Goal: Task Accomplishment & Management: Manage account settings

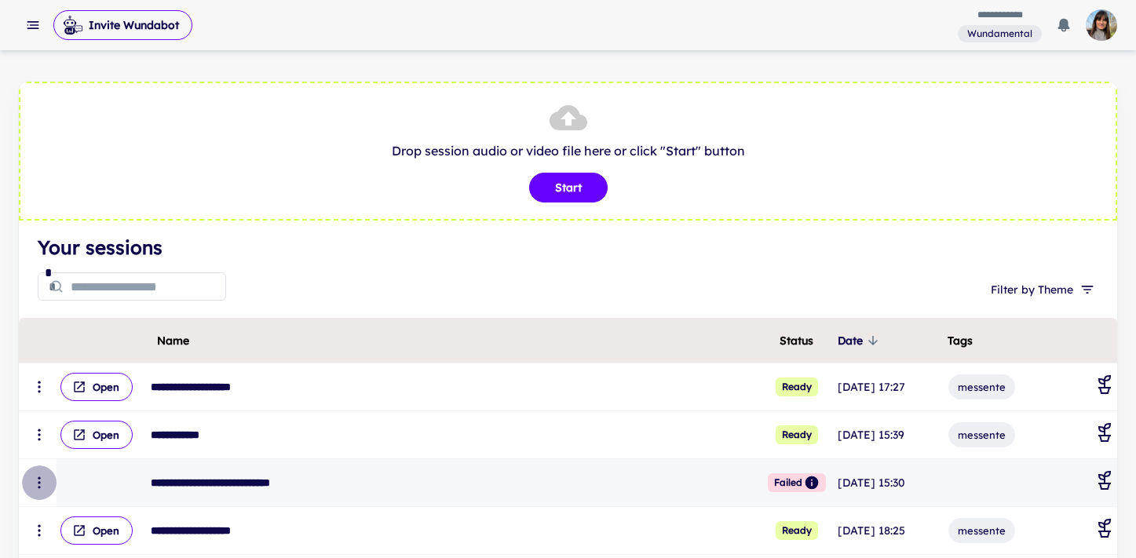
click at [36, 485] on icon "scrollable content" at bounding box center [39, 483] width 16 height 16
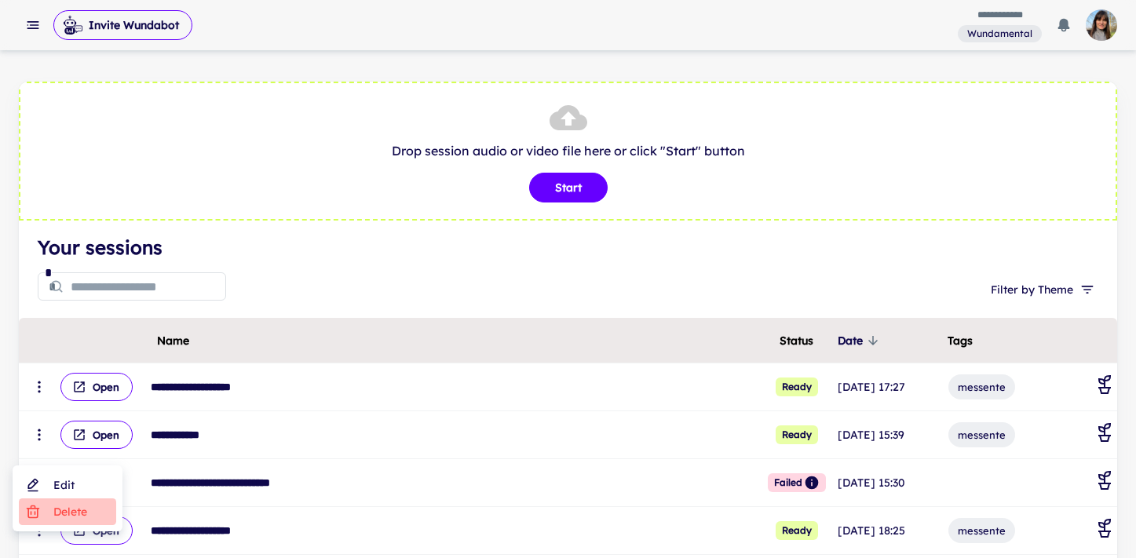
click at [69, 518] on li "Delete" at bounding box center [67, 511] width 97 height 27
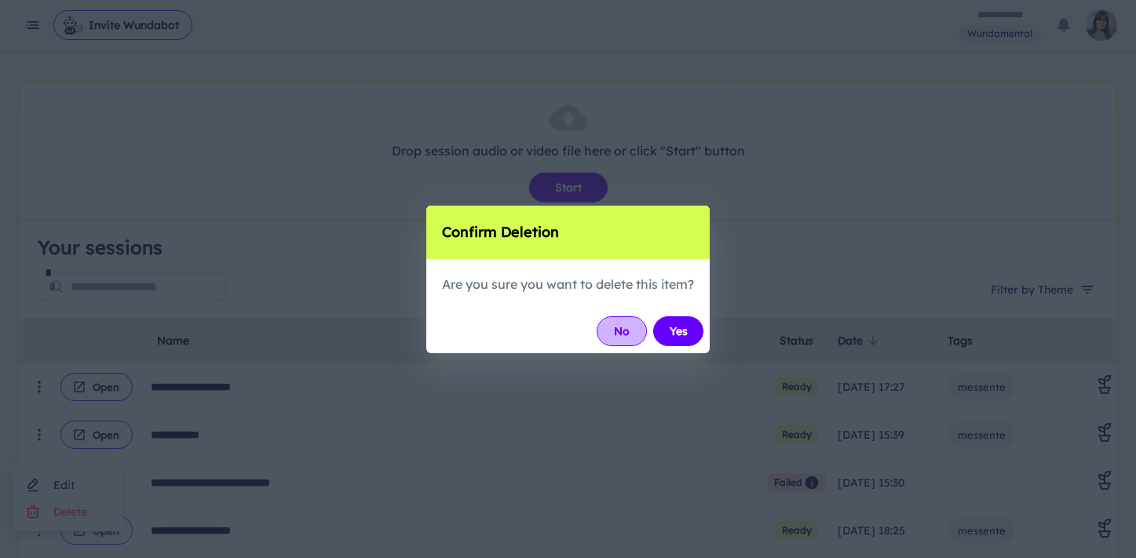
click at [618, 334] on button "No" at bounding box center [622, 331] width 50 height 30
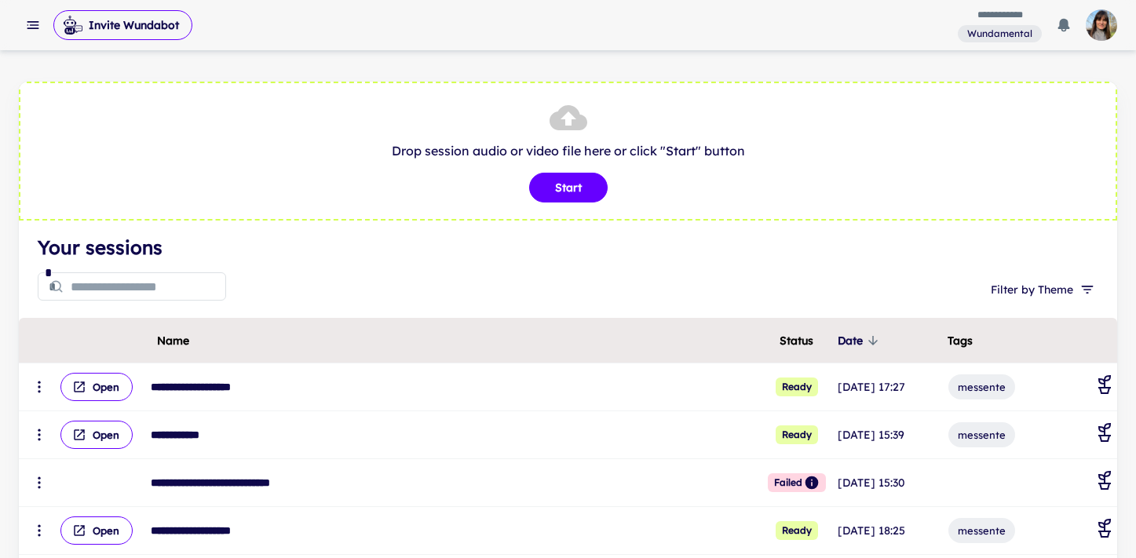
click at [30, 20] on icon "button" at bounding box center [33, 25] width 16 height 16
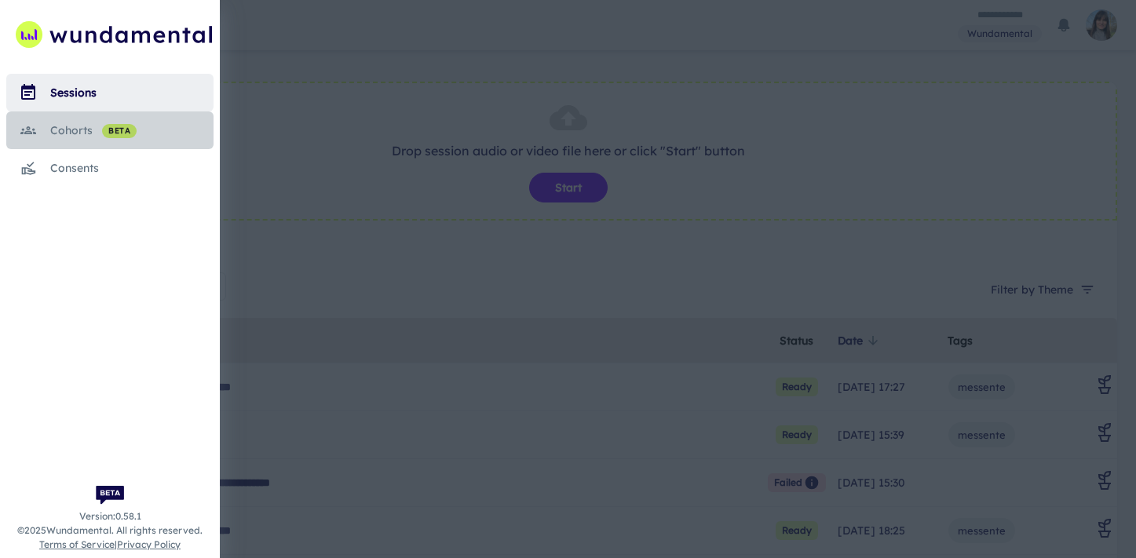
click at [89, 133] on div "cohorts beta" at bounding box center [131, 130] width 163 height 17
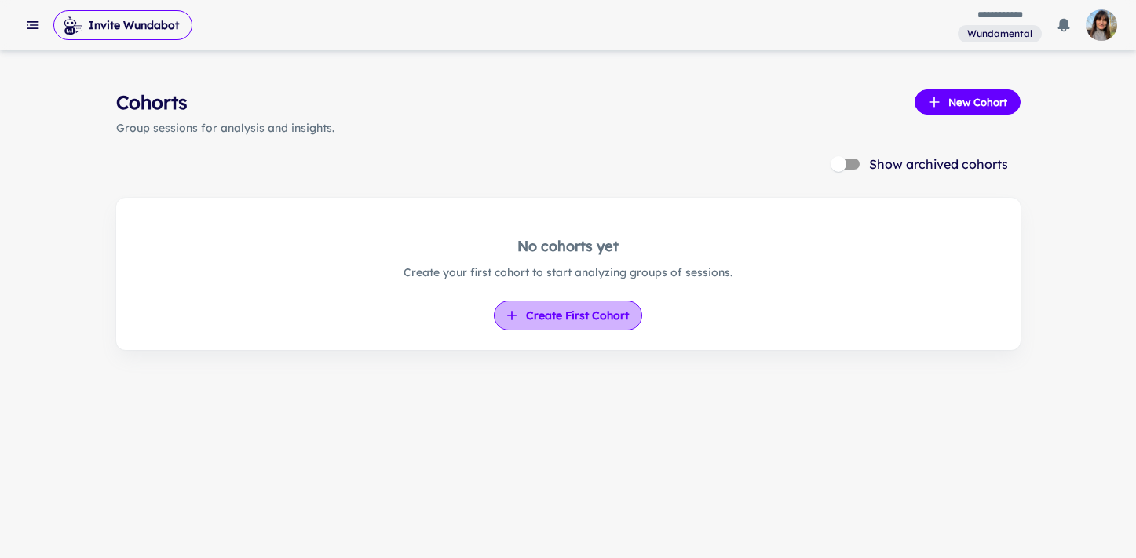
click at [564, 321] on button "Create First Cohort" at bounding box center [568, 316] width 148 height 30
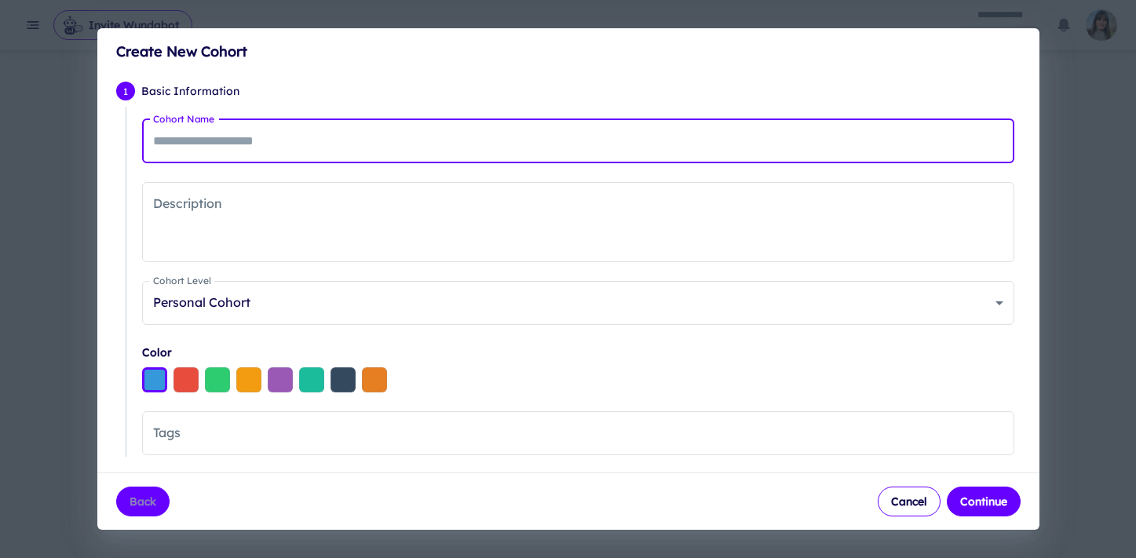
click at [392, 140] on input "Cohort Name" at bounding box center [578, 141] width 872 height 44
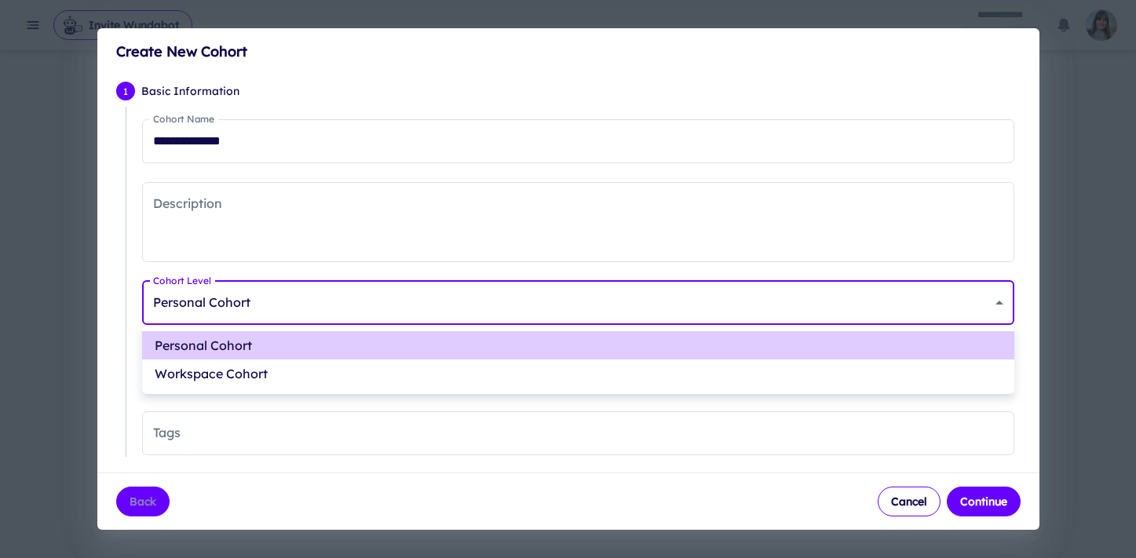
click at [345, 306] on body "**********" at bounding box center [568, 279] width 1136 height 558
click at [210, 143] on div at bounding box center [568, 279] width 1136 height 558
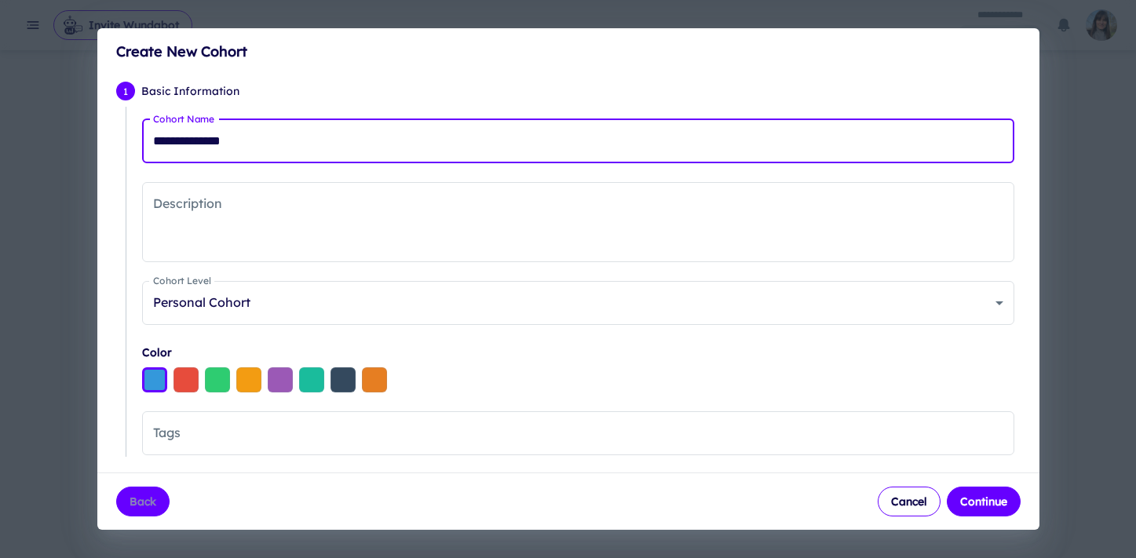
drag, startPoint x: 213, startPoint y: 141, endPoint x: 138, endPoint y: 141, distance: 74.6
click at [138, 141] on div "**********" at bounding box center [573, 314] width 895 height 414
type input "*****"
click at [173, 206] on div "Description * Description" at bounding box center [578, 222] width 872 height 80
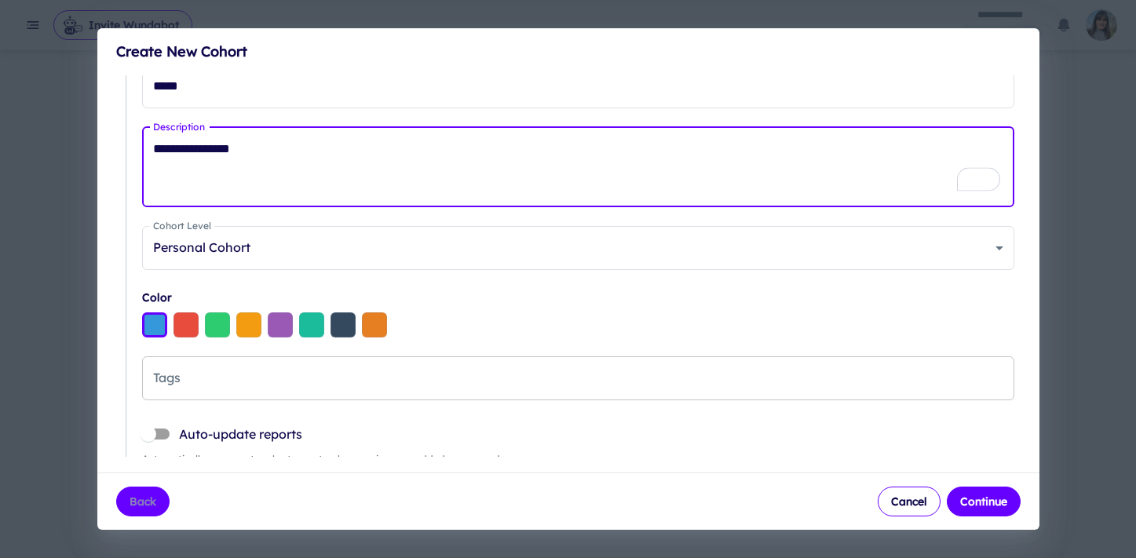
scroll to position [114, 0]
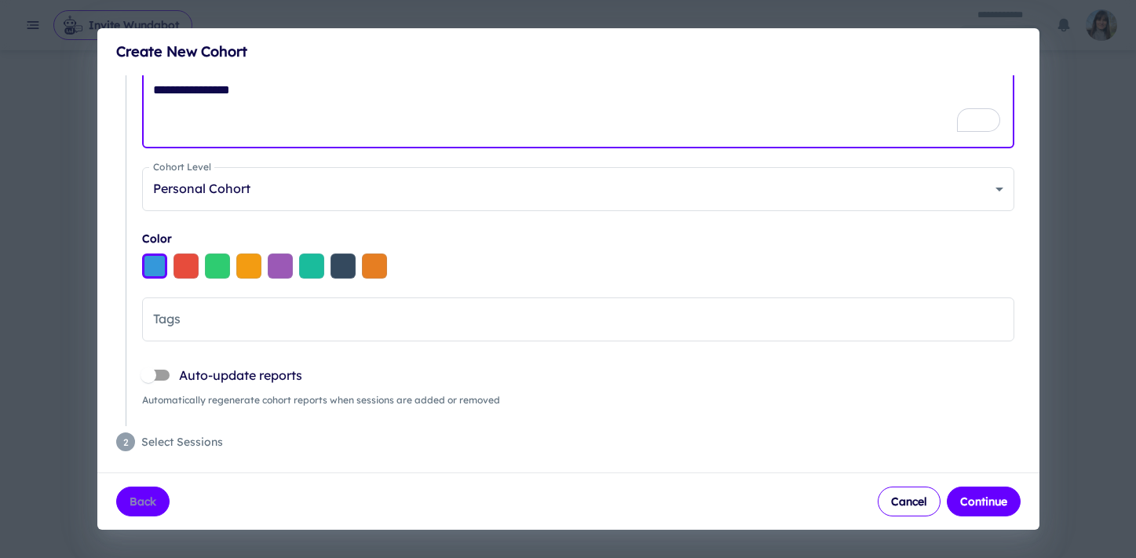
type textarea "**********"
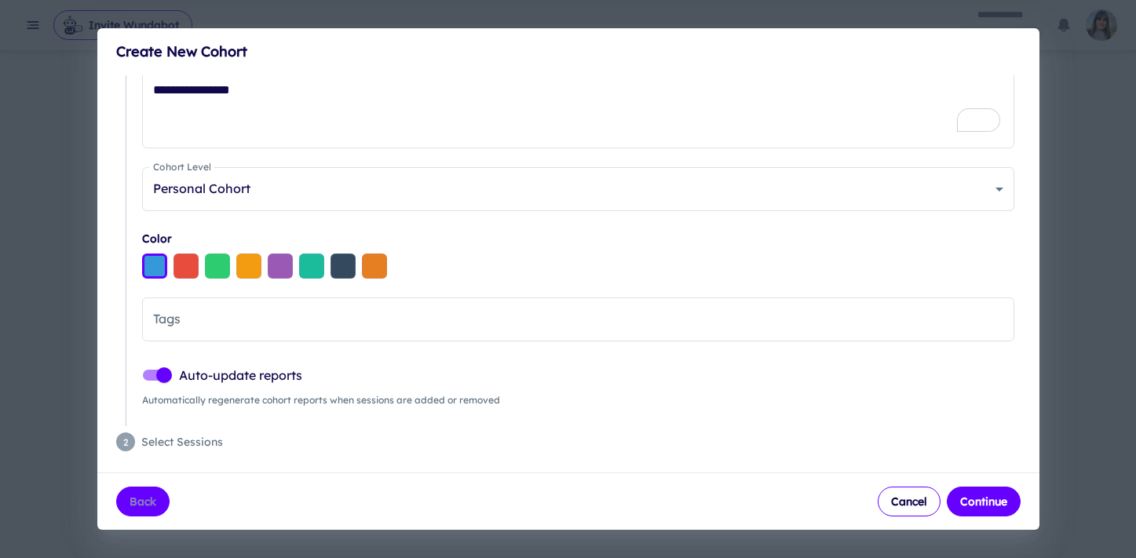
click at [195, 443] on span "Select Sessions" at bounding box center [580, 441] width 879 height 17
click at [986, 497] on button "Continue" at bounding box center [984, 502] width 74 height 30
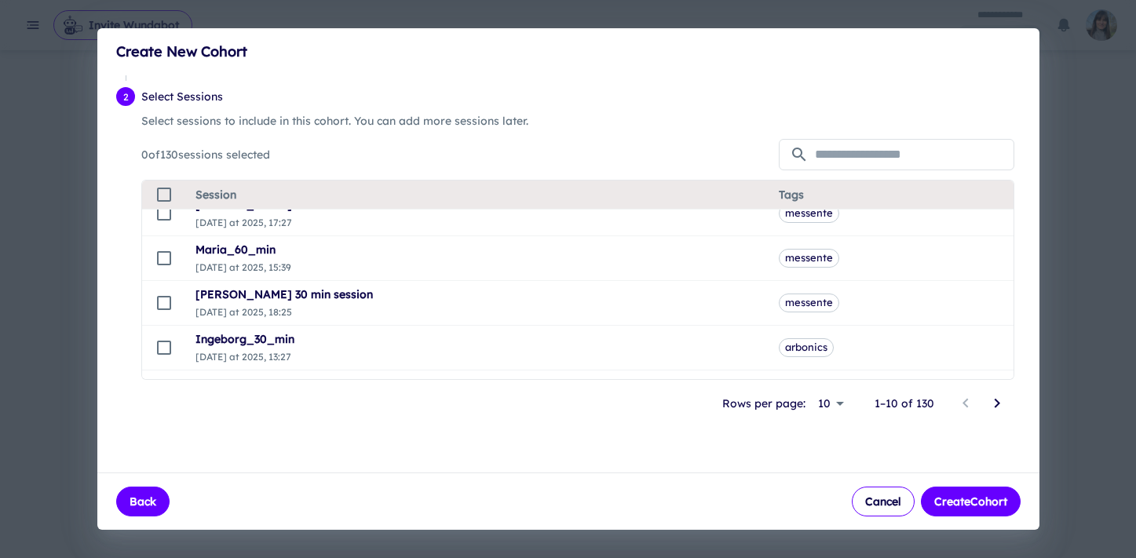
scroll to position [0, 0]
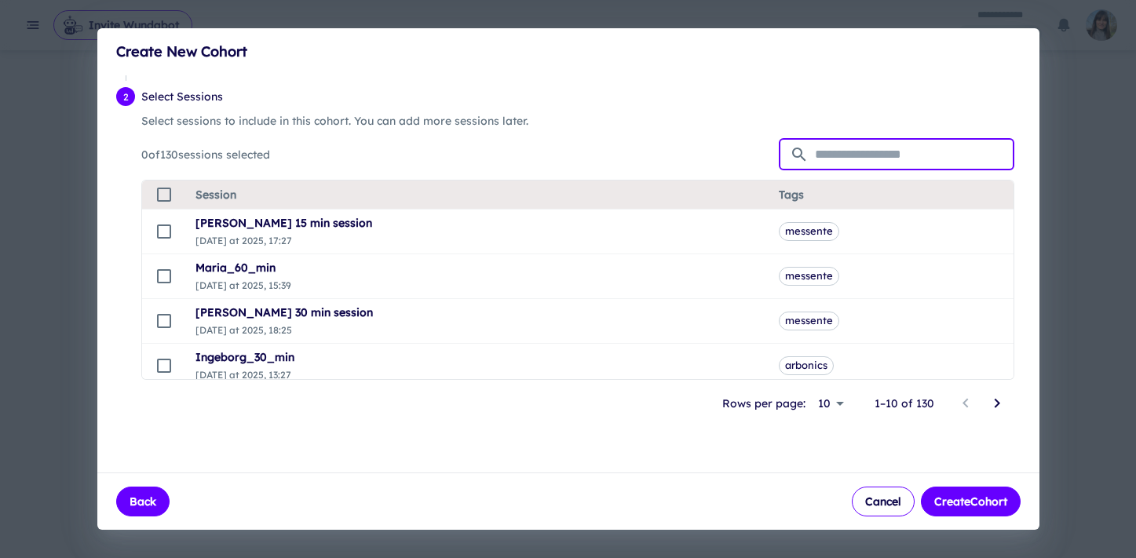
click at [857, 158] on input "text" at bounding box center [914, 154] width 199 height 31
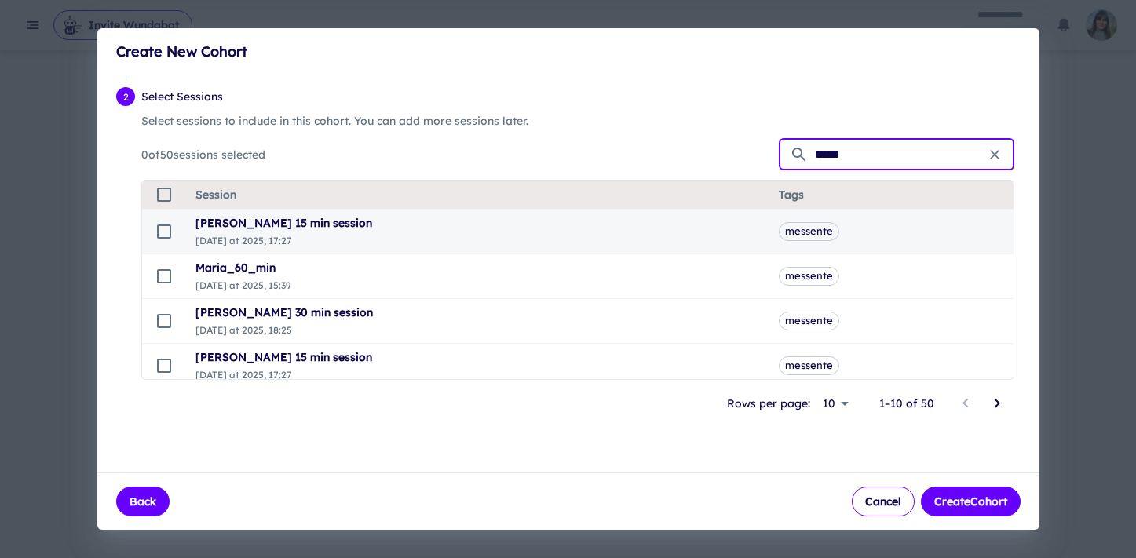
type input "*****"
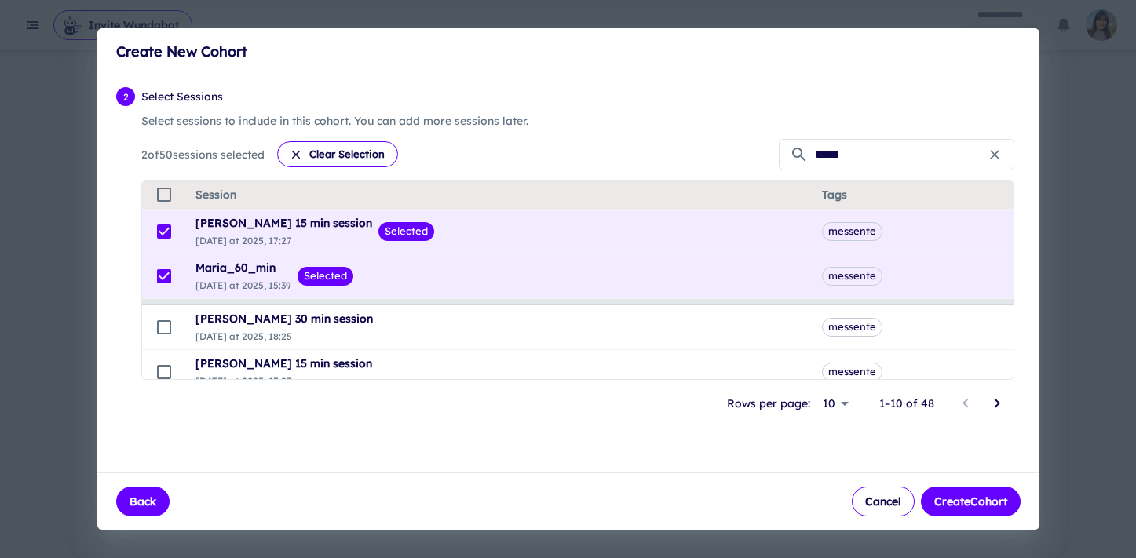
click at [843, 403] on body "**********" at bounding box center [568, 279] width 1136 height 558
click at [837, 526] on li "50" at bounding box center [836, 520] width 40 height 28
type input "**"
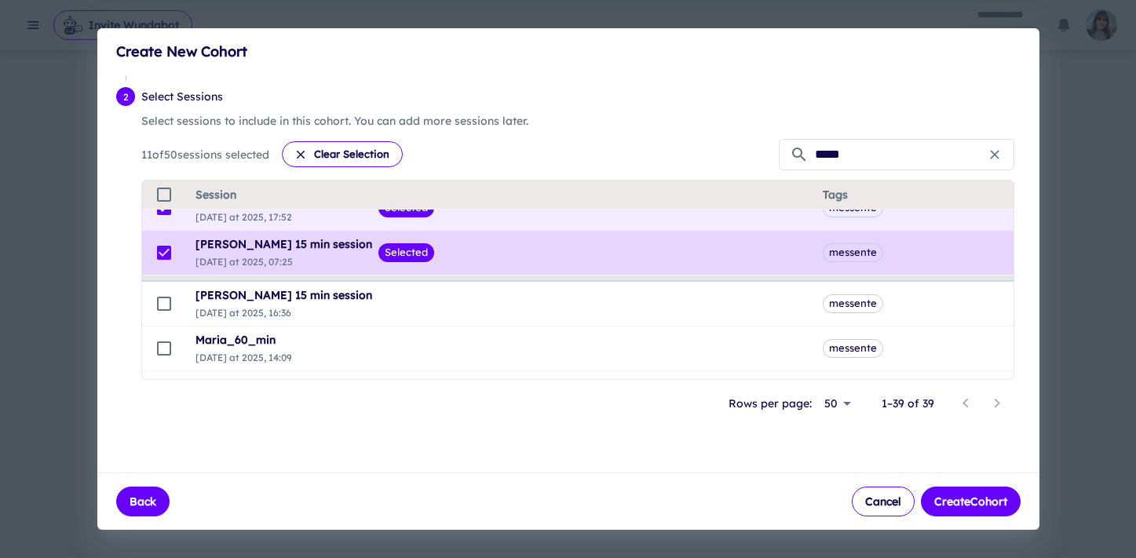
scroll to position [434, 0]
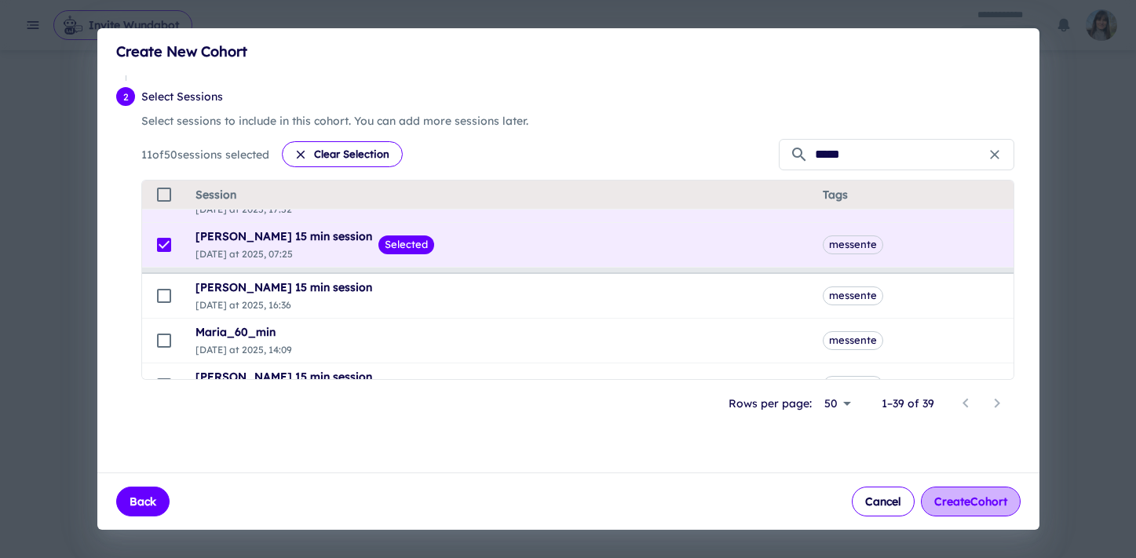
click at [955, 509] on button "Create Cohort" at bounding box center [971, 502] width 100 height 30
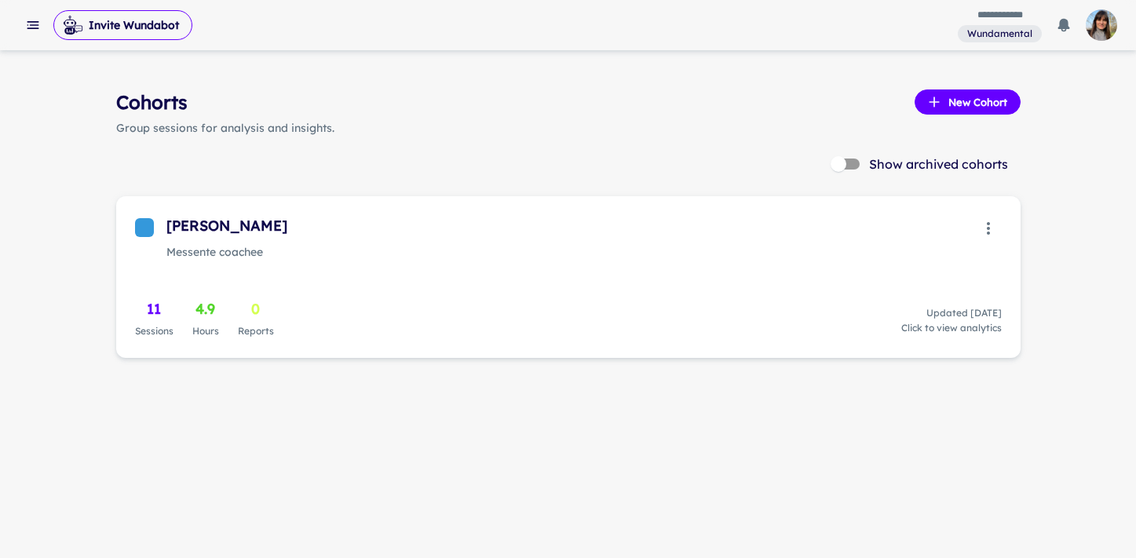
click at [989, 230] on icon "button" at bounding box center [988, 228] width 19 height 19
click at [840, 246] on div at bounding box center [568, 279] width 1136 height 558
click at [944, 333] on span "Click to view analytics" at bounding box center [951, 328] width 100 height 14
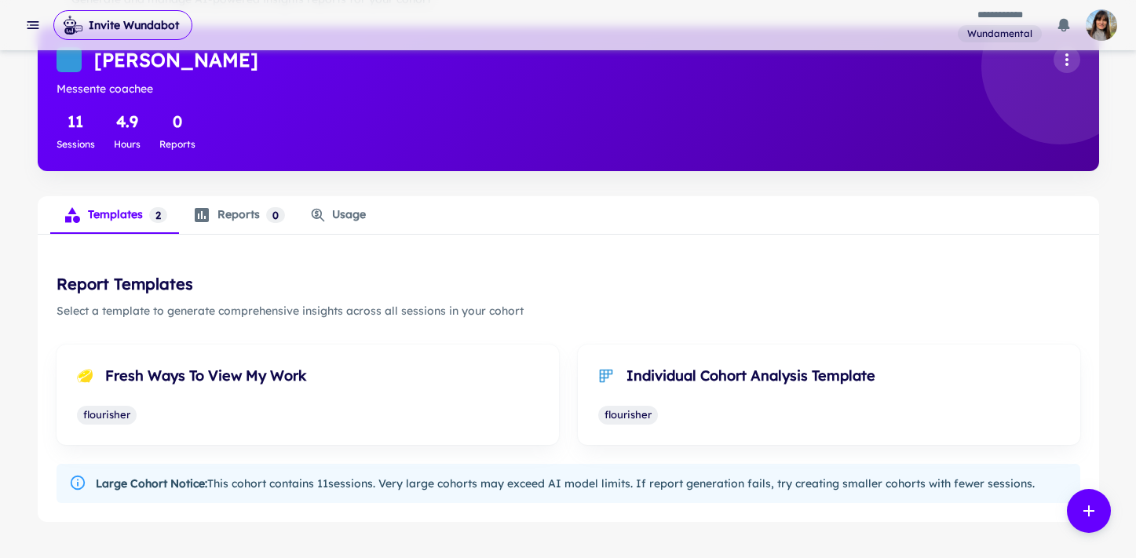
scroll to position [128, 0]
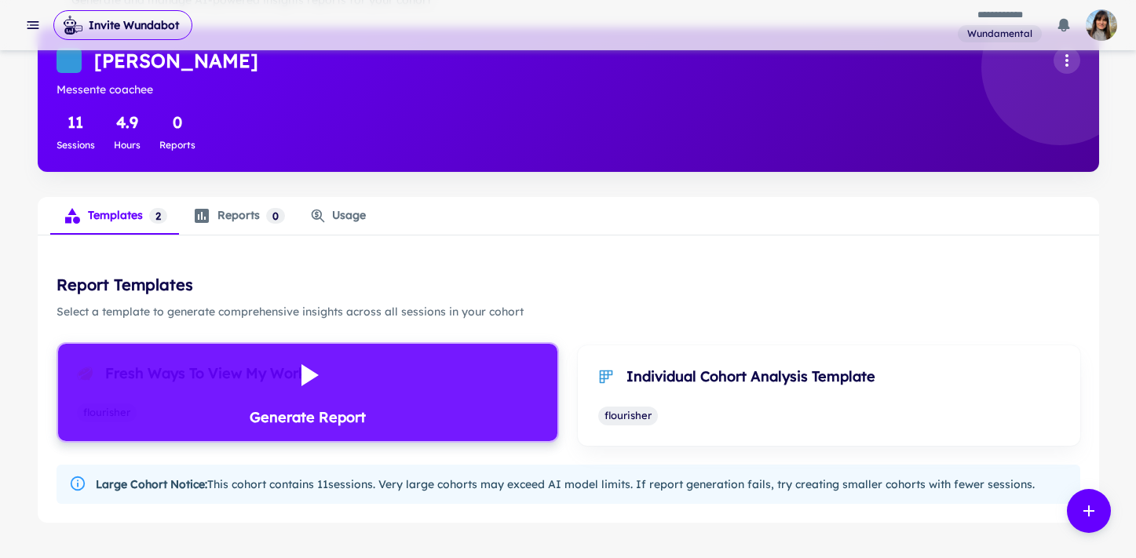
click at [250, 377] on div "Generate Report" at bounding box center [308, 392] width 116 height 72
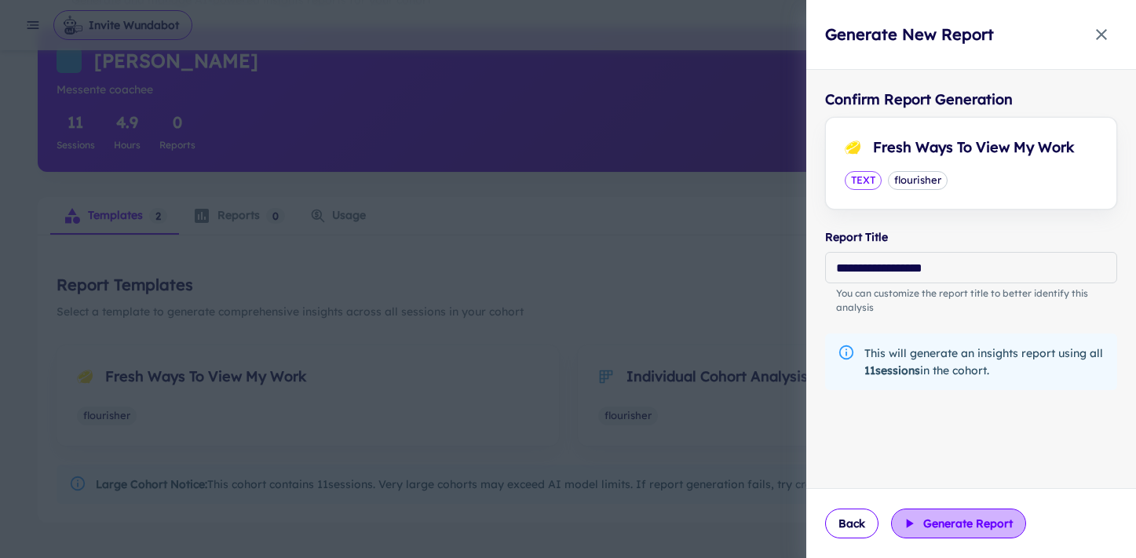
click at [935, 525] on button "Generate Report" at bounding box center [958, 524] width 135 height 30
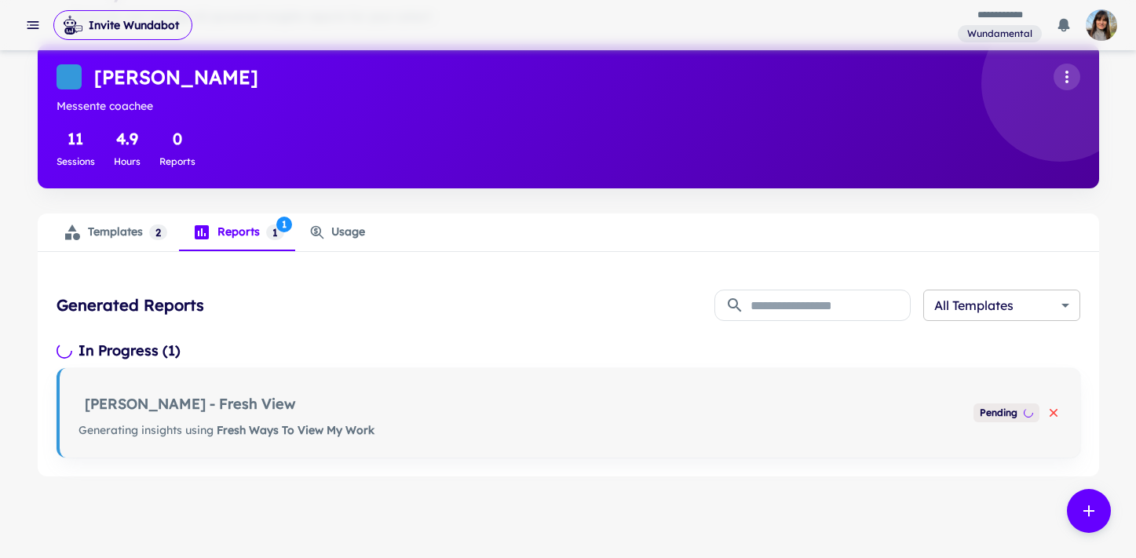
click at [1067, 305] on body "**********" at bounding box center [568, 168] width 1136 height 558
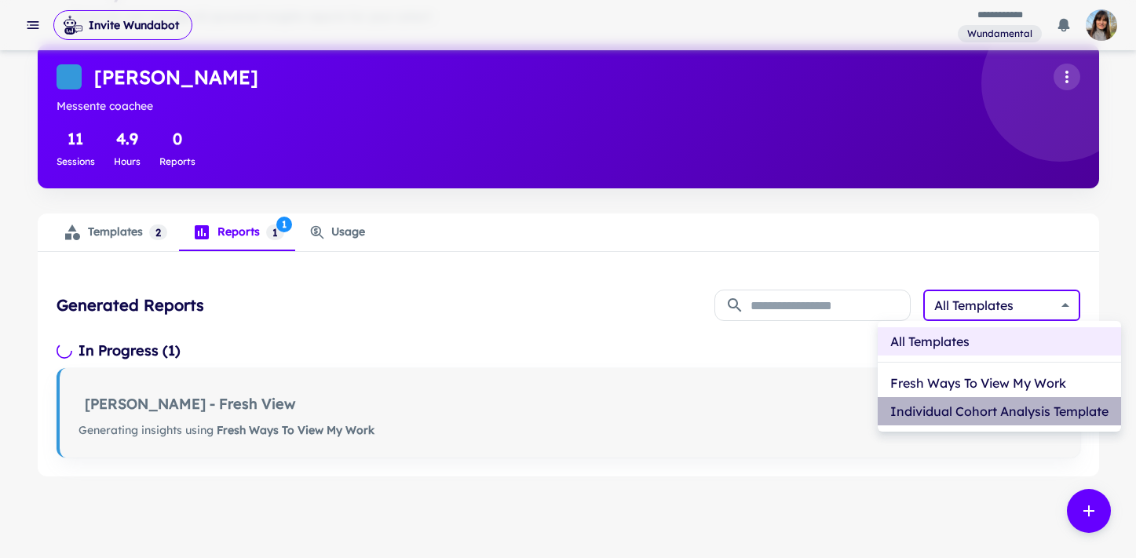
click at [1009, 409] on li "Individual Cohort Analysis Template" at bounding box center [999, 411] width 243 height 28
type input "**********"
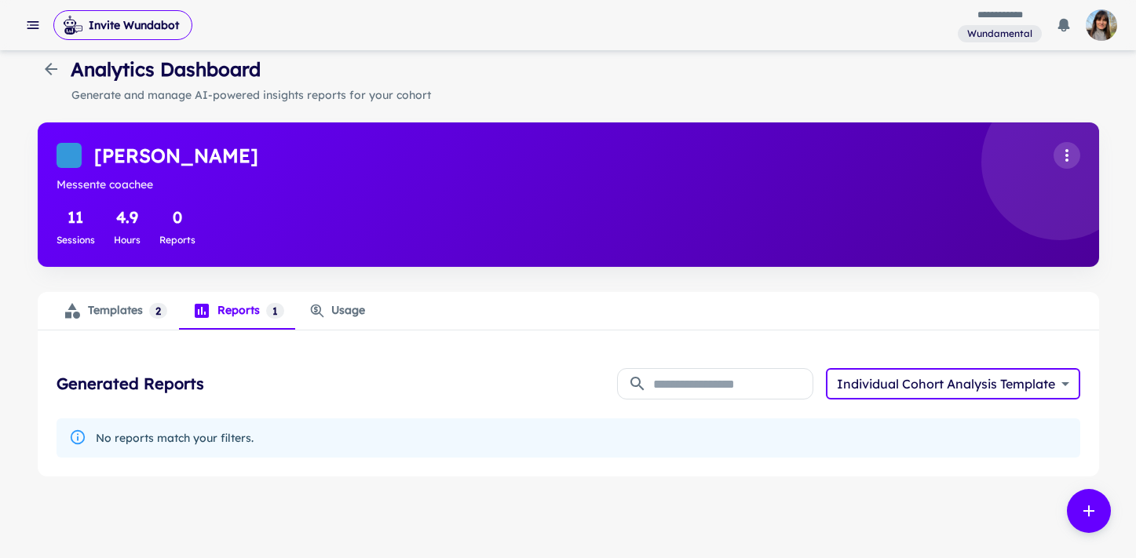
click at [1011, 380] on body "**********" at bounding box center [568, 246] width 1136 height 558
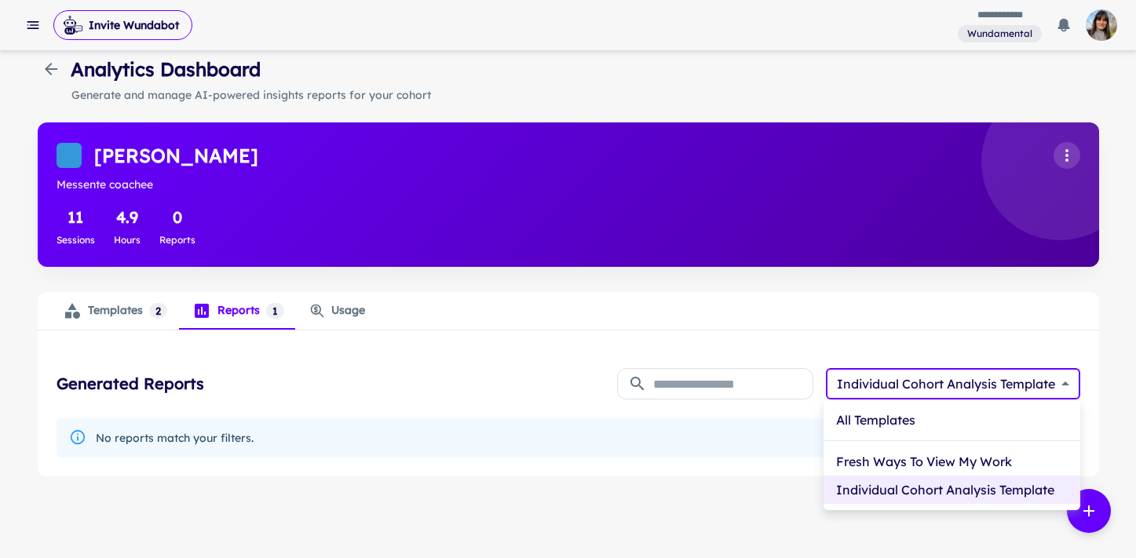
click at [125, 308] on div at bounding box center [568, 279] width 1136 height 558
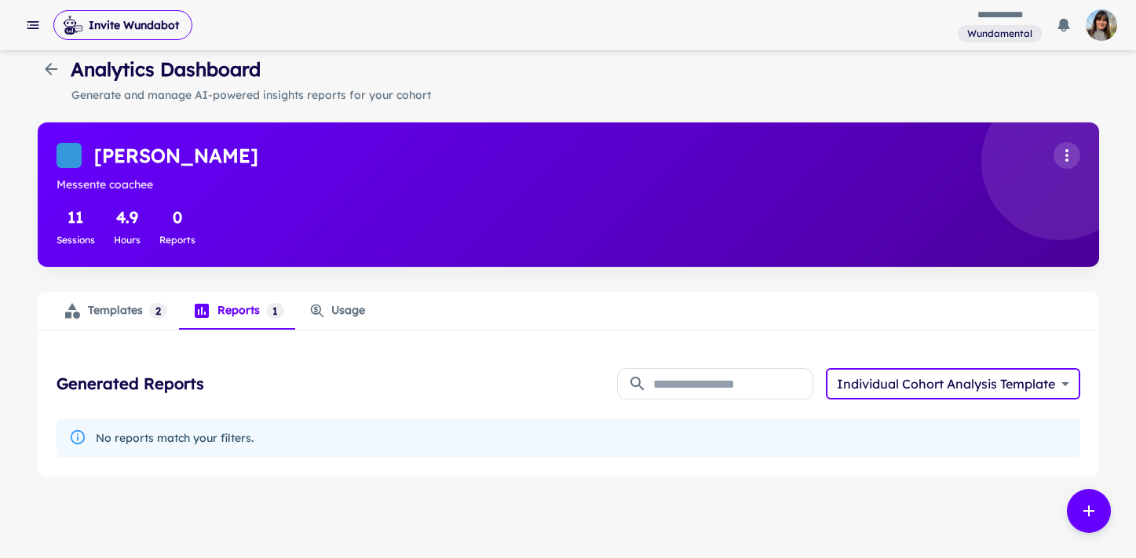
click at [119, 312] on div "Templates 2" at bounding box center [115, 310] width 104 height 19
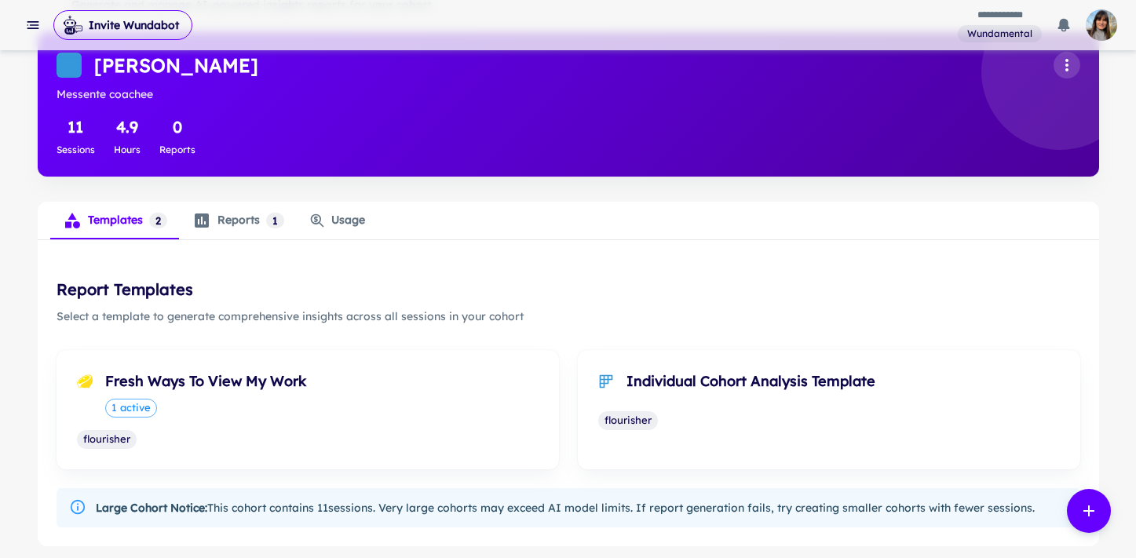
scroll to position [165, 0]
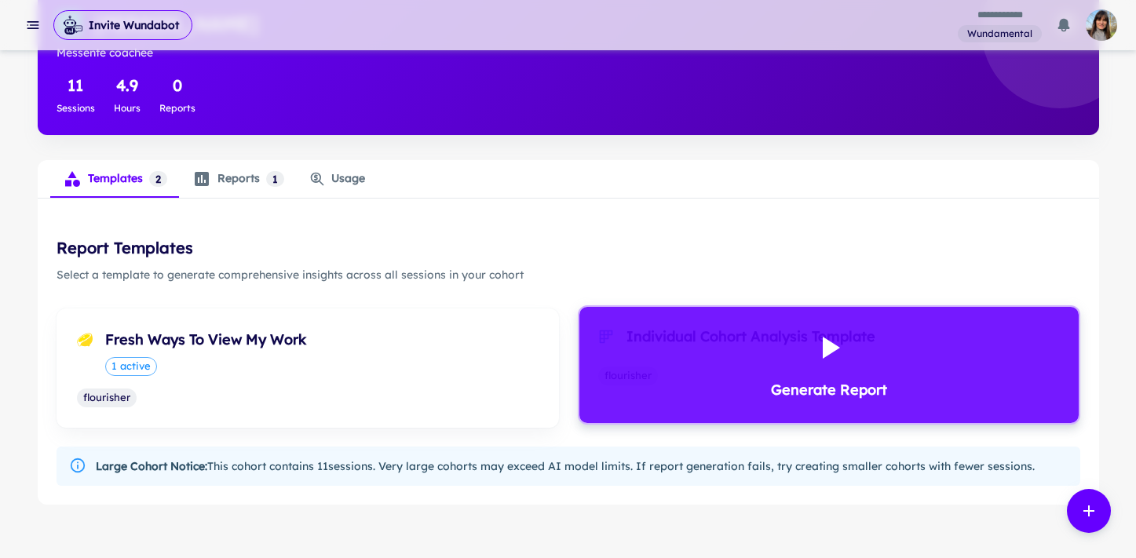
click at [838, 348] on icon at bounding box center [831, 348] width 17 height 22
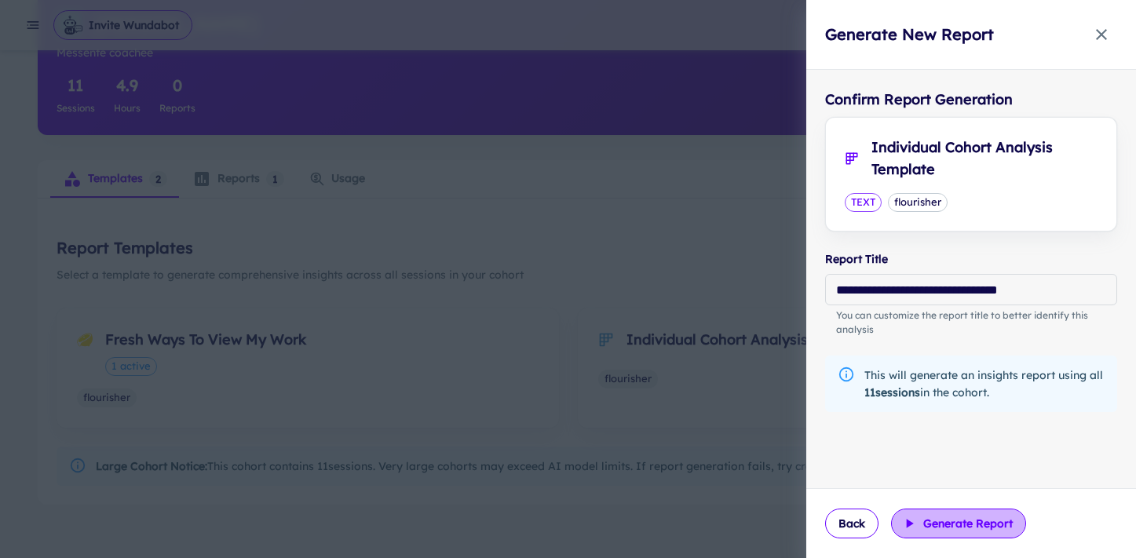
click at [936, 513] on button "Generate Report" at bounding box center [958, 524] width 135 height 30
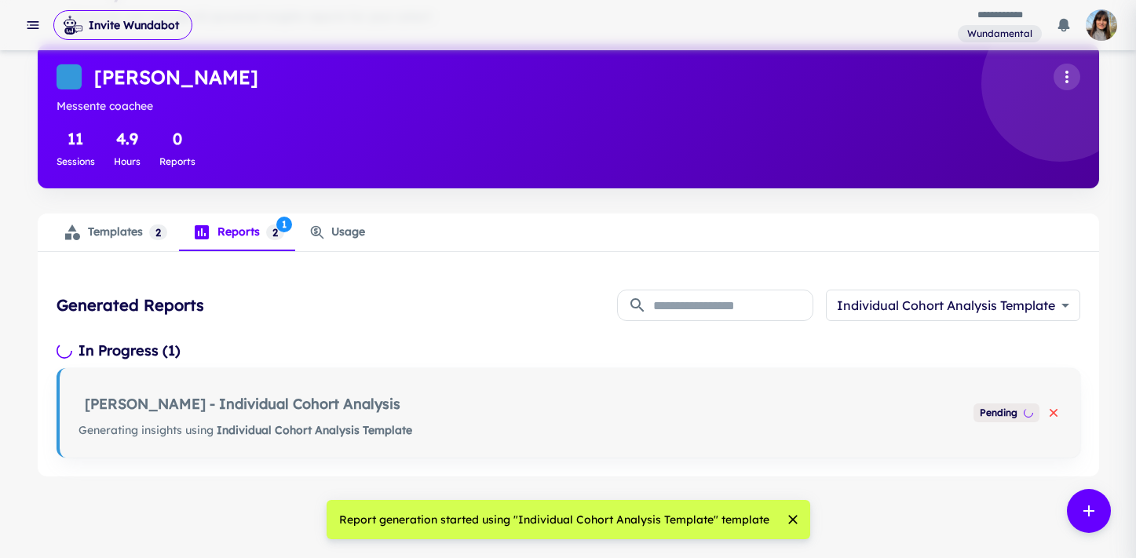
scroll to position [111, 0]
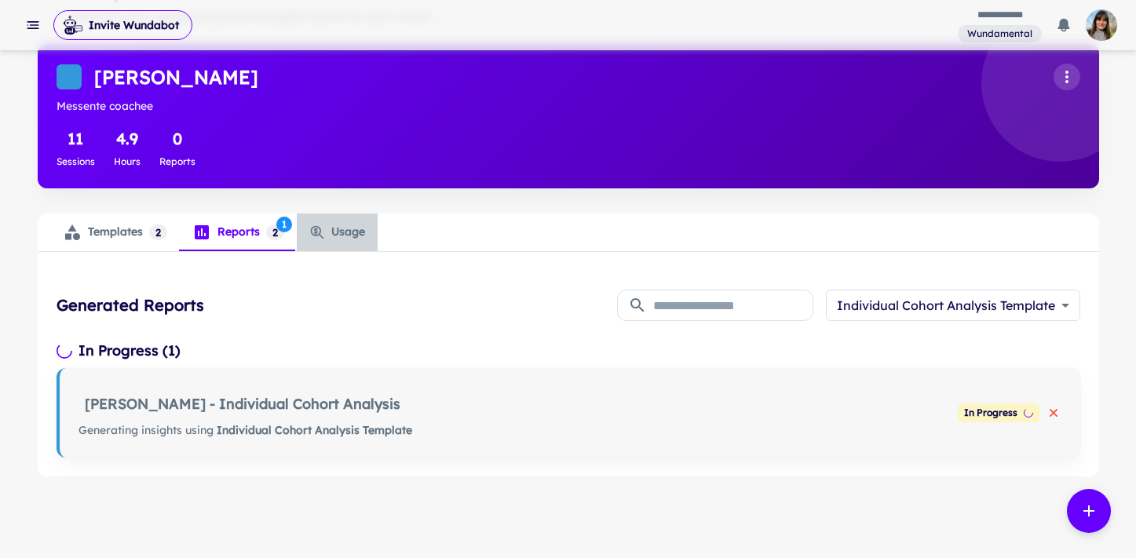
click at [349, 228] on div "Usage" at bounding box center [337, 232] width 56 height 16
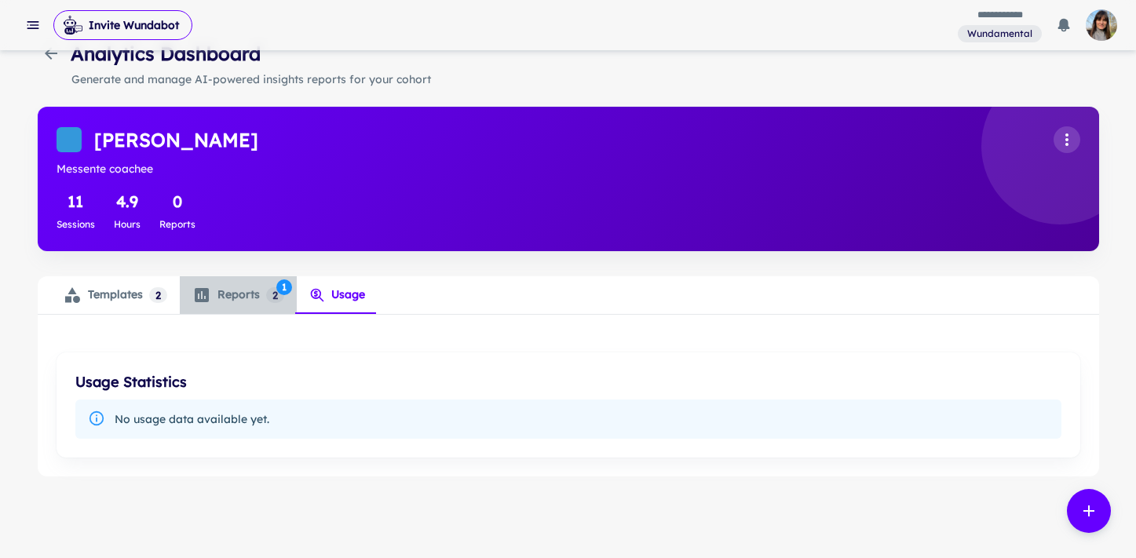
click at [233, 292] on div "Reports 2 1" at bounding box center [238, 295] width 92 height 19
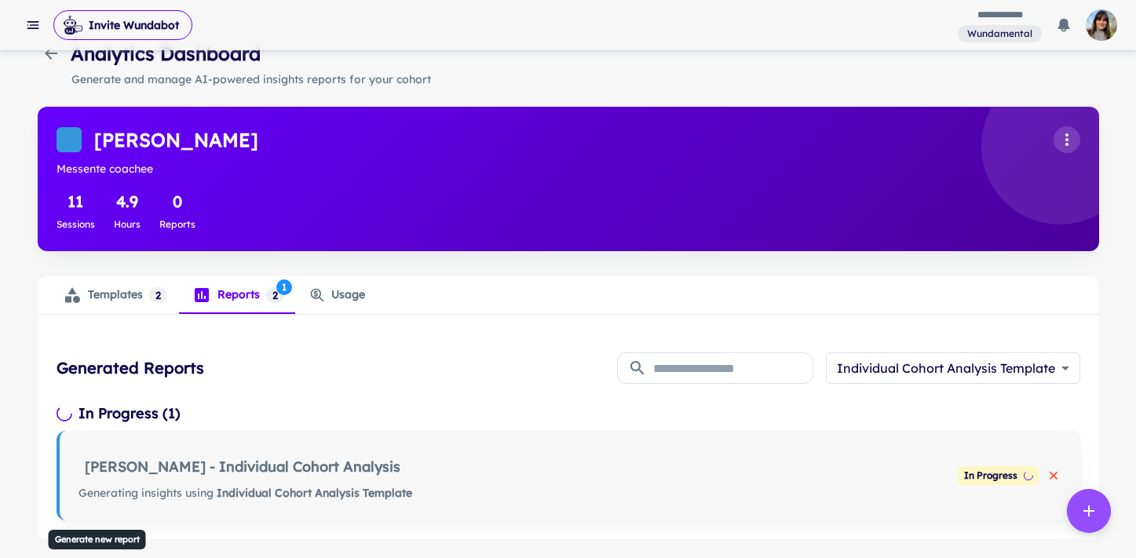
click at [1095, 513] on icon "generate report" at bounding box center [1088, 511] width 19 height 19
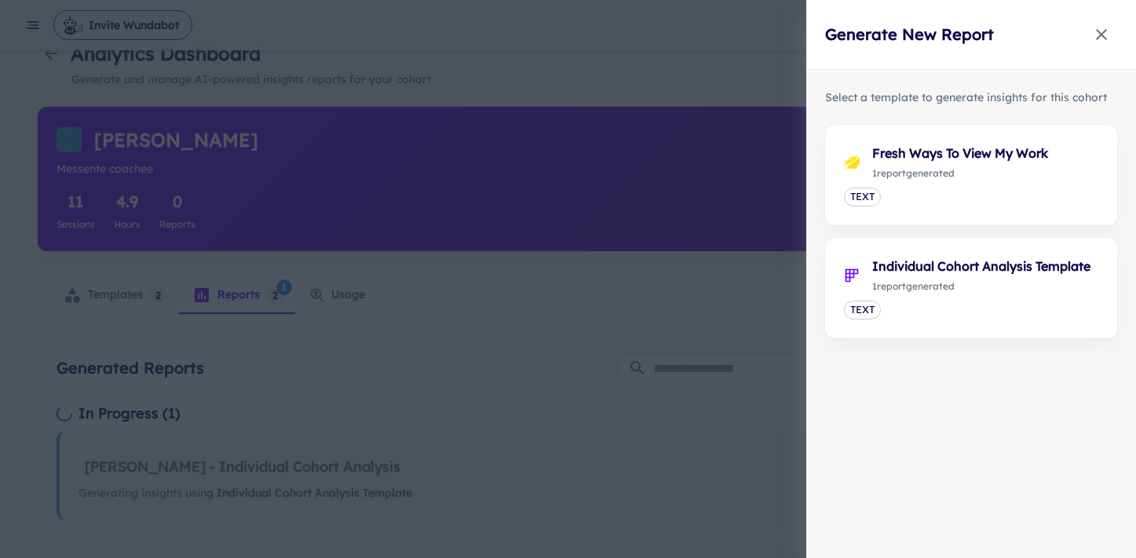
click at [1104, 31] on icon "button" at bounding box center [1101, 34] width 11 height 11
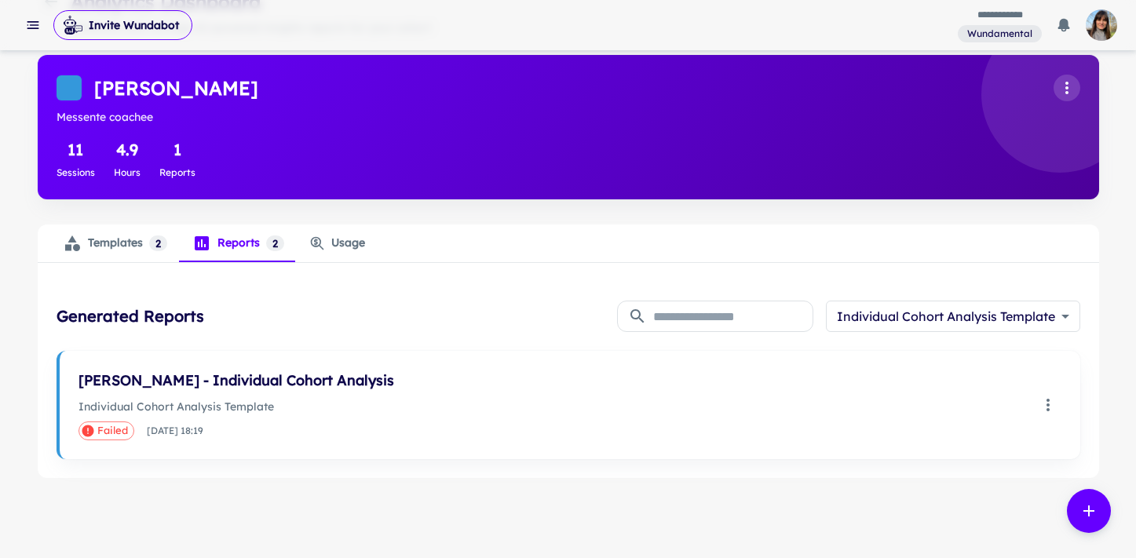
scroll to position [102, 0]
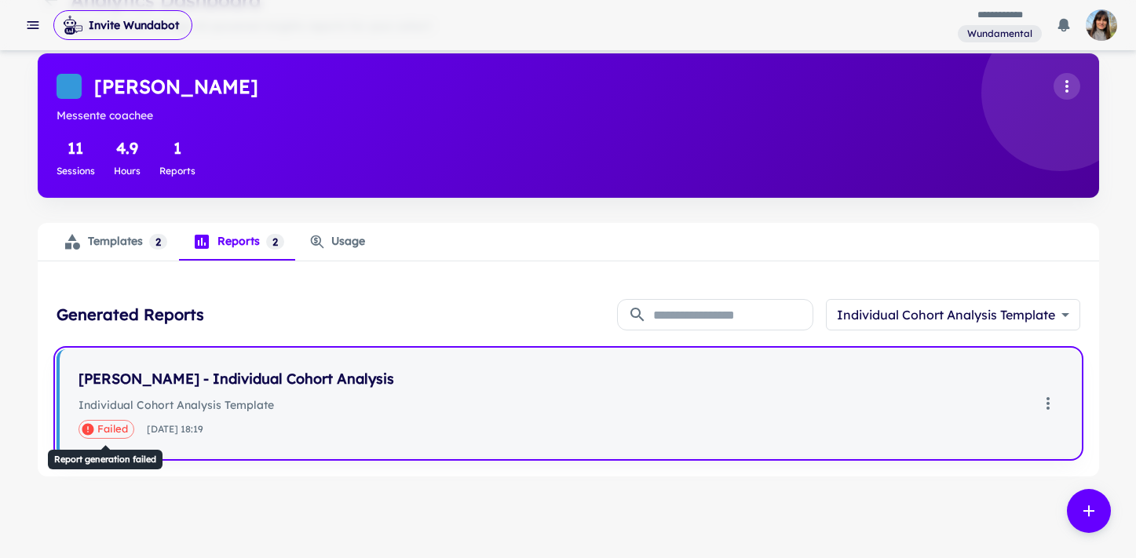
click at [116, 434] on span "Failed" at bounding box center [113, 429] width 42 height 16
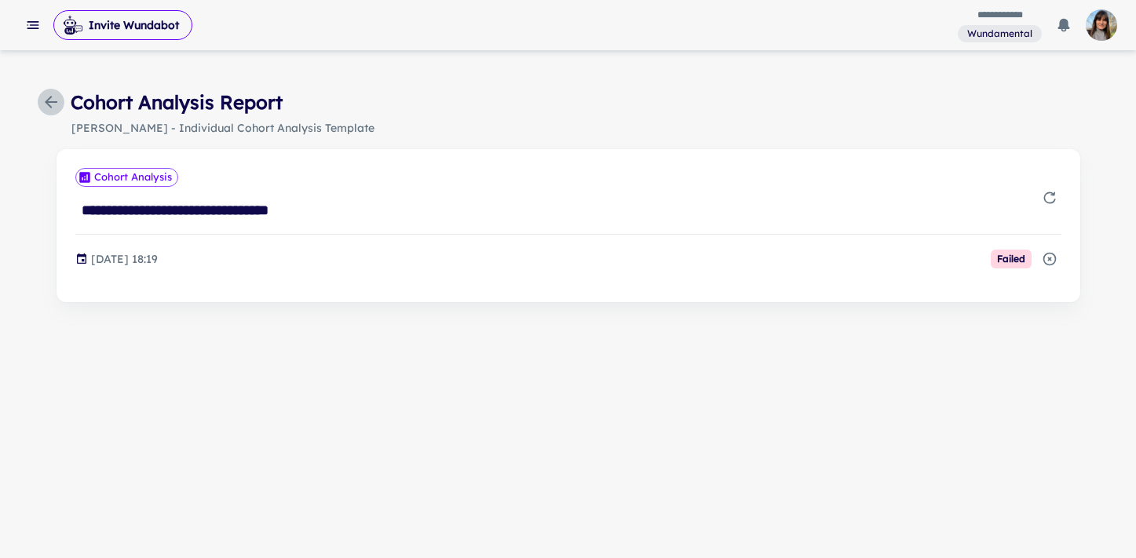
click at [53, 100] on icon "button" at bounding box center [51, 102] width 19 height 19
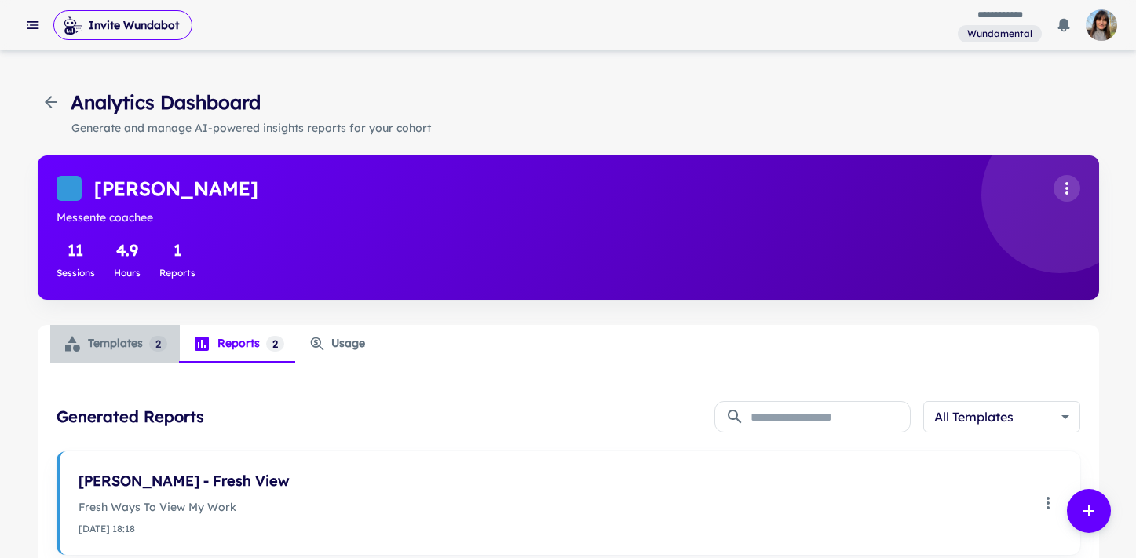
click at [140, 338] on div "Templates 2" at bounding box center [115, 343] width 104 height 19
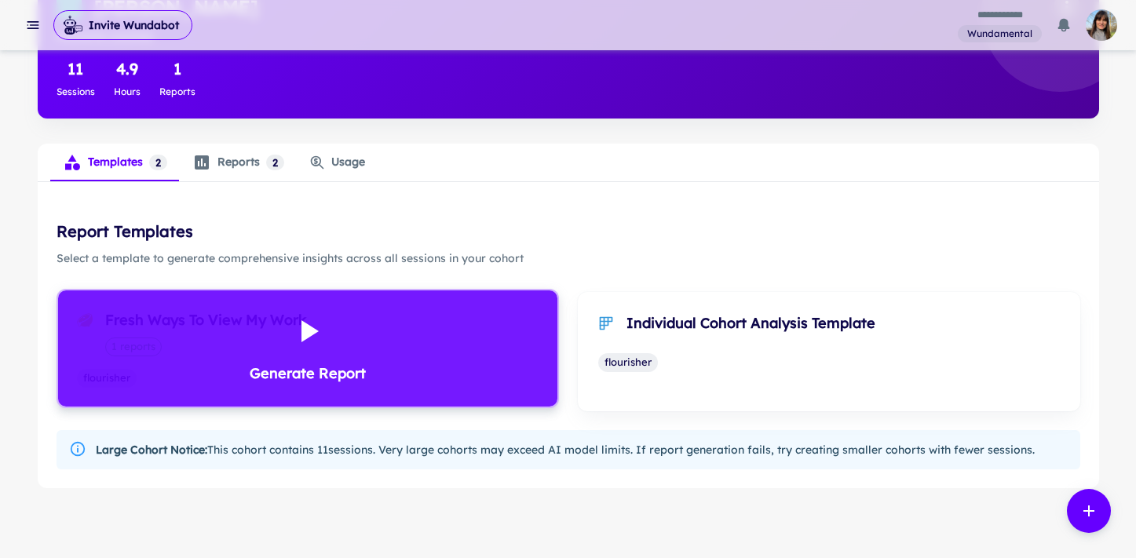
scroll to position [186, 0]
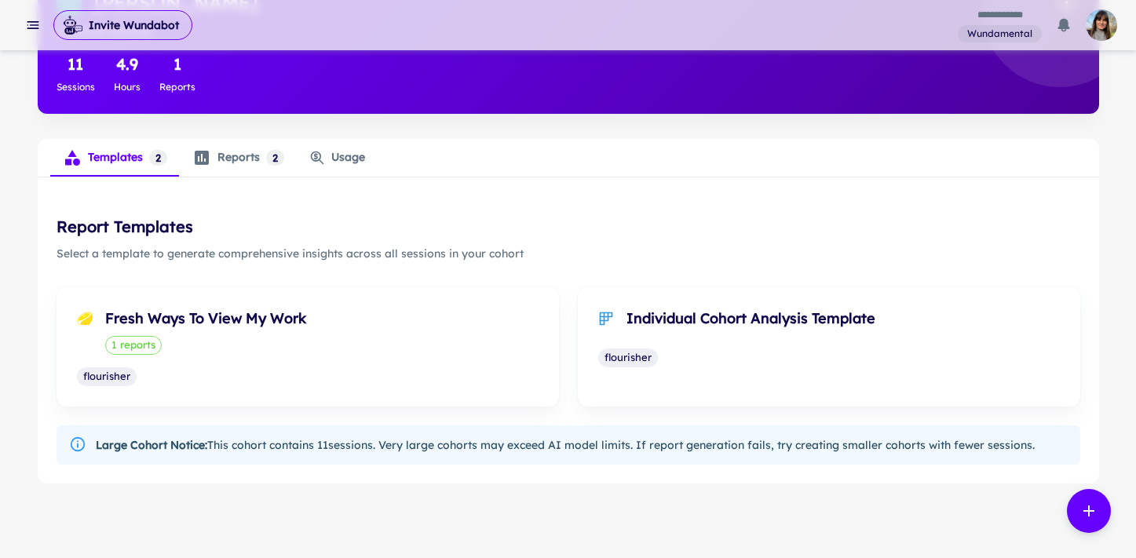
click at [253, 156] on div "Reports 2 0" at bounding box center [238, 157] width 92 height 19
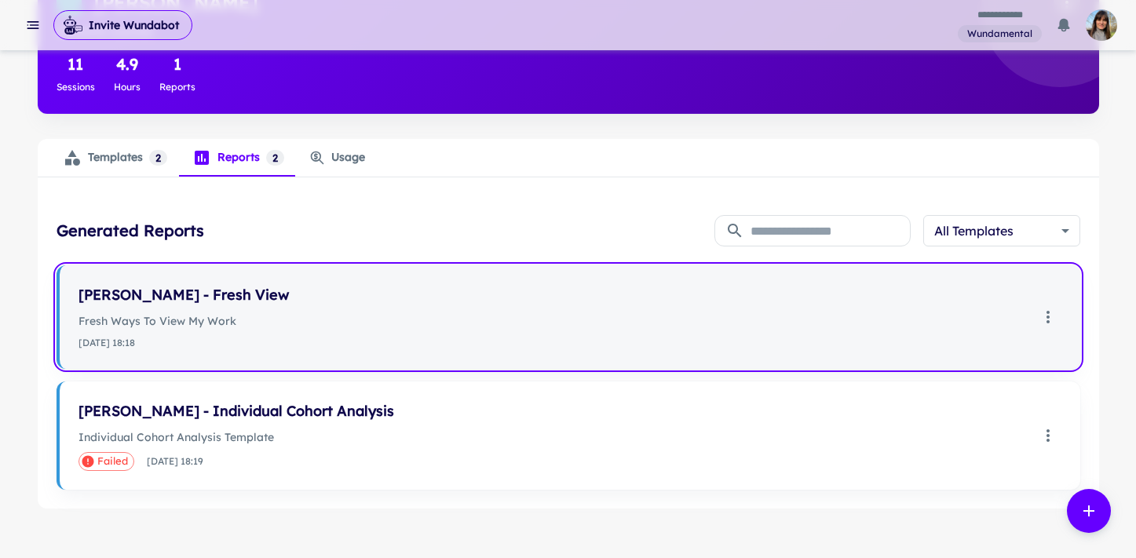
click at [198, 319] on p "Fresh Ways To View My Work" at bounding box center [553, 320] width 950 height 17
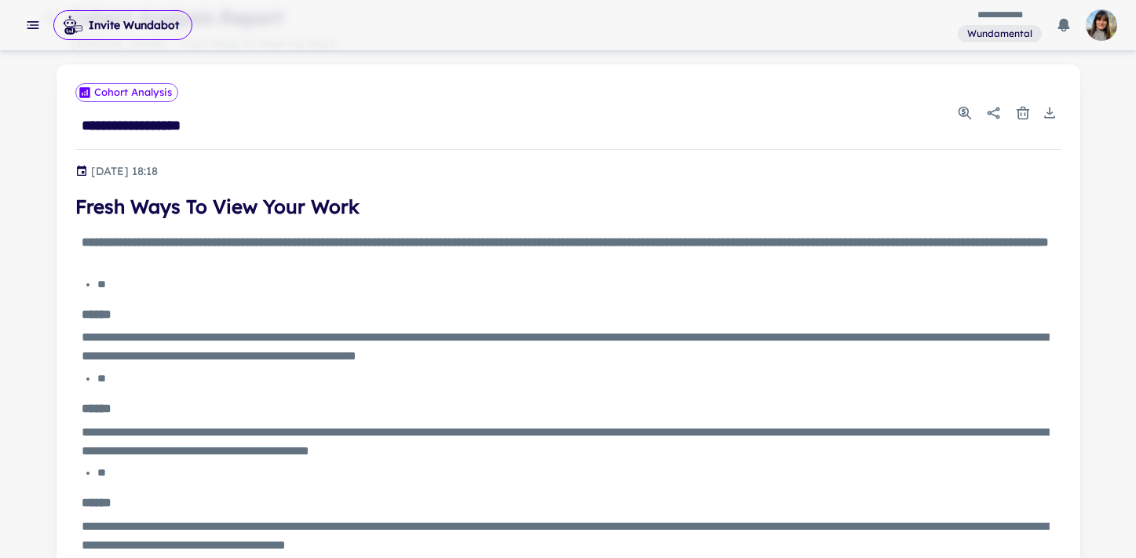
scroll to position [89, 0]
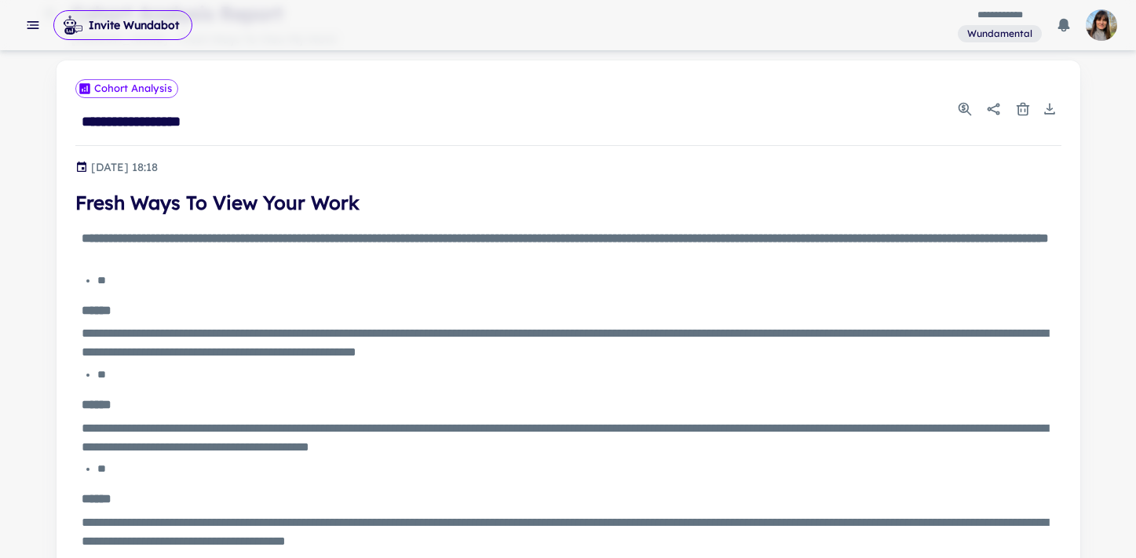
click at [98, 377] on div "**" at bounding box center [572, 374] width 951 height 17
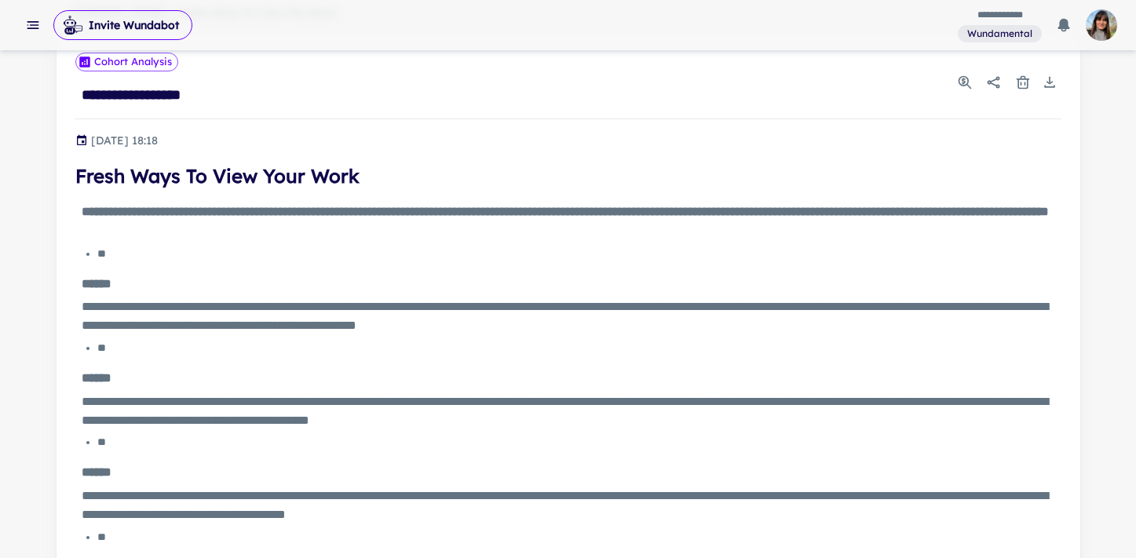
scroll to position [114, 0]
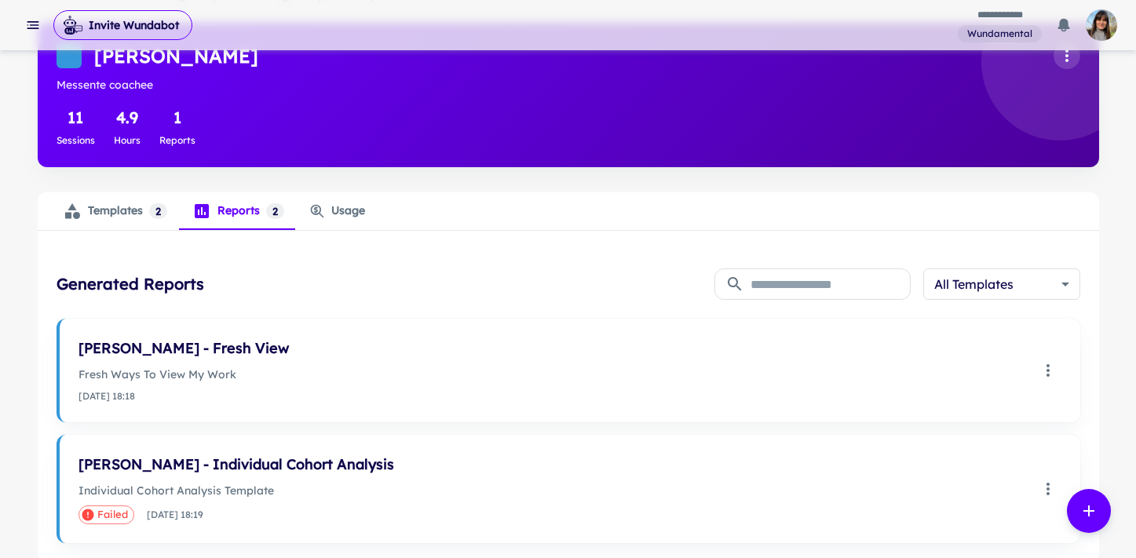
scroll to position [132, 0]
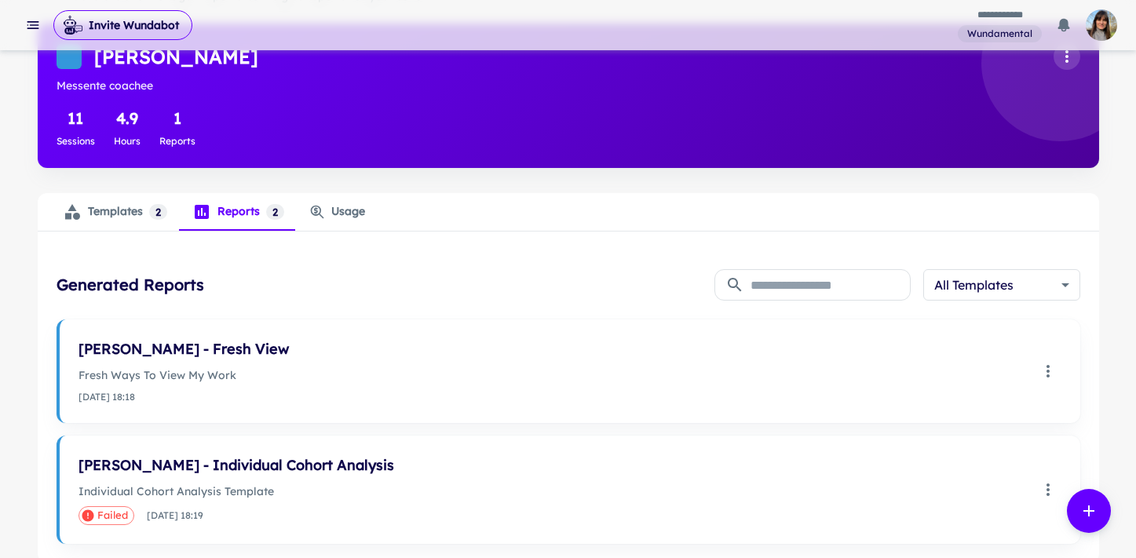
click at [137, 209] on div "Templates 2" at bounding box center [115, 212] width 104 height 19
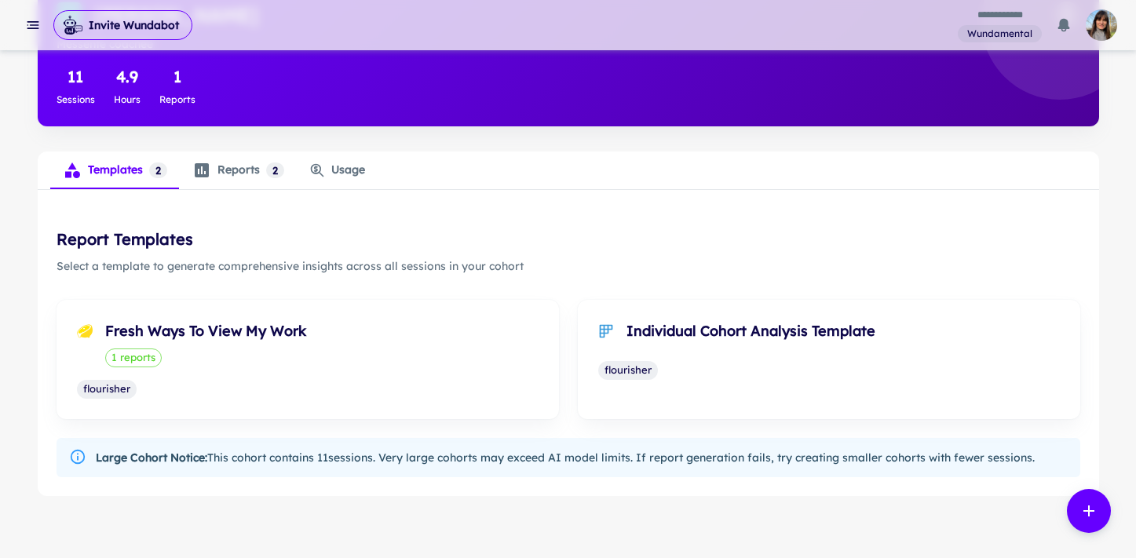
scroll to position [177, 0]
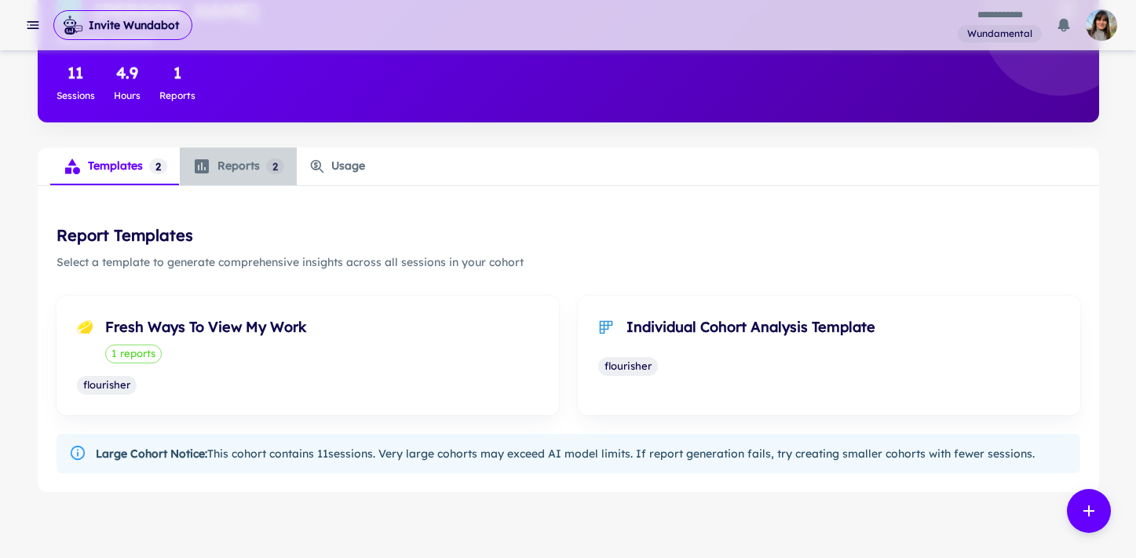
click at [227, 166] on div "Reports 2 0" at bounding box center [238, 166] width 92 height 19
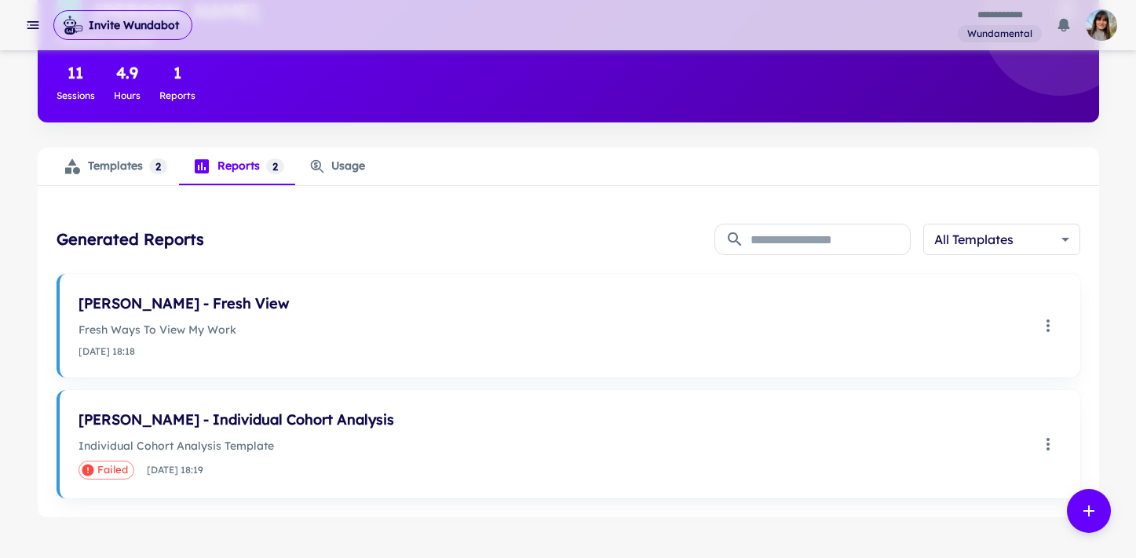
click at [108, 165] on div "Templates 2" at bounding box center [115, 166] width 104 height 19
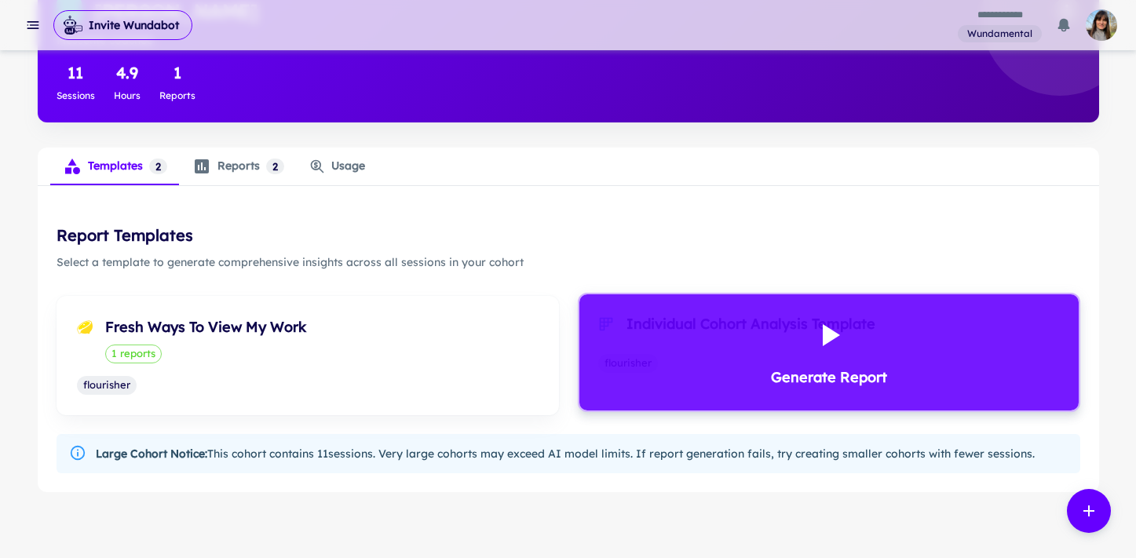
click at [756, 331] on div "Generate Report" at bounding box center [828, 352] width 499 height 116
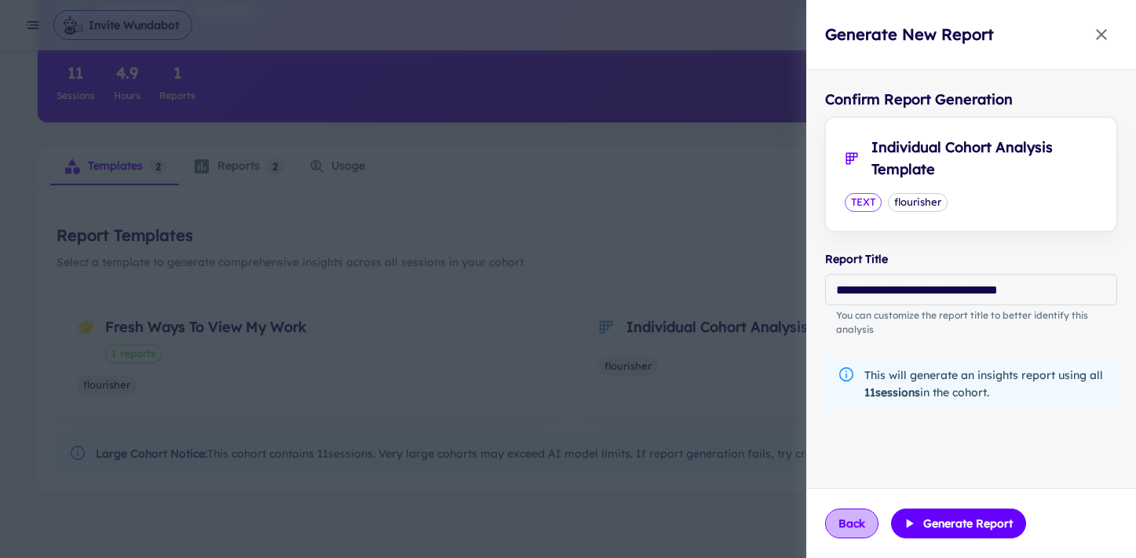
click at [842, 525] on button "Back" at bounding box center [851, 524] width 53 height 30
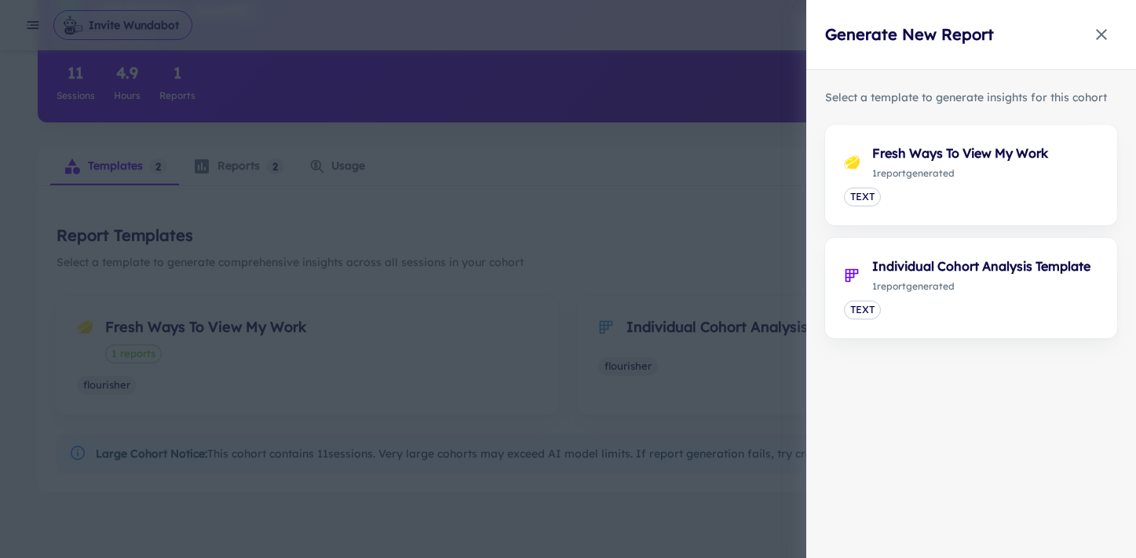
click at [1100, 31] on icon "button" at bounding box center [1101, 34] width 19 height 19
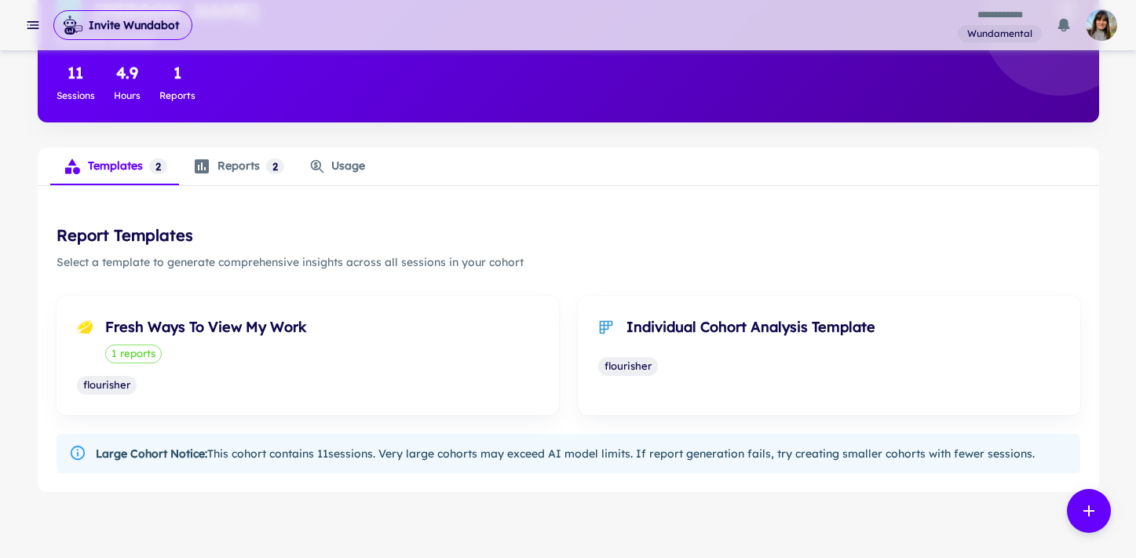
click at [114, 167] on div "Templates 2" at bounding box center [115, 166] width 104 height 19
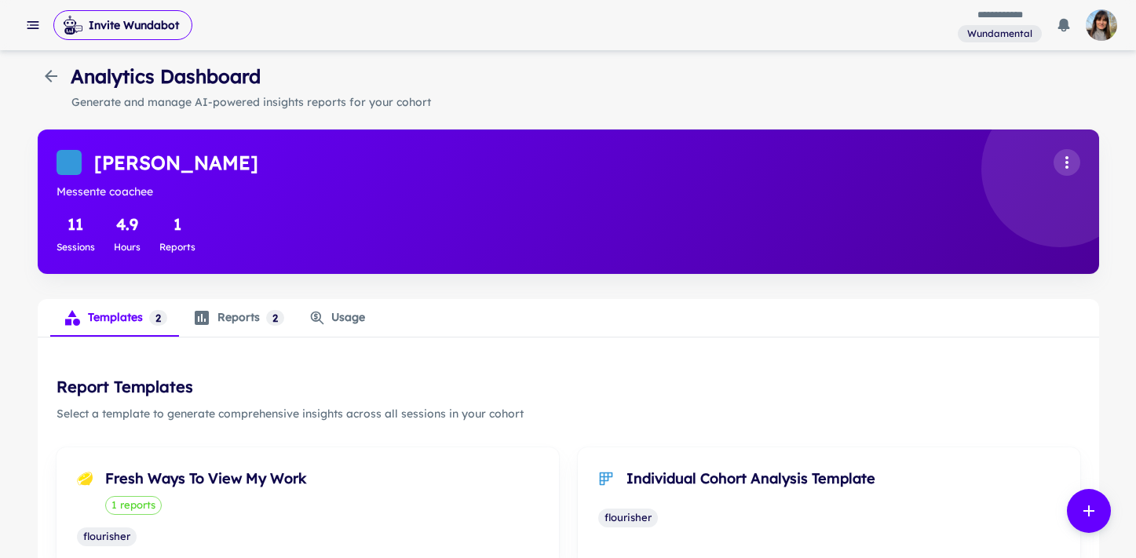
scroll to position [0, 0]
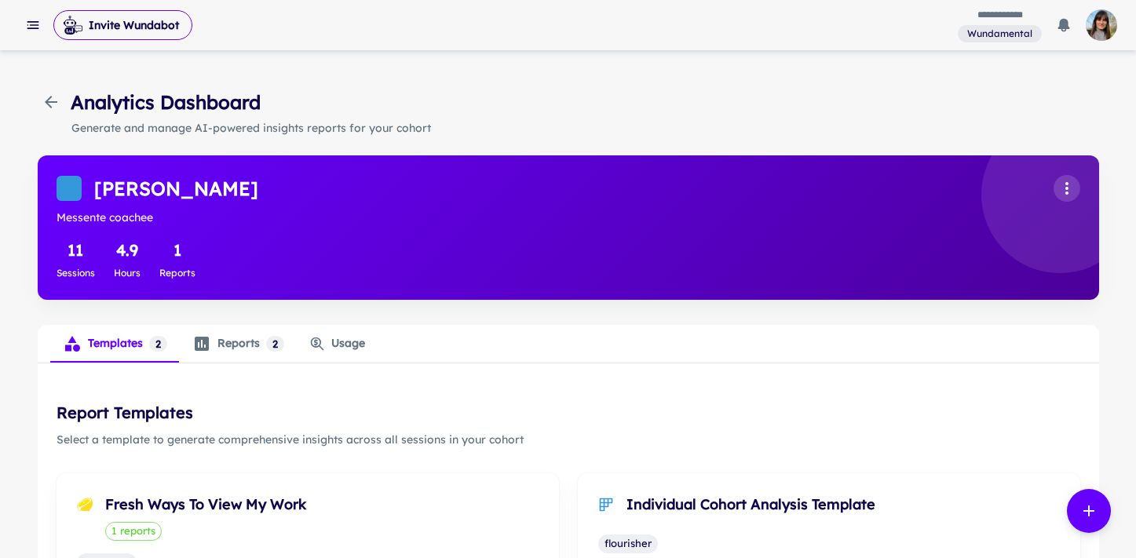
click at [53, 101] on icon "button" at bounding box center [51, 102] width 13 height 13
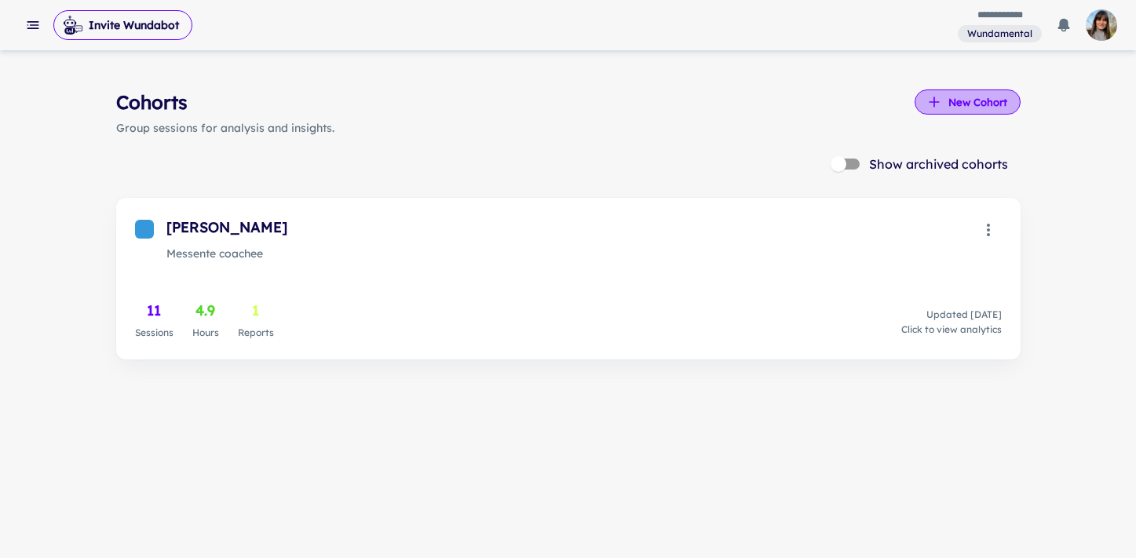
click at [987, 105] on button "New Cohort" at bounding box center [967, 101] width 106 height 25
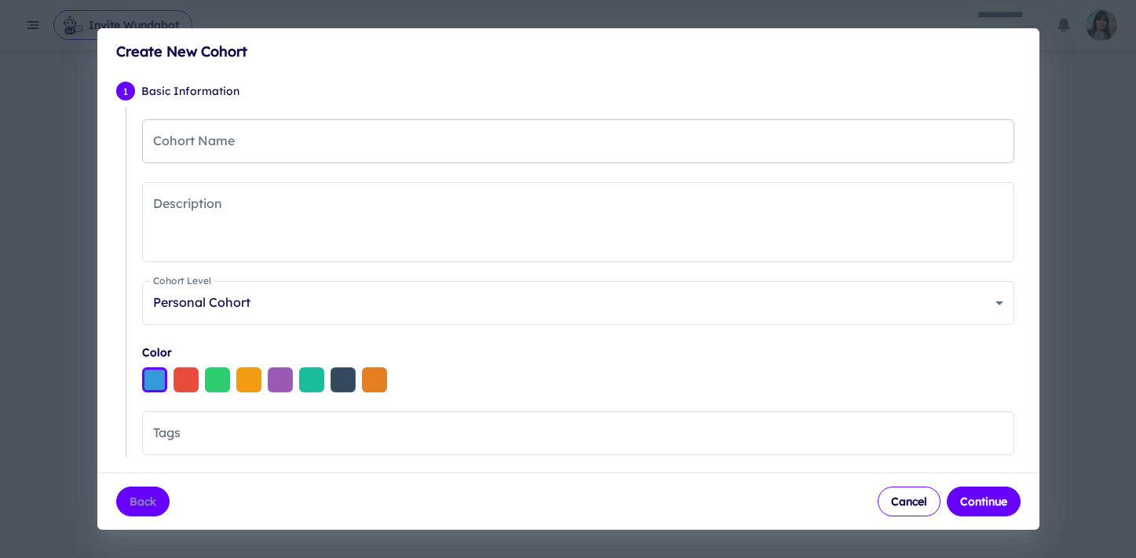
click at [258, 140] on input "Cohort Name" at bounding box center [578, 141] width 872 height 44
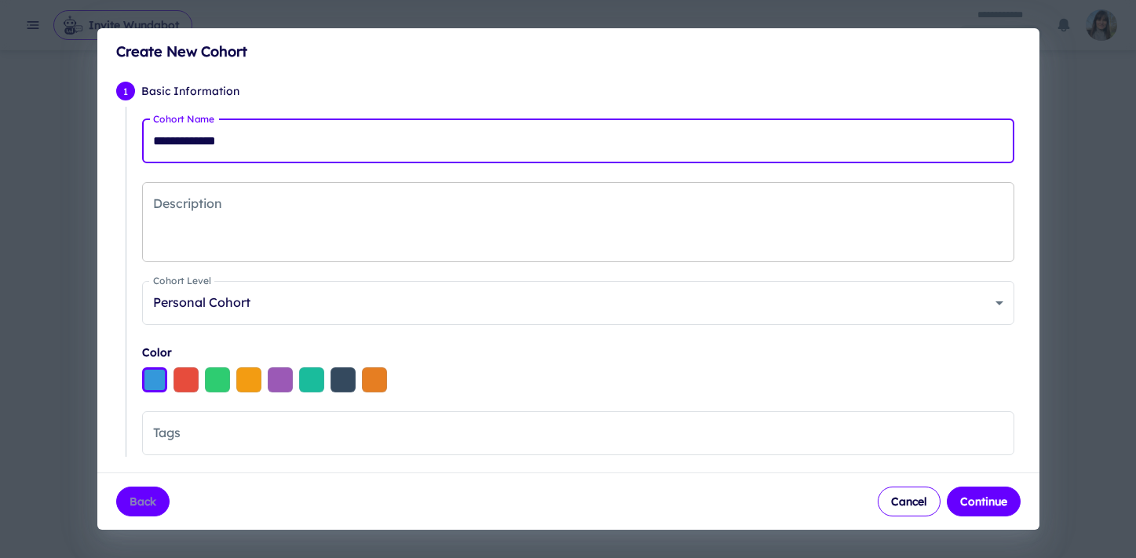
type input "**********"
click at [269, 216] on textarea "Description" at bounding box center [578, 222] width 850 height 54
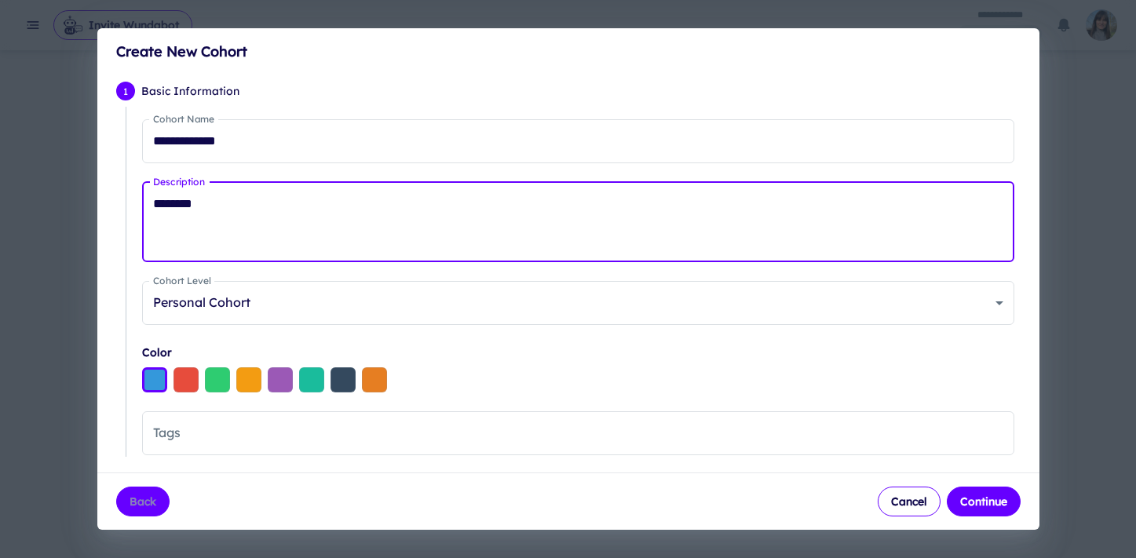
type textarea "********"
click at [252, 381] on button "Select color #f39c12" at bounding box center [248, 379] width 25 height 25
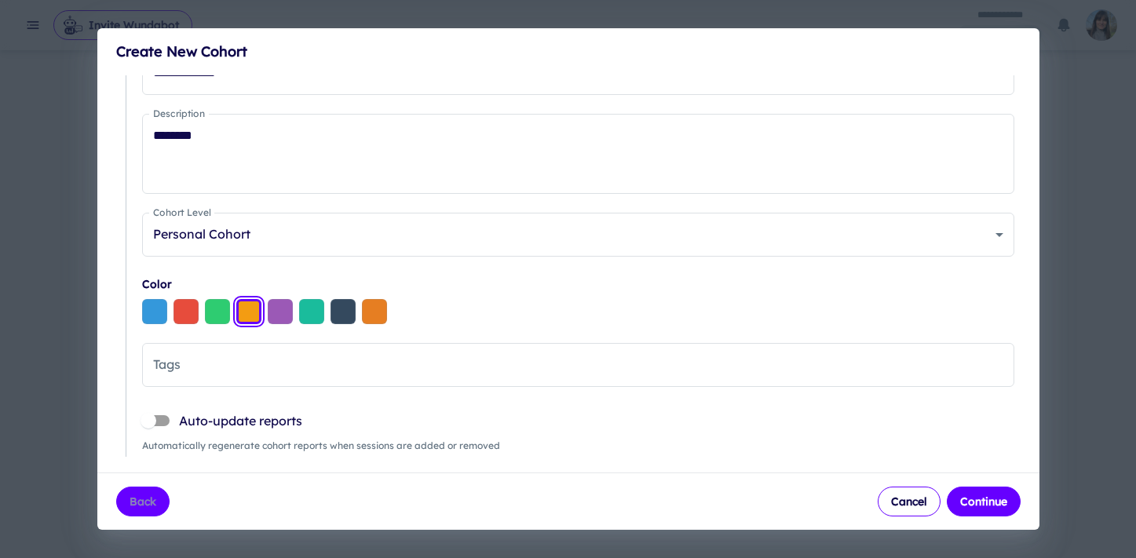
scroll to position [114, 0]
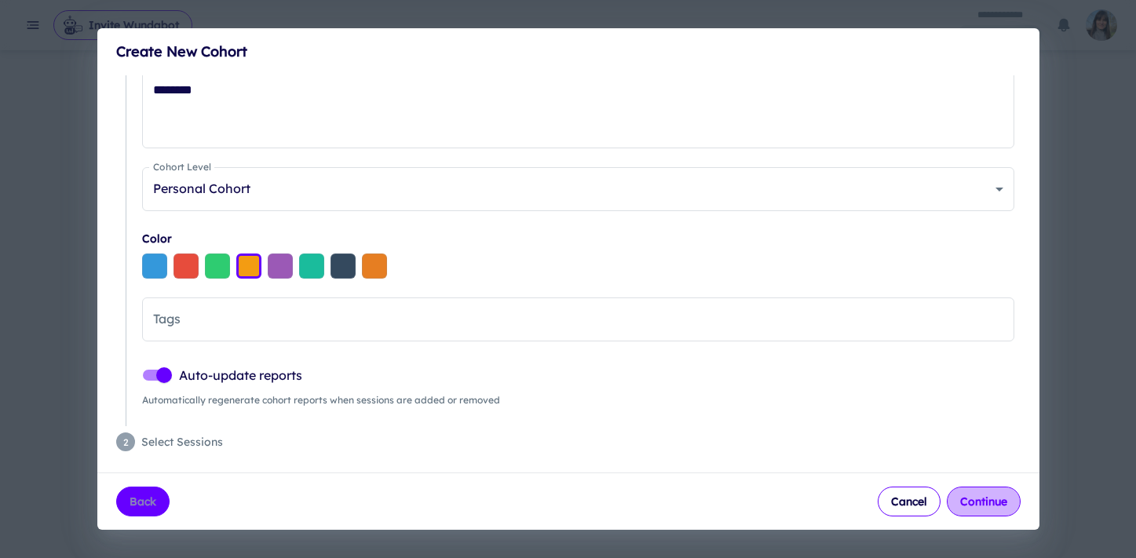
click at [987, 502] on button "Continue" at bounding box center [984, 502] width 74 height 30
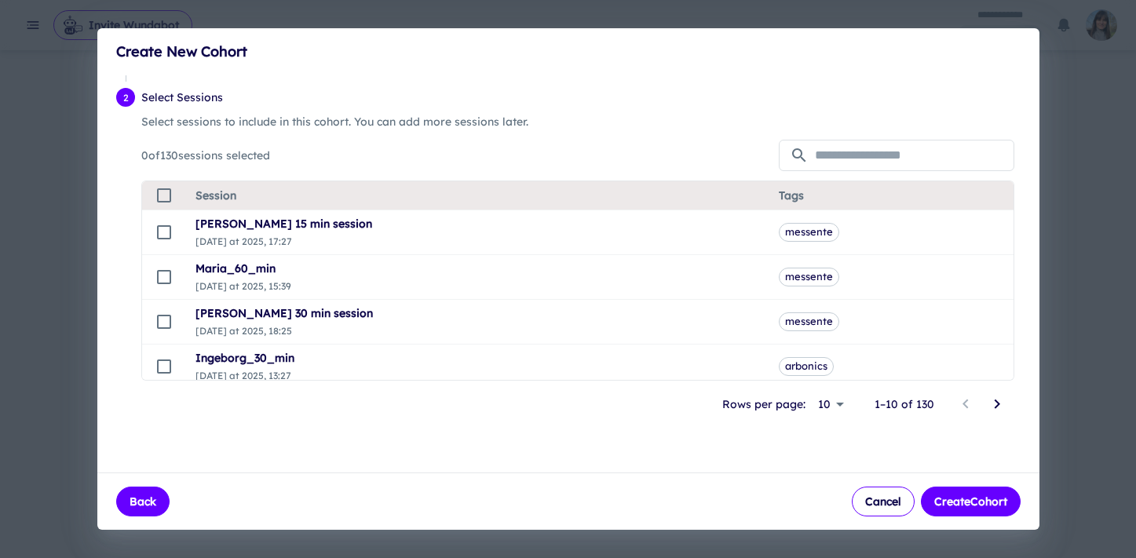
scroll to position [0, 0]
click at [838, 164] on input "text" at bounding box center [914, 155] width 199 height 31
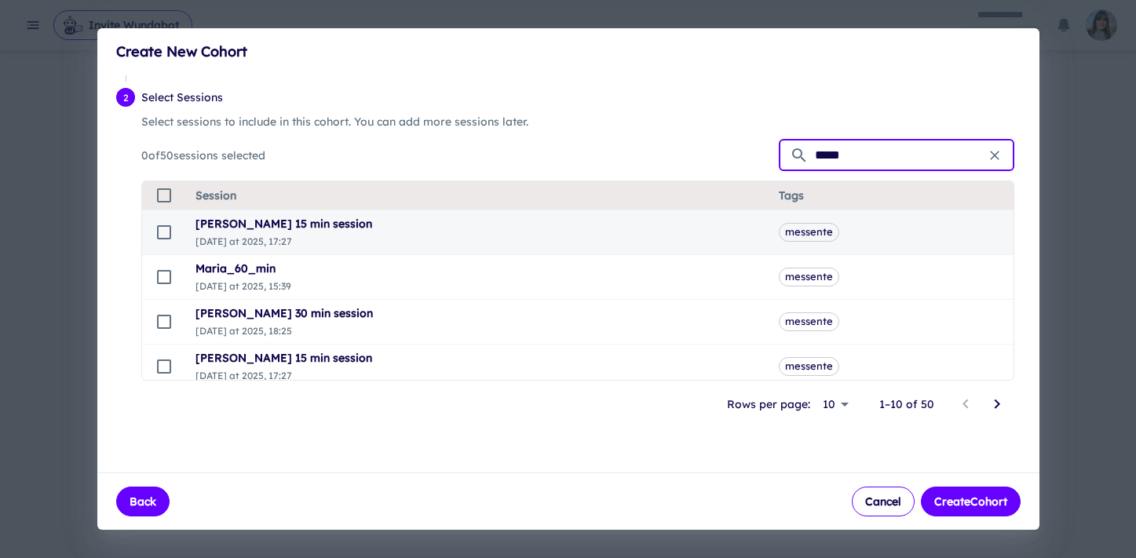
type input "*****"
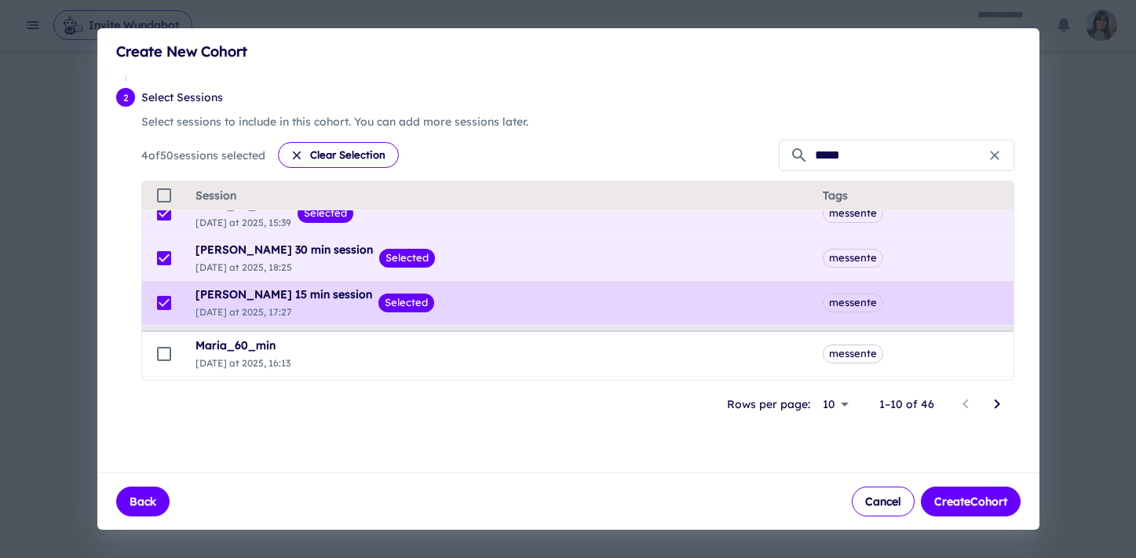
scroll to position [113, 0]
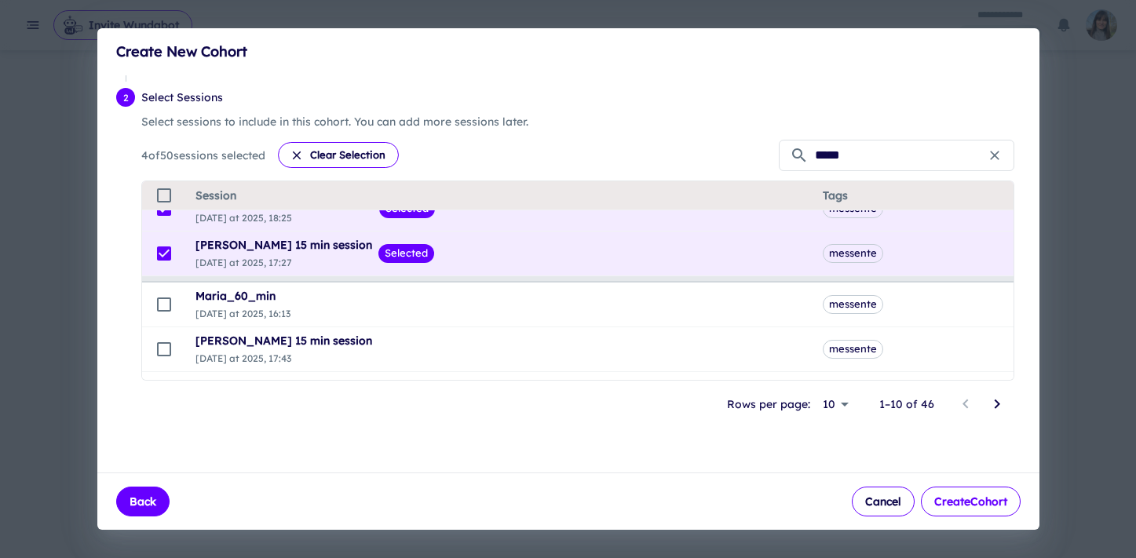
click at [967, 497] on button "Create Cohort" at bounding box center [971, 502] width 100 height 30
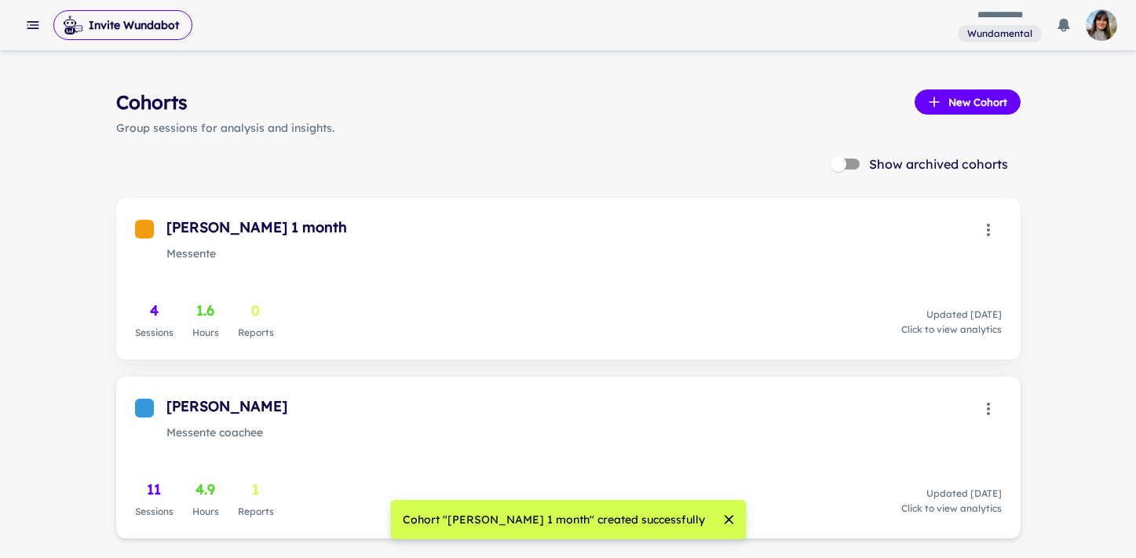
click at [984, 408] on icon "button" at bounding box center [988, 409] width 19 height 19
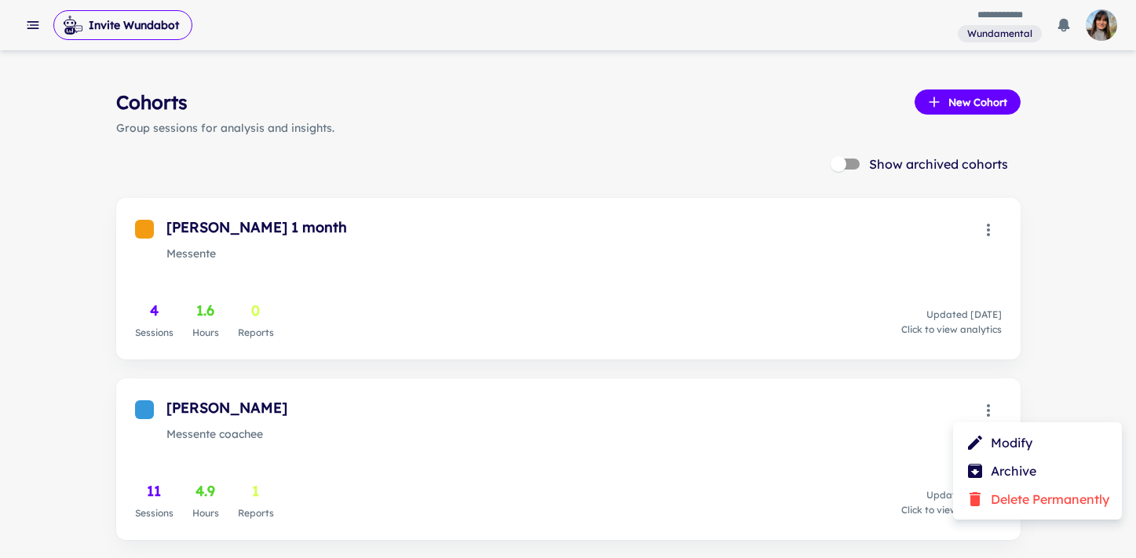
click at [1006, 448] on li "Modify" at bounding box center [1037, 443] width 169 height 28
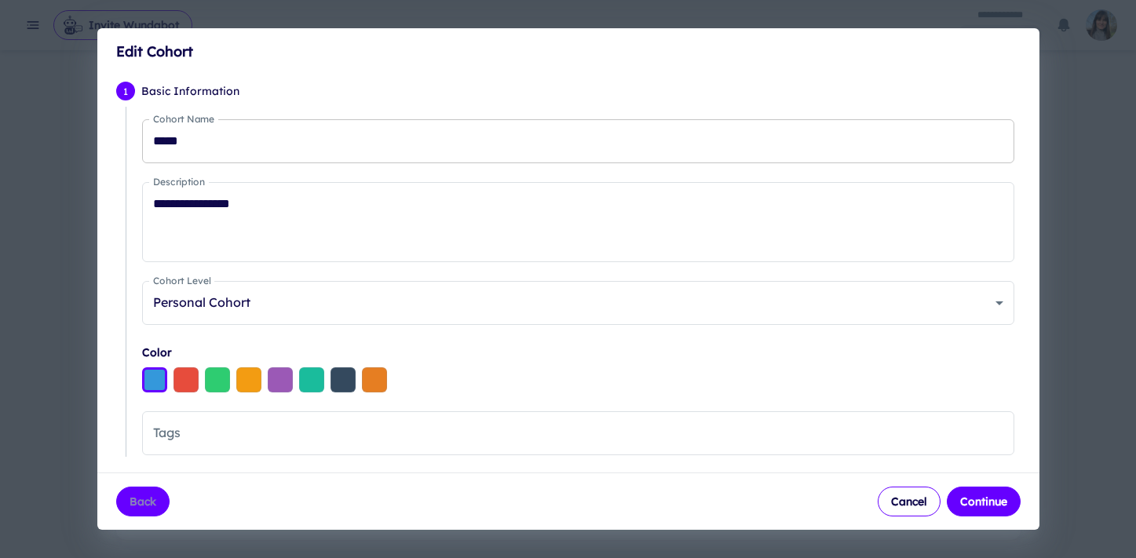
click at [305, 147] on input "*****" at bounding box center [578, 141] width 872 height 44
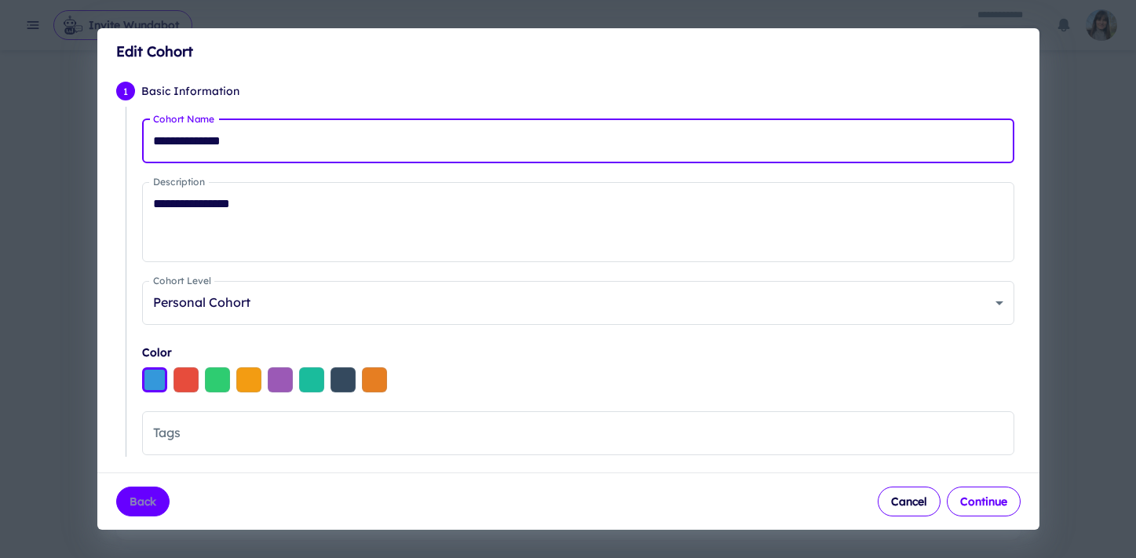
type input "**********"
click at [974, 501] on button "Continue" at bounding box center [984, 502] width 74 height 30
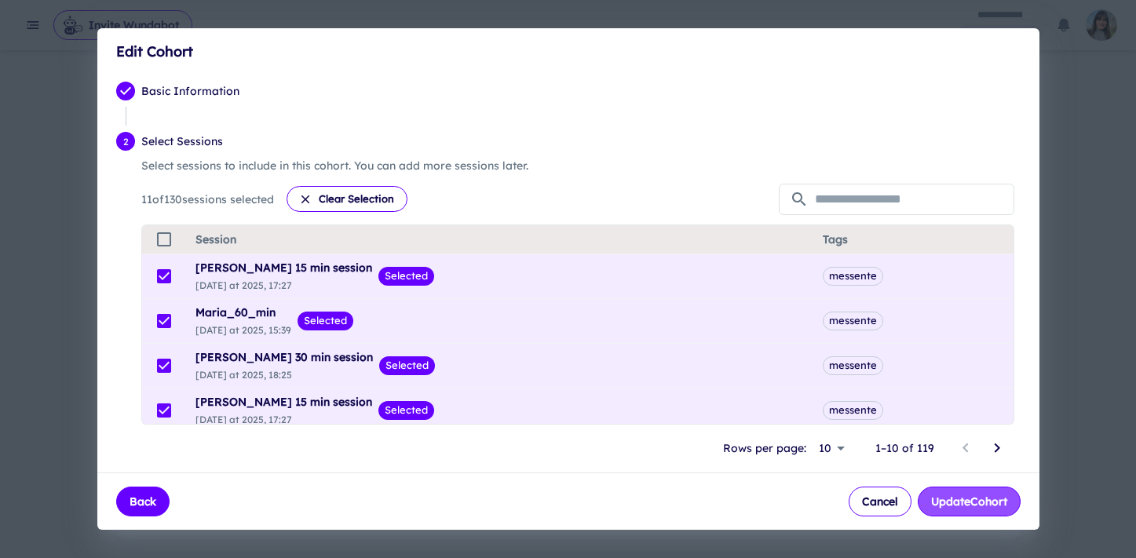
click at [974, 501] on button "Update Cohort" at bounding box center [969, 502] width 103 height 30
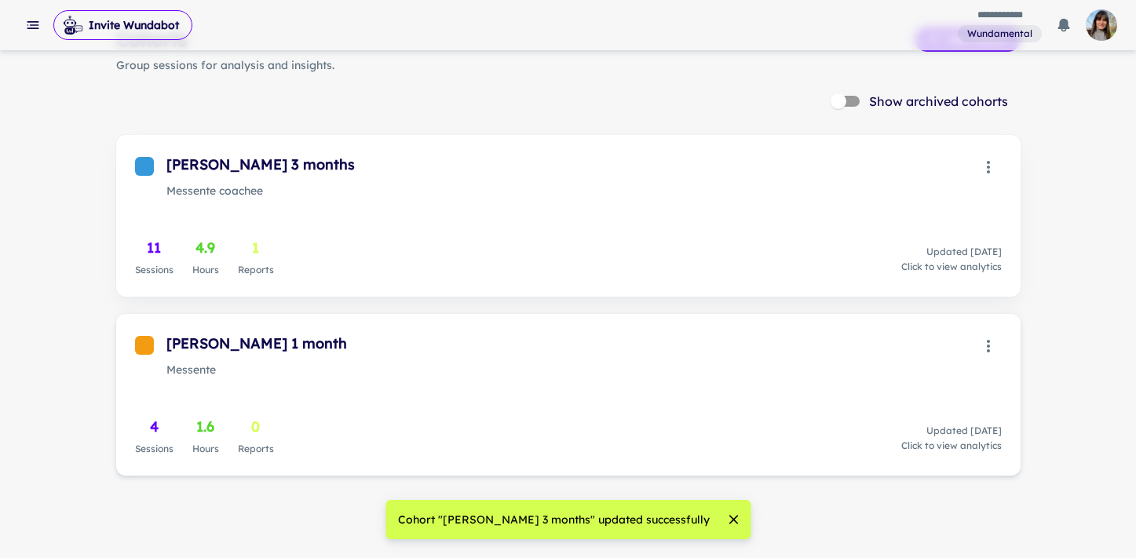
scroll to position [64, 0]
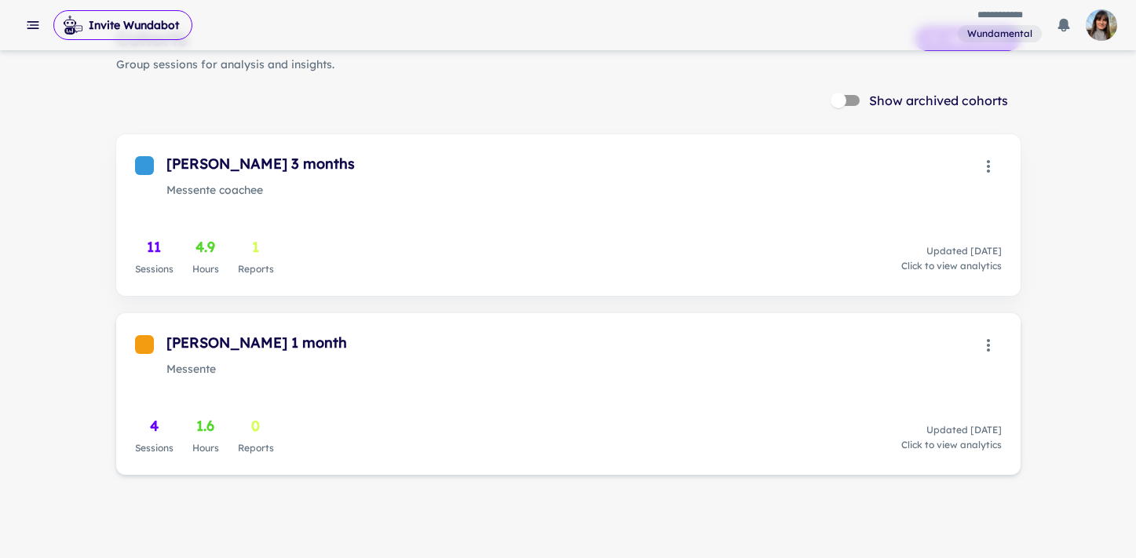
click at [648, 351] on div "[PERSON_NAME] 1 month" at bounding box center [570, 343] width 808 height 22
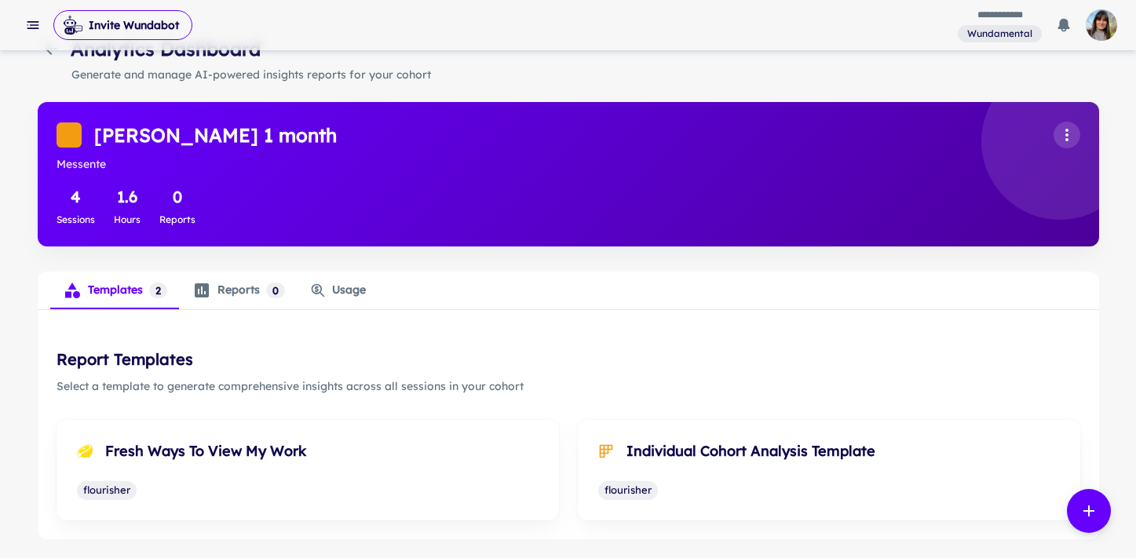
scroll to position [56, 0]
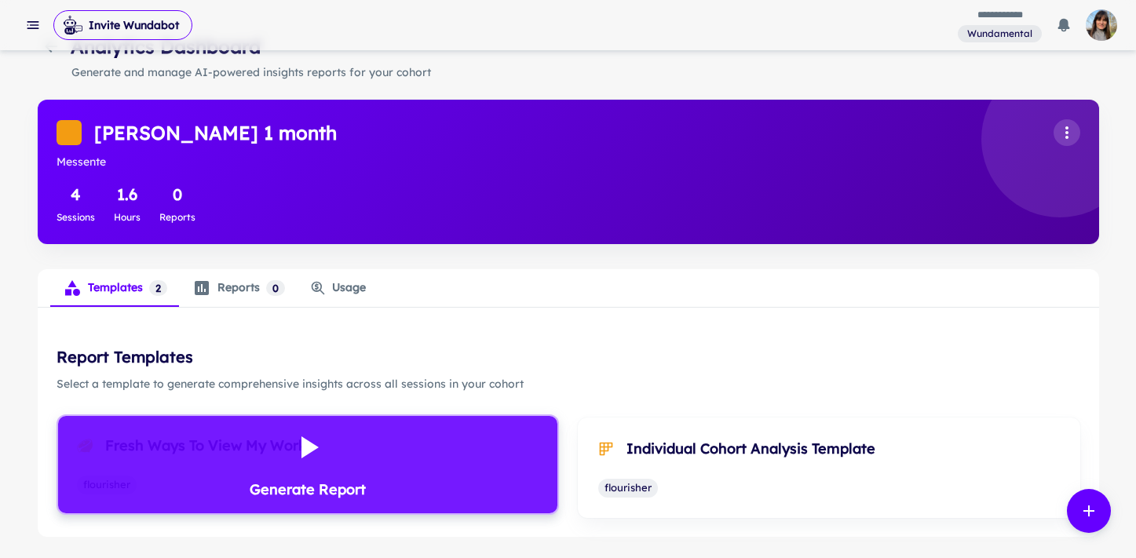
click at [348, 451] on div "Generate Report" at bounding box center [308, 465] width 116 height 72
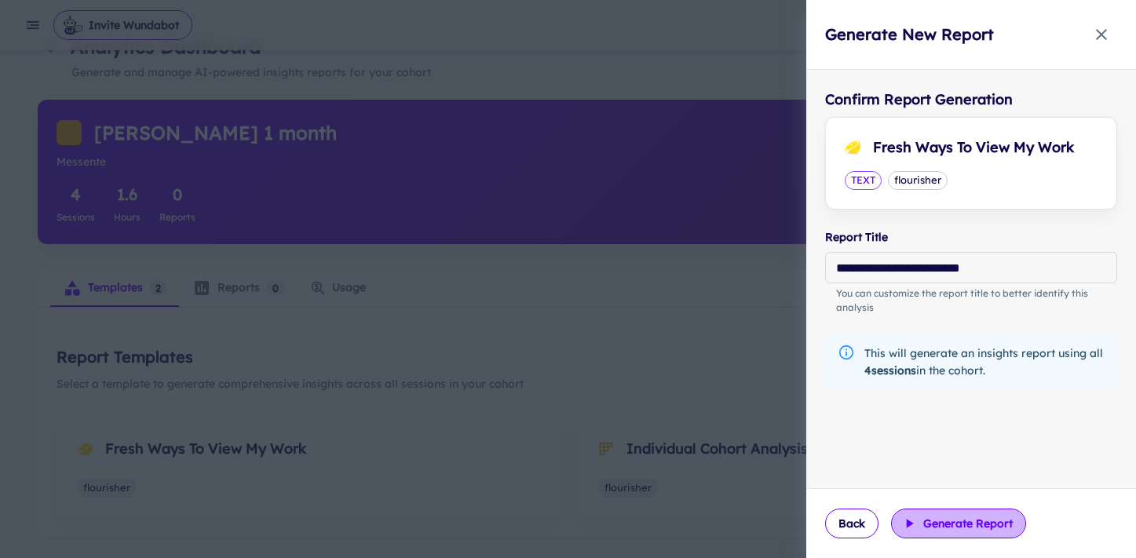
click at [986, 521] on button "Generate Report" at bounding box center [958, 524] width 135 height 30
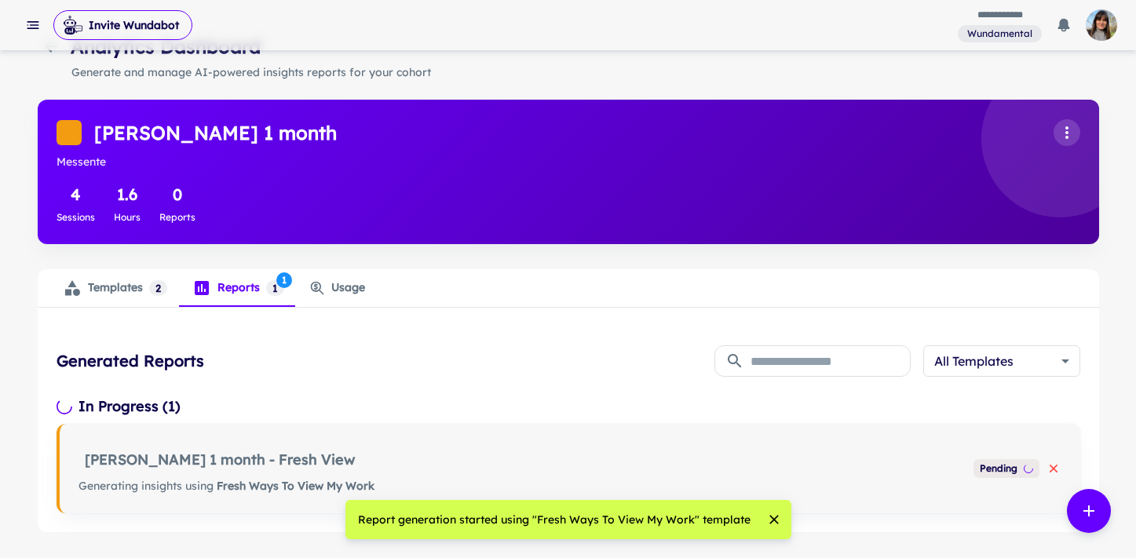
scroll to position [111, 0]
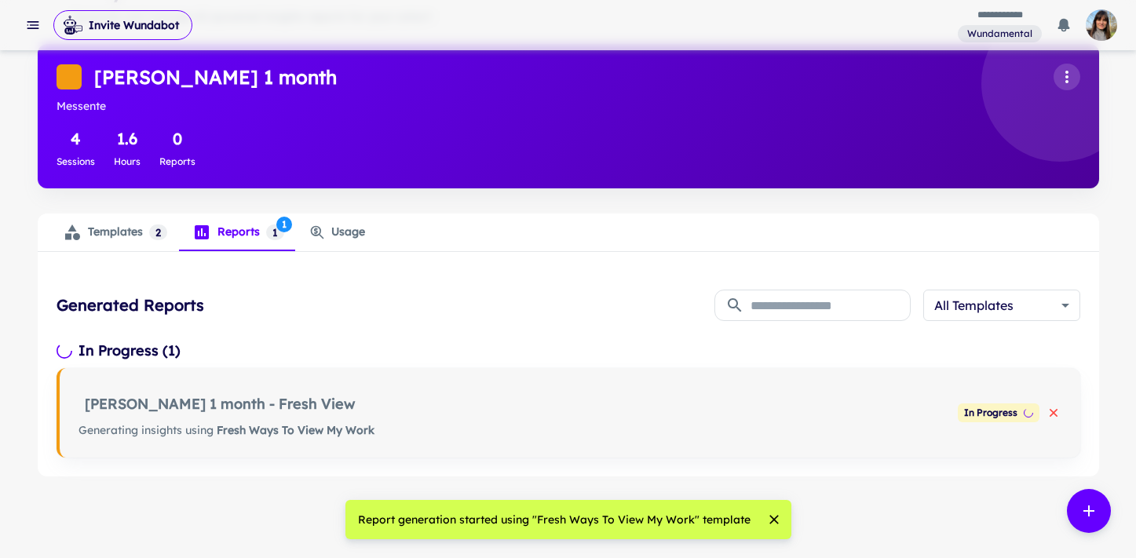
click at [94, 230] on div "Templates 2" at bounding box center [115, 232] width 104 height 19
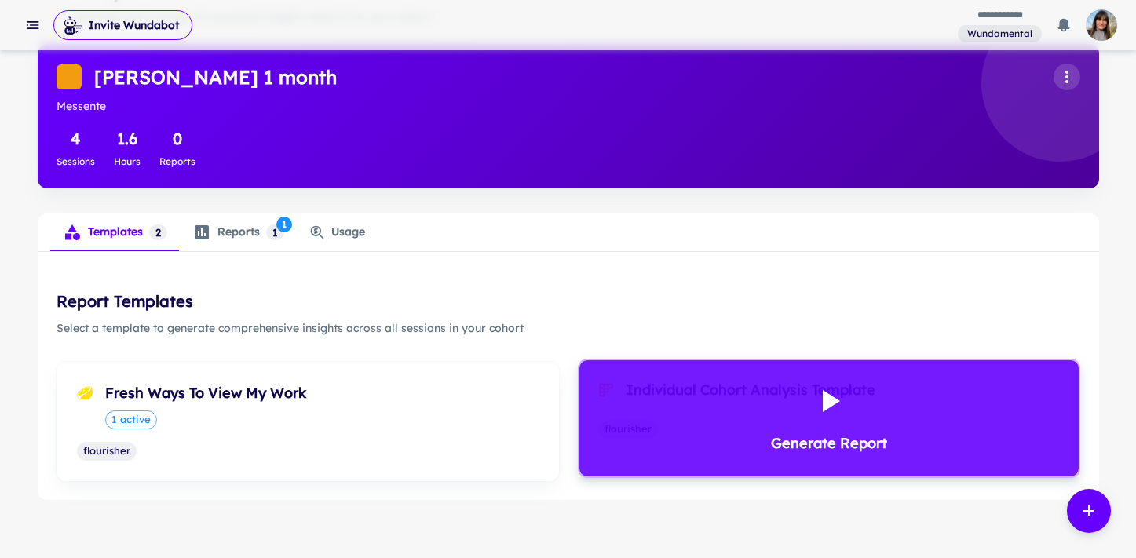
click at [702, 425] on div "Generate Report" at bounding box center [828, 418] width 499 height 116
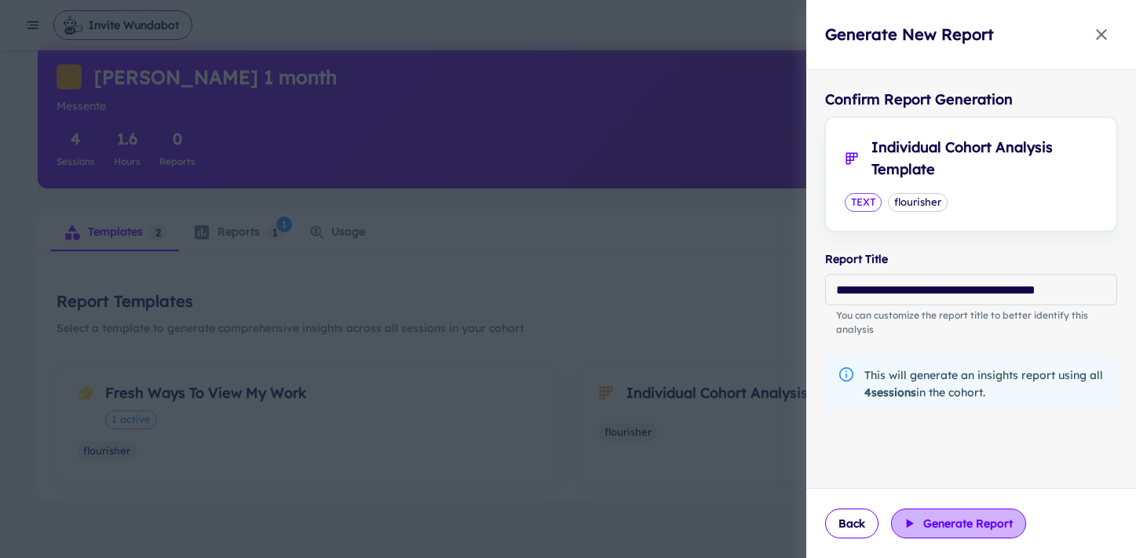
click at [950, 530] on button "Generate Report" at bounding box center [958, 524] width 135 height 30
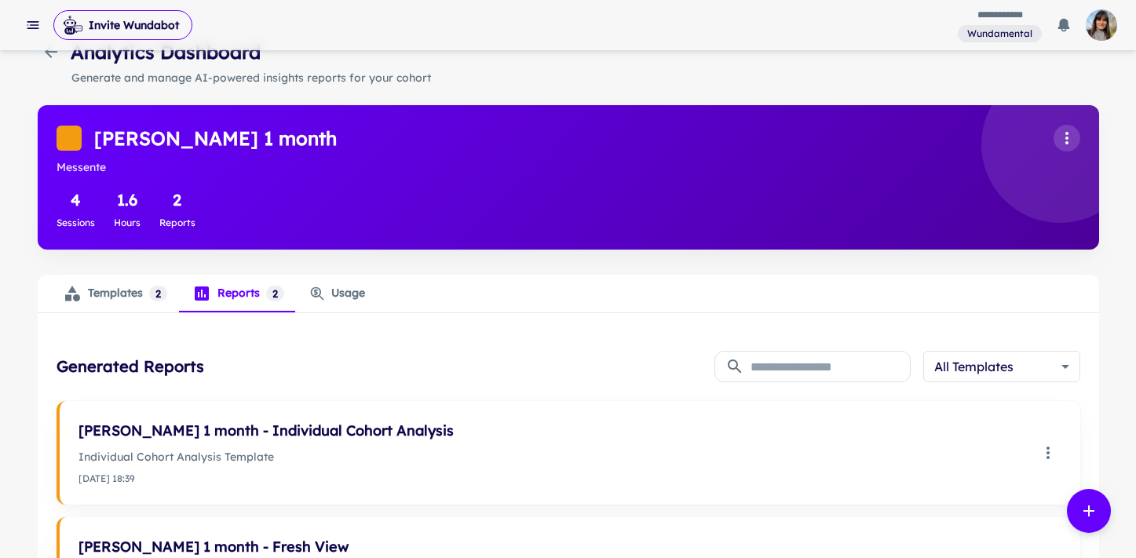
scroll to position [0, 0]
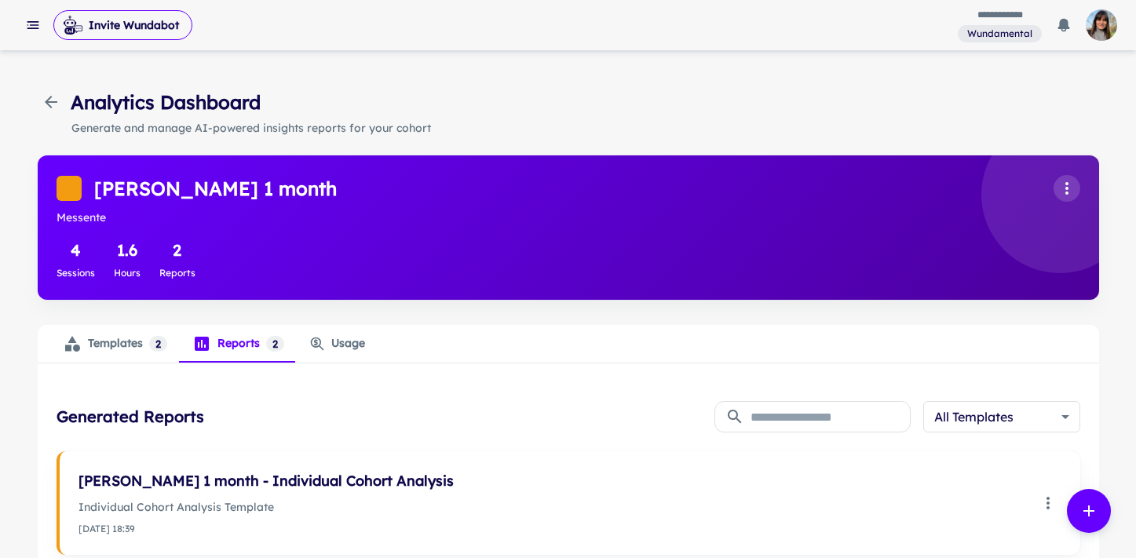
click at [46, 100] on icon "button" at bounding box center [51, 102] width 19 height 19
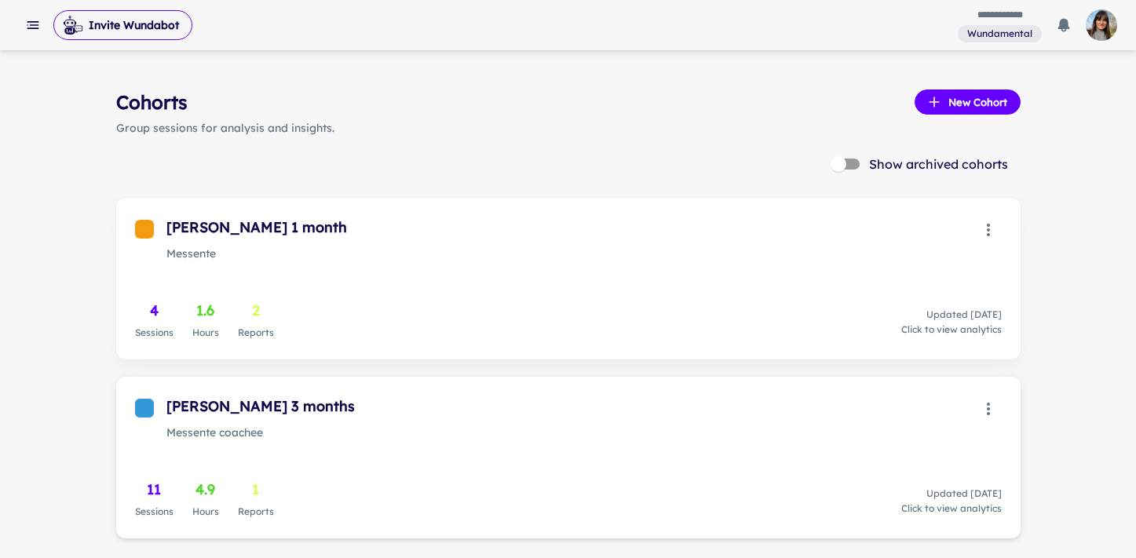
click at [308, 409] on div "[PERSON_NAME] 3 months" at bounding box center [570, 407] width 808 height 22
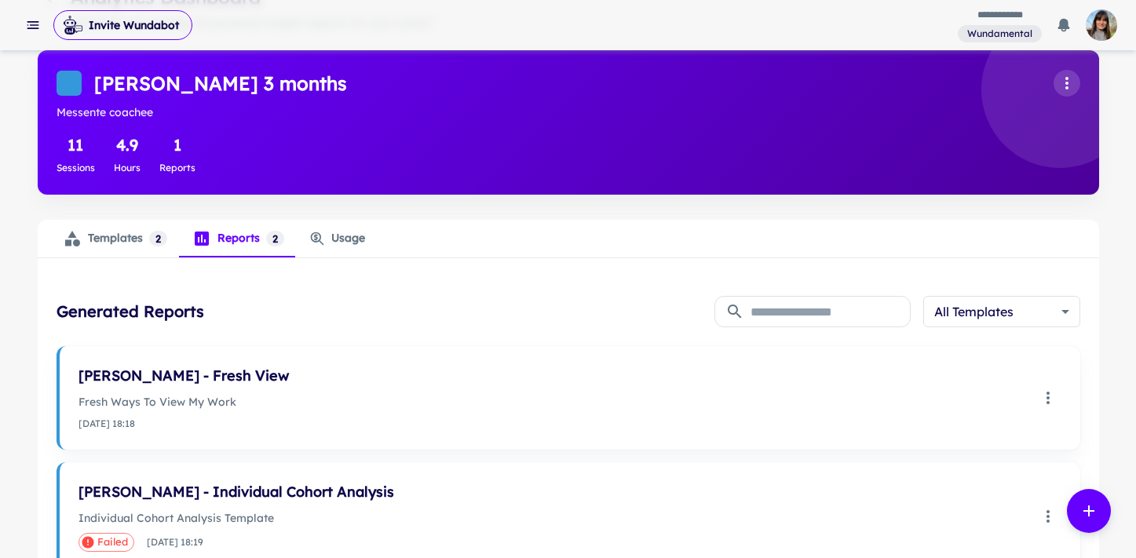
scroll to position [107, 0]
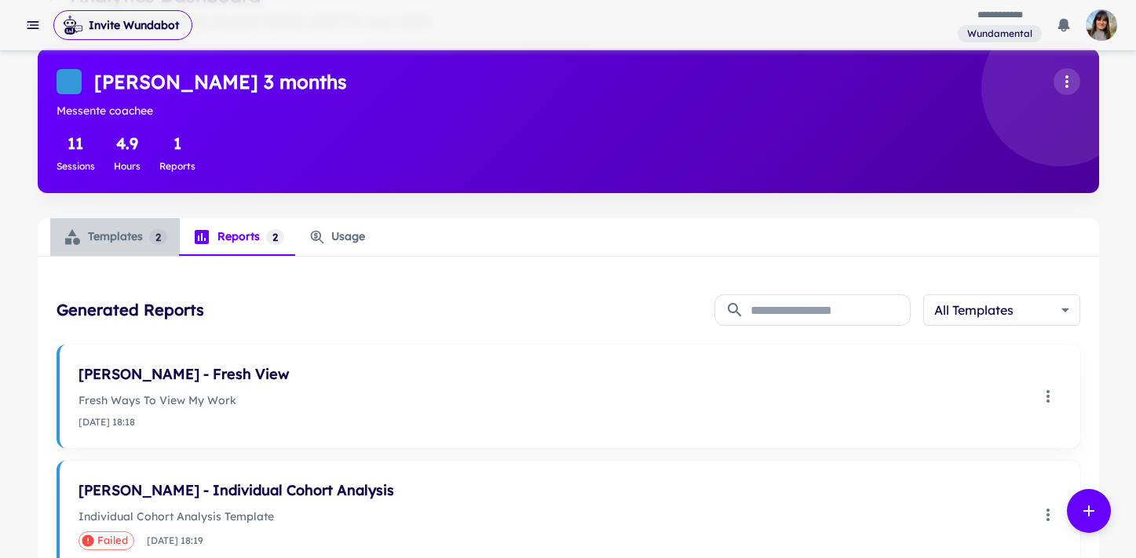
click at [102, 236] on div "Templates 2" at bounding box center [115, 237] width 104 height 19
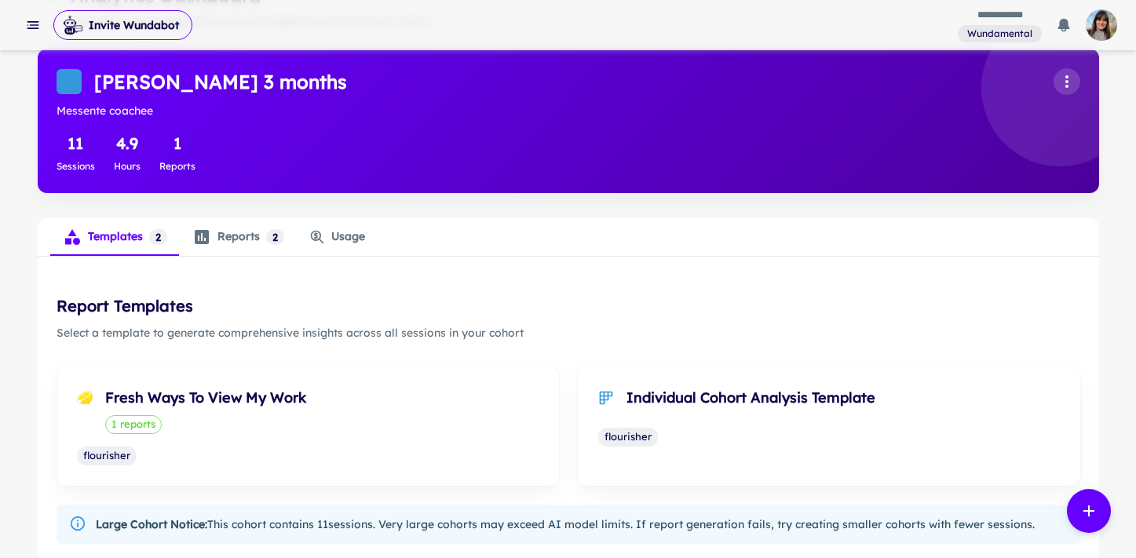
click at [227, 235] on div "Reports 2 0" at bounding box center [238, 237] width 92 height 19
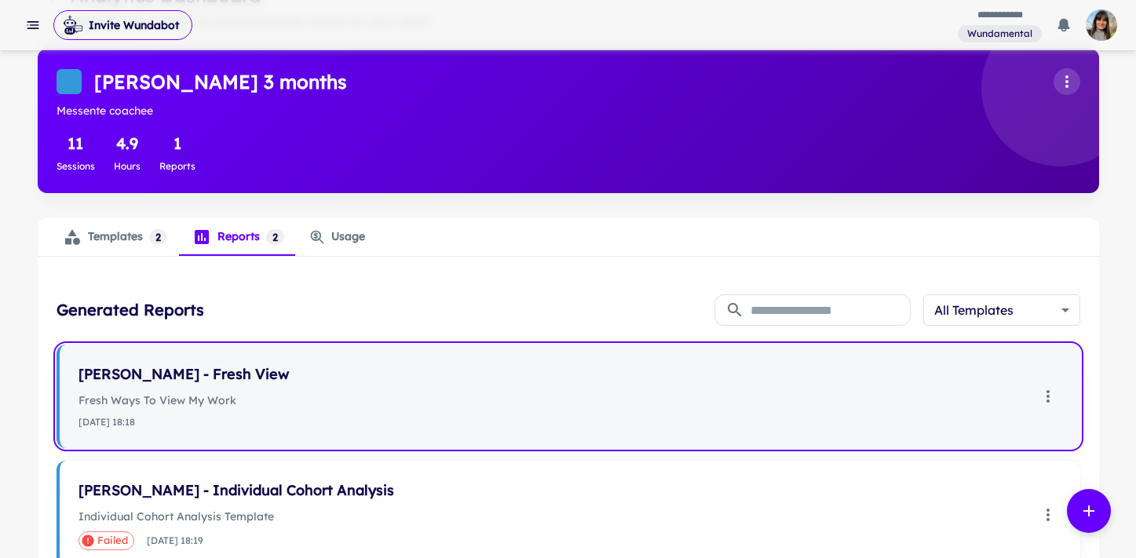
click at [155, 398] on p "Fresh Ways To View My Work" at bounding box center [553, 400] width 950 height 17
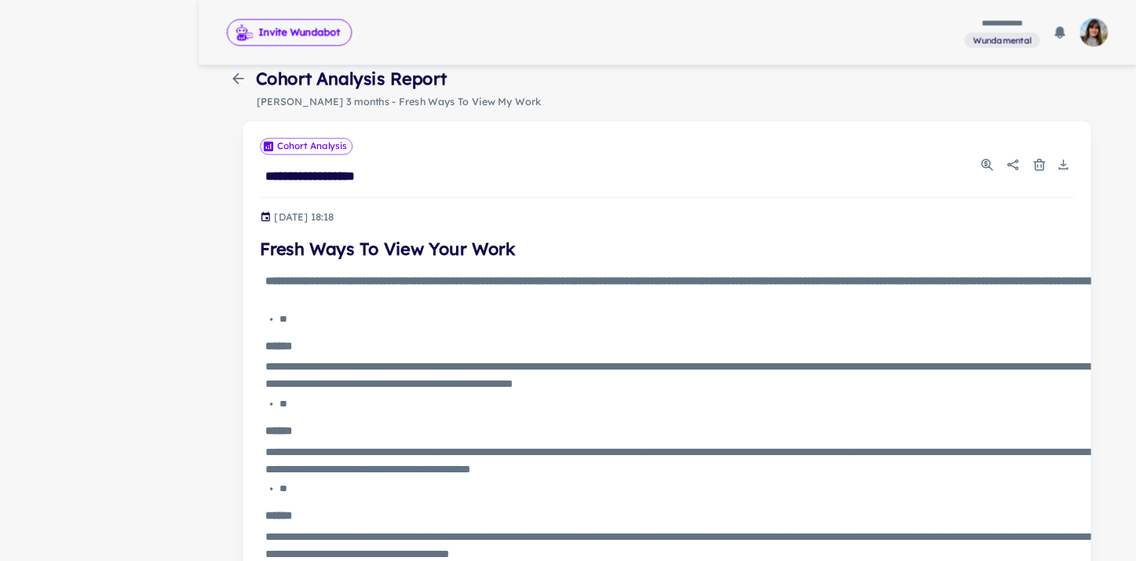
scroll to position [38, 0]
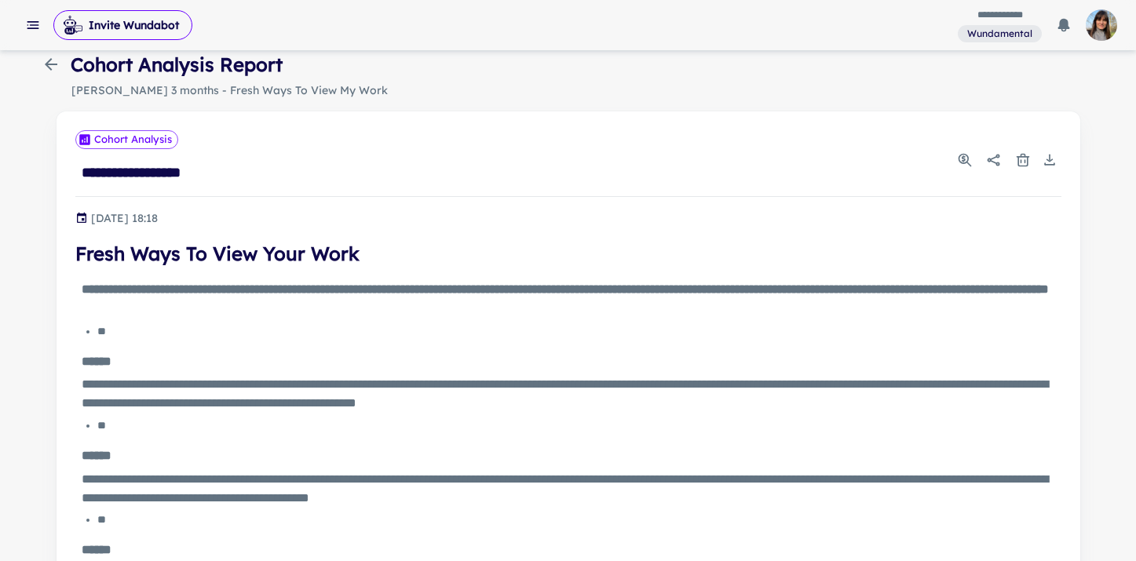
click at [49, 68] on icon "button" at bounding box center [51, 64] width 13 height 13
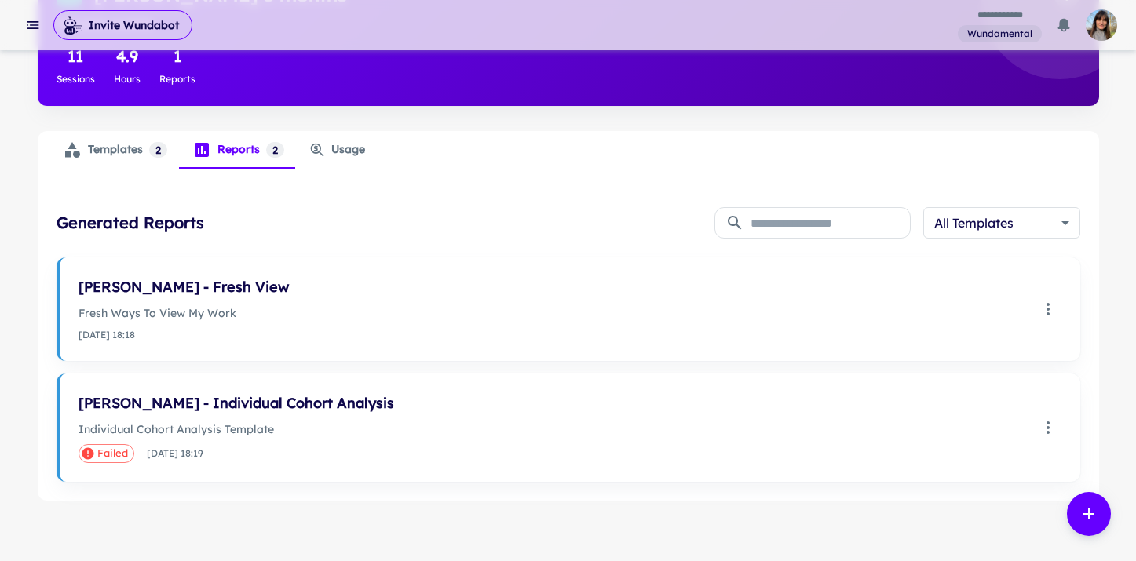
scroll to position [198, 0]
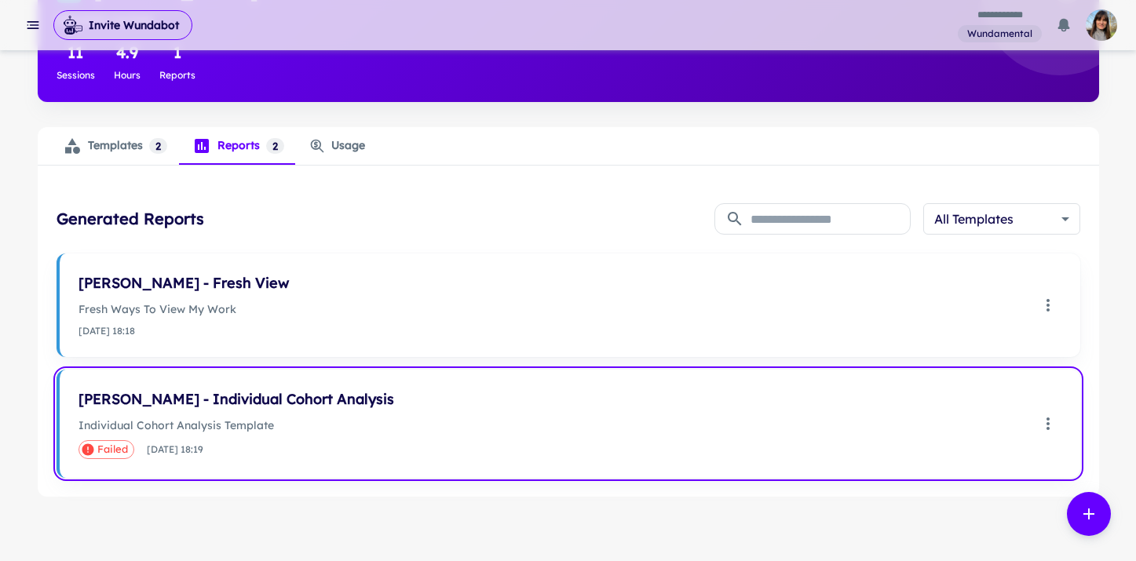
click at [213, 393] on h6 "[PERSON_NAME] - Individual Cohort Analysis" at bounding box center [553, 400] width 950 height 22
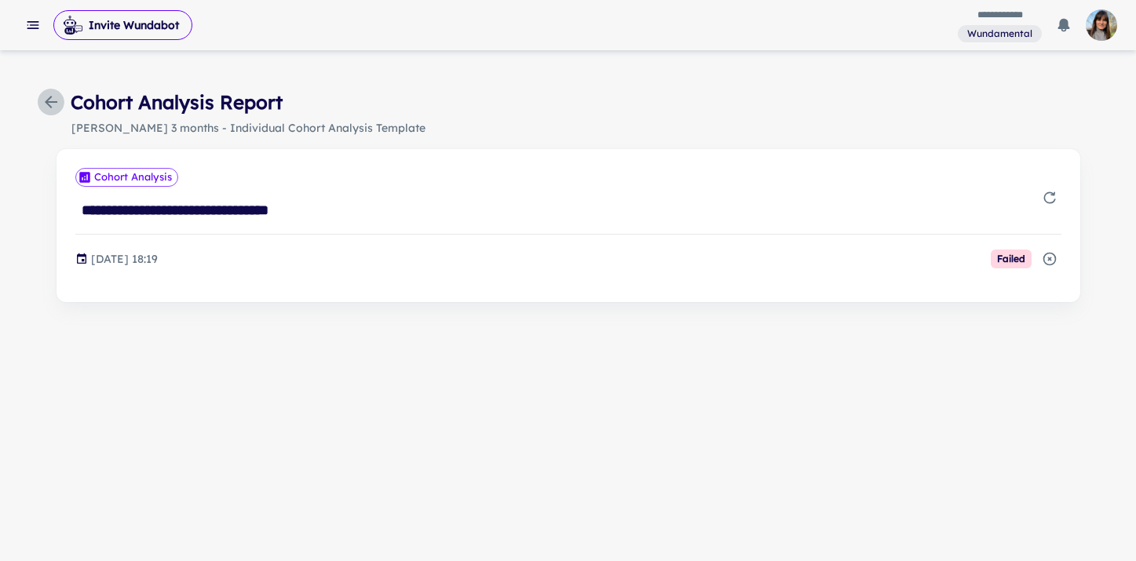
click at [50, 95] on icon "button" at bounding box center [51, 102] width 19 height 19
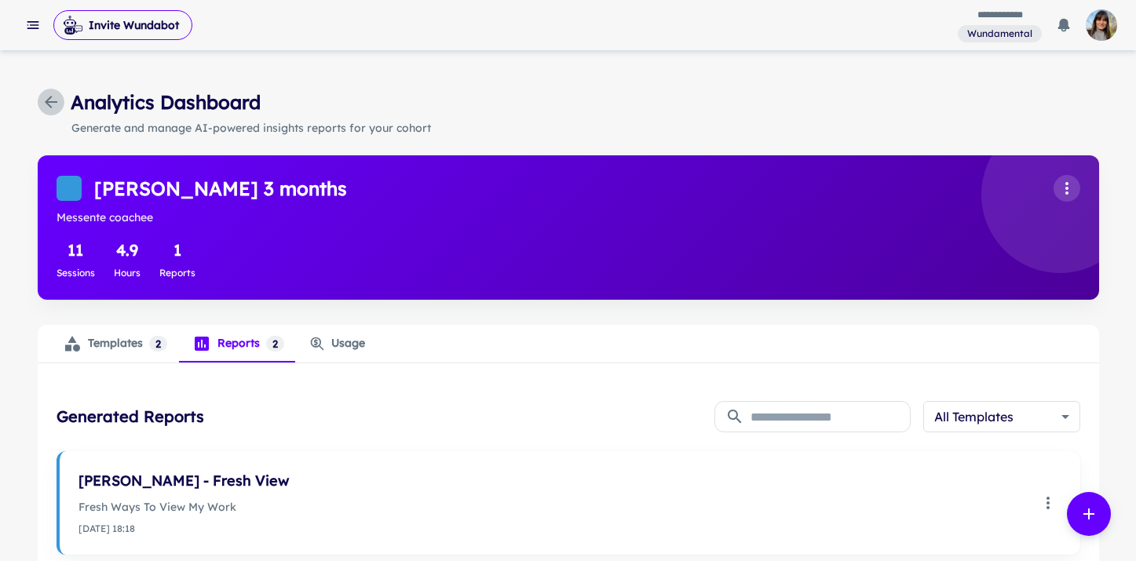
click at [50, 95] on icon "button" at bounding box center [51, 102] width 19 height 19
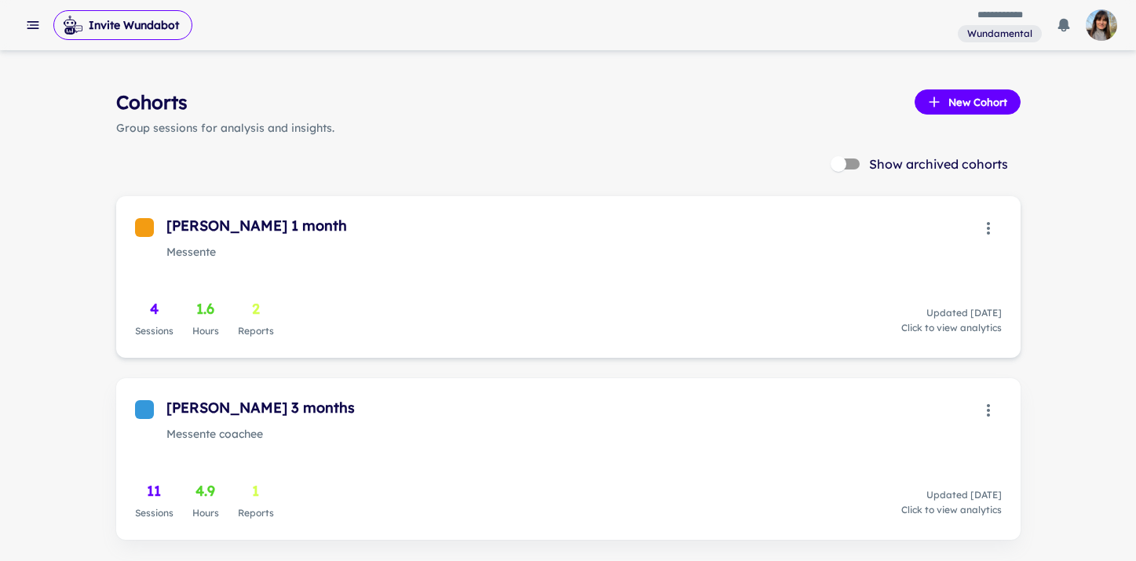
click at [232, 260] on p "Messente" at bounding box center [570, 251] width 808 height 17
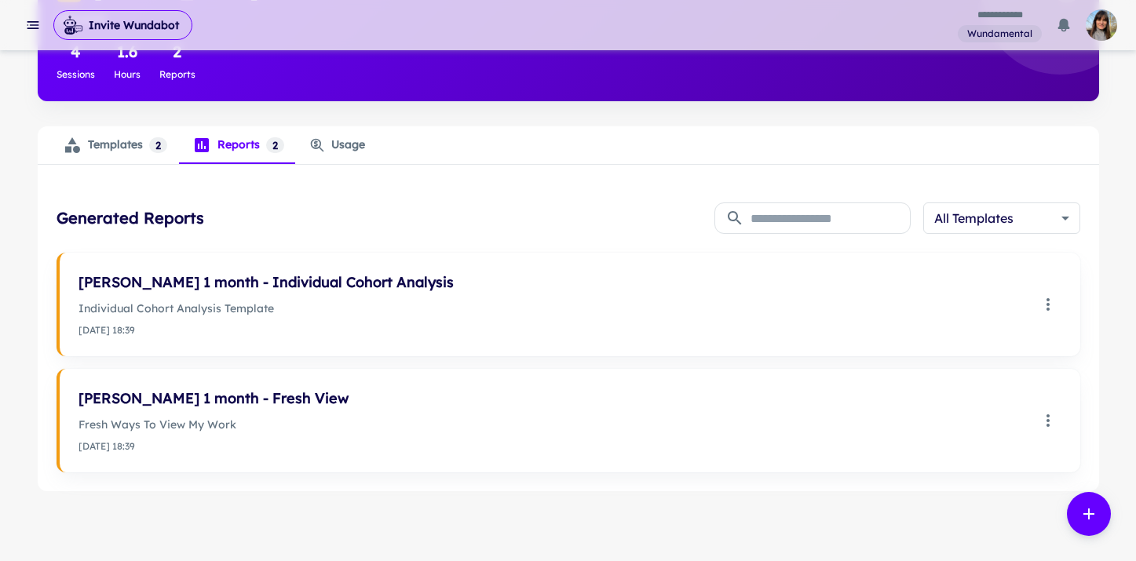
scroll to position [204, 0]
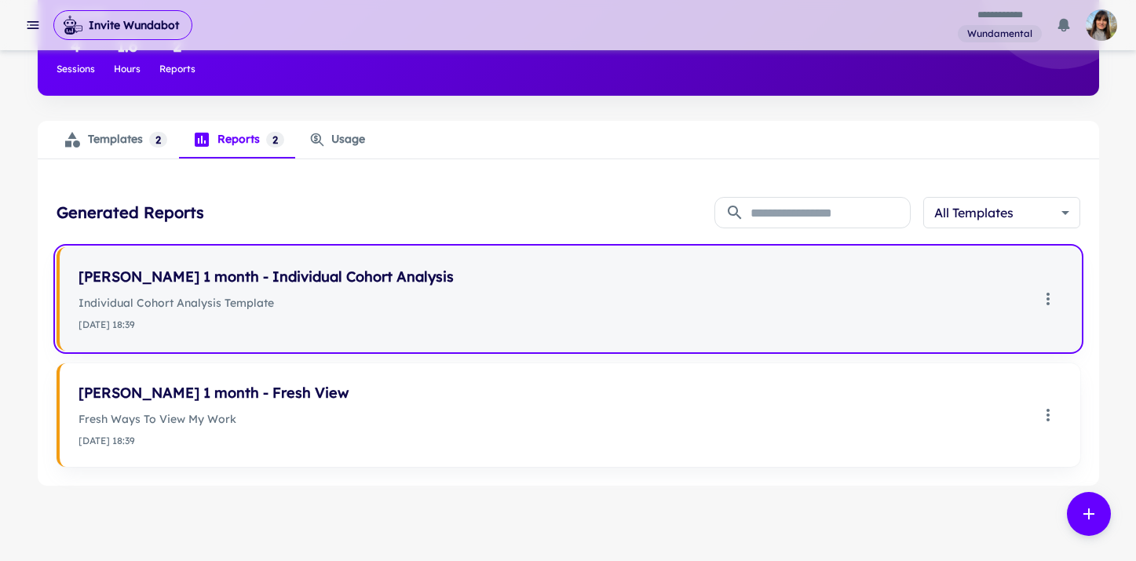
click at [221, 286] on h6 "[PERSON_NAME] 1 month - Individual Cohort Analysis" at bounding box center [553, 277] width 950 height 22
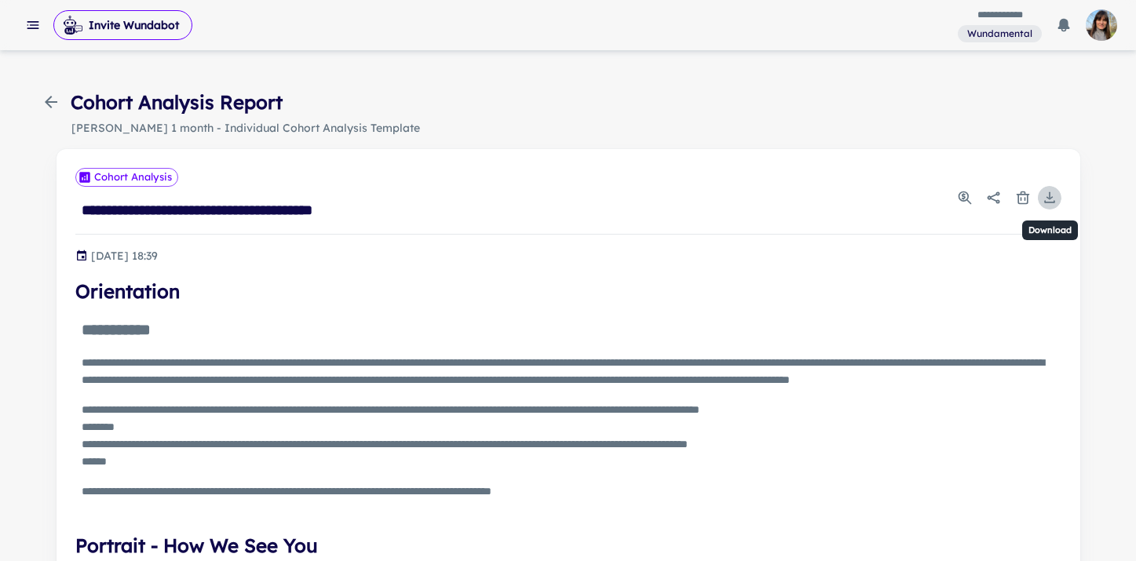
click at [1052, 201] on icon "Download" at bounding box center [1050, 198] width 16 height 16
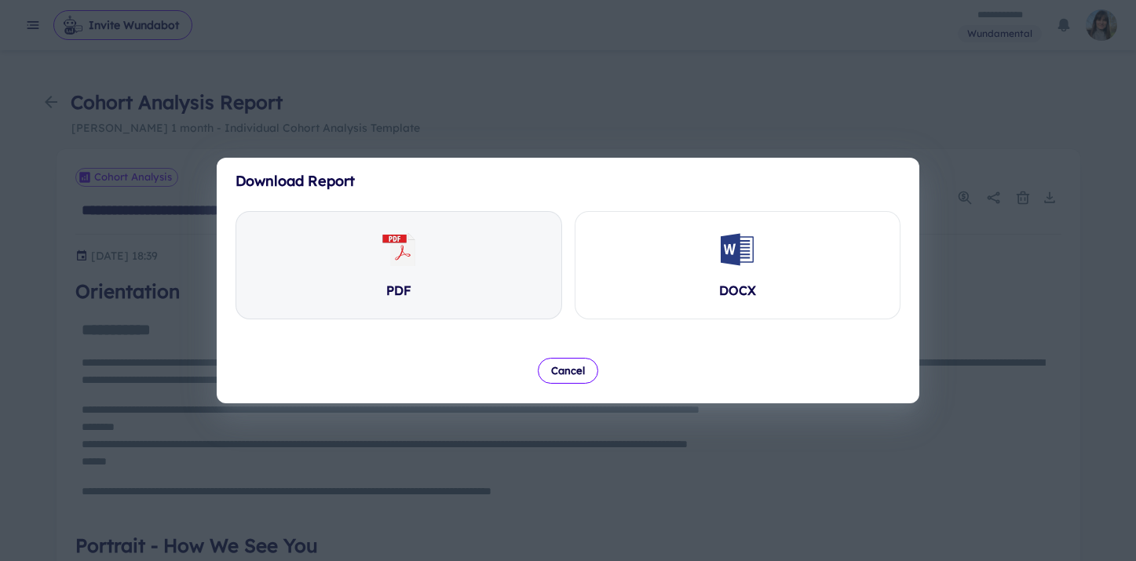
click at [410, 258] on icon at bounding box center [402, 249] width 24 height 33
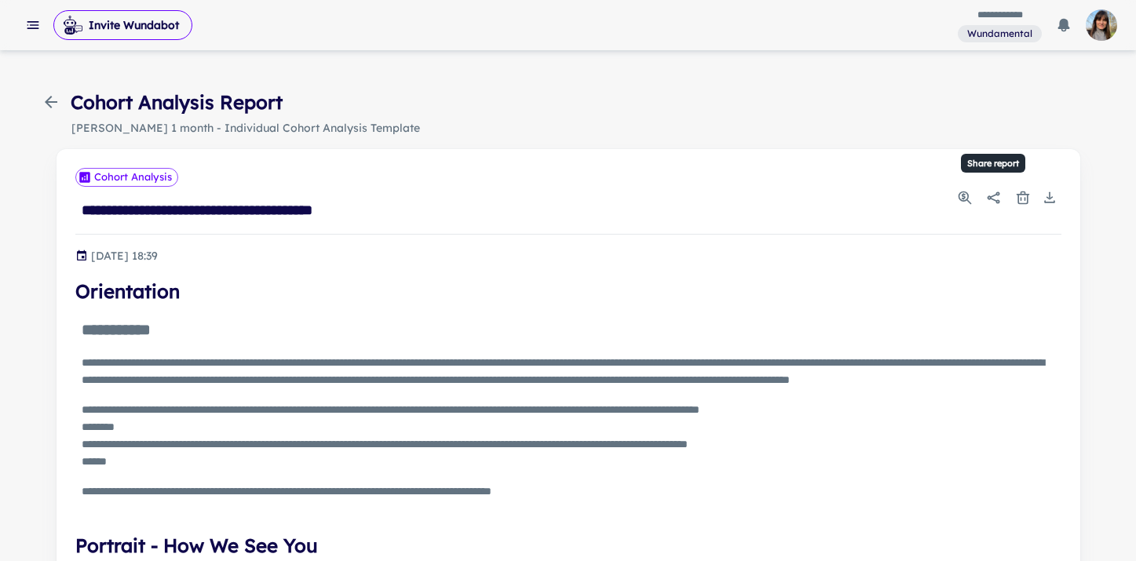
click at [989, 199] on icon "Share report" at bounding box center [993, 198] width 13 height 12
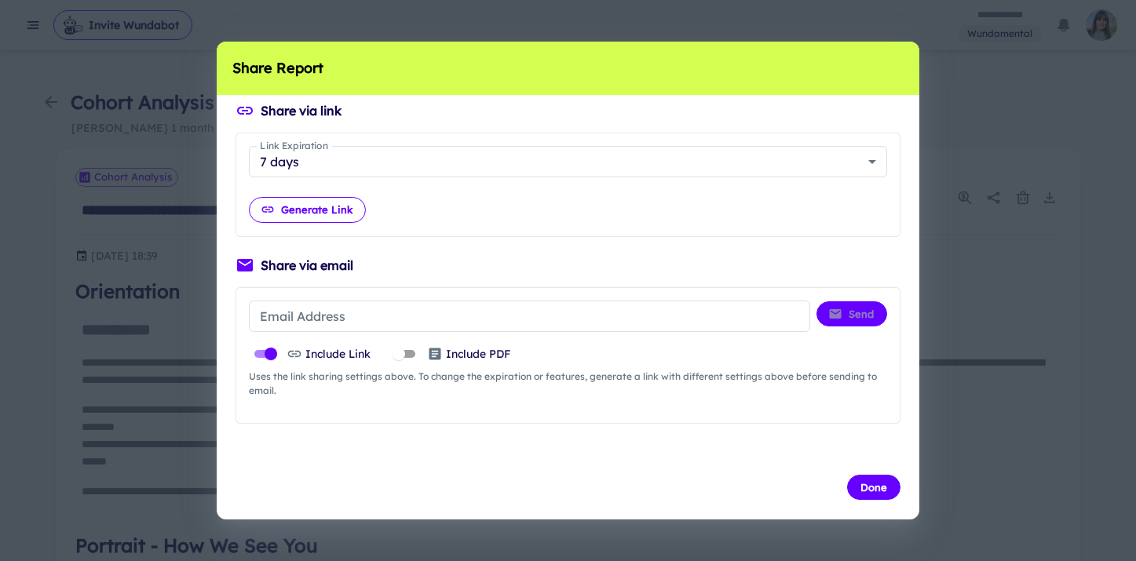
click at [348, 213] on button "Generate Link" at bounding box center [307, 209] width 117 height 25
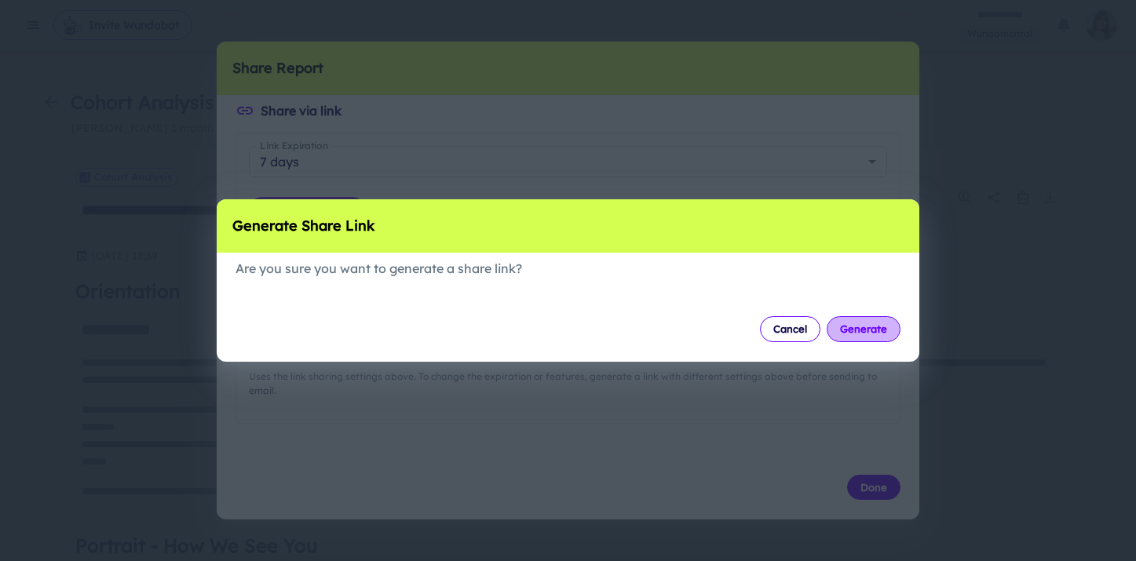
click at [852, 330] on button "Generate" at bounding box center [863, 328] width 74 height 25
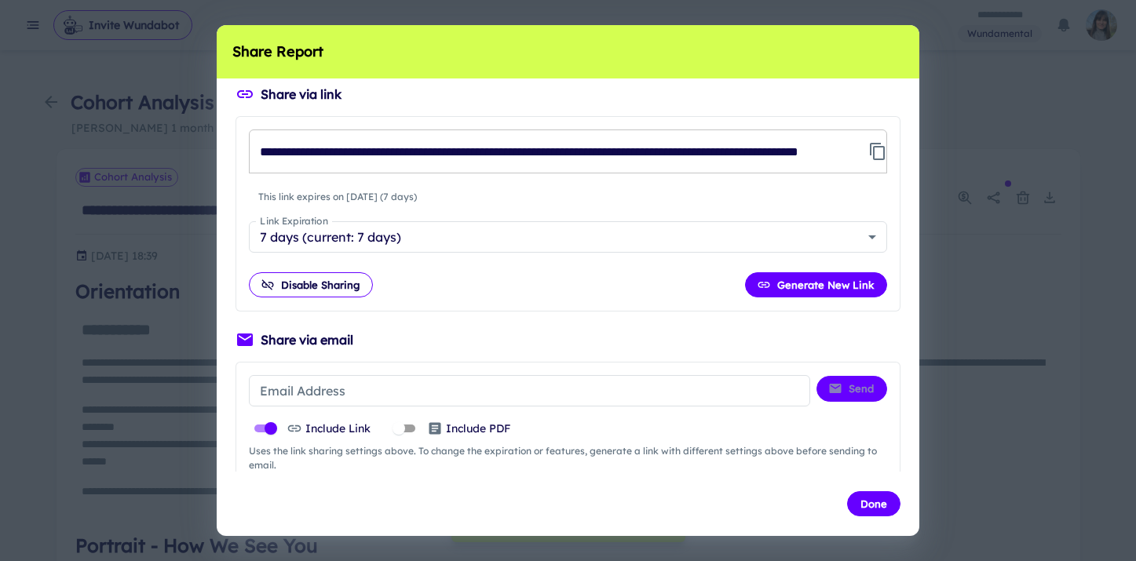
click at [596, 148] on input "**********" at bounding box center [555, 152] width 613 height 44
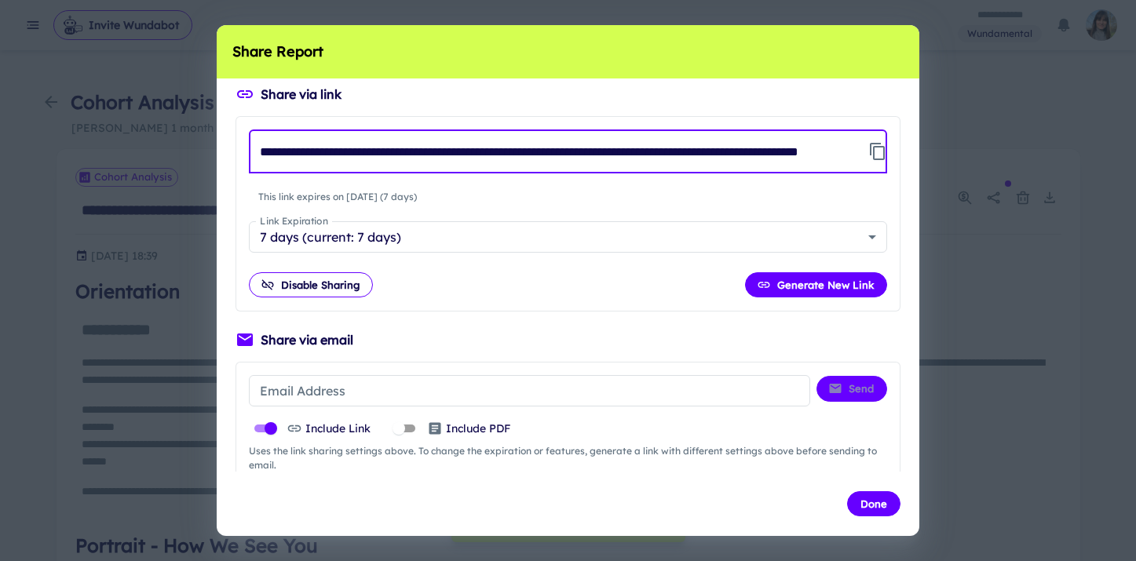
click at [596, 148] on input "**********" at bounding box center [555, 152] width 613 height 44
click at [395, 238] on body "**********" at bounding box center [568, 280] width 1136 height 561
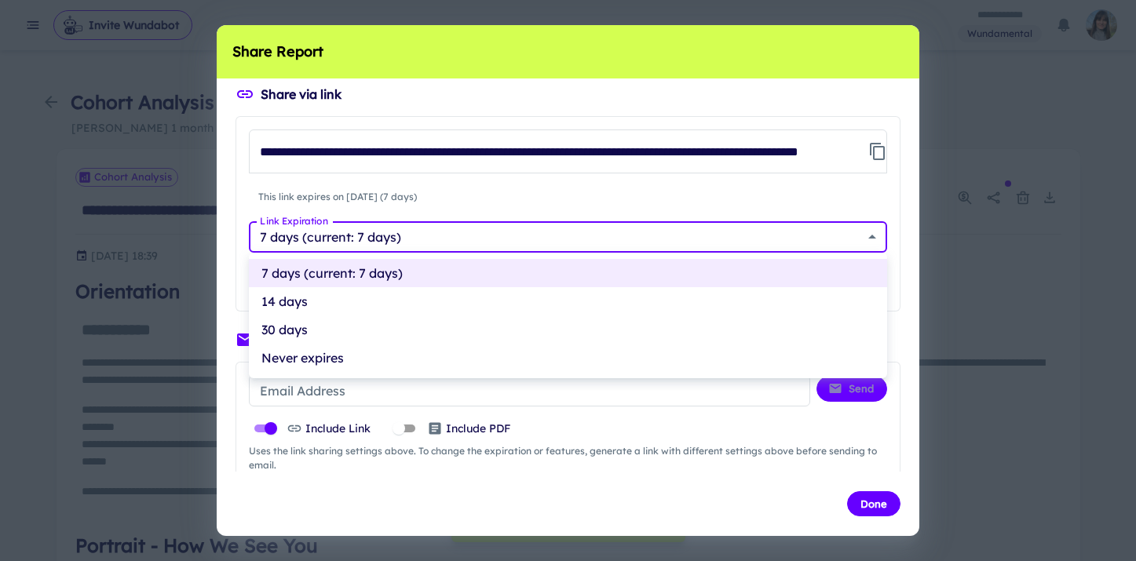
click at [316, 329] on li "30 days" at bounding box center [568, 330] width 638 height 28
type input "**"
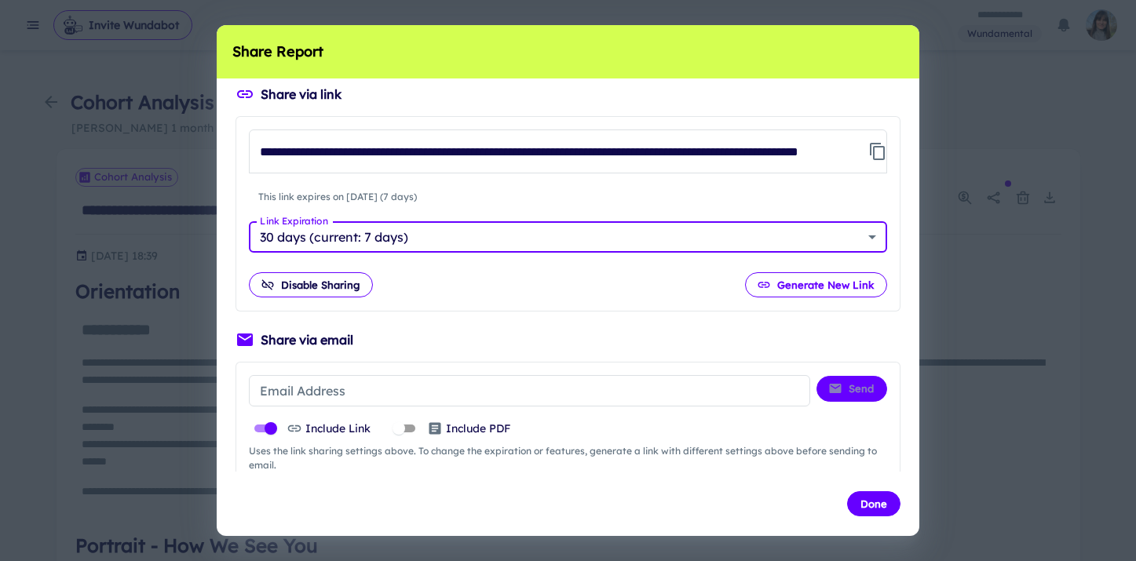
click at [812, 284] on button "Generate New Link" at bounding box center [816, 284] width 142 height 25
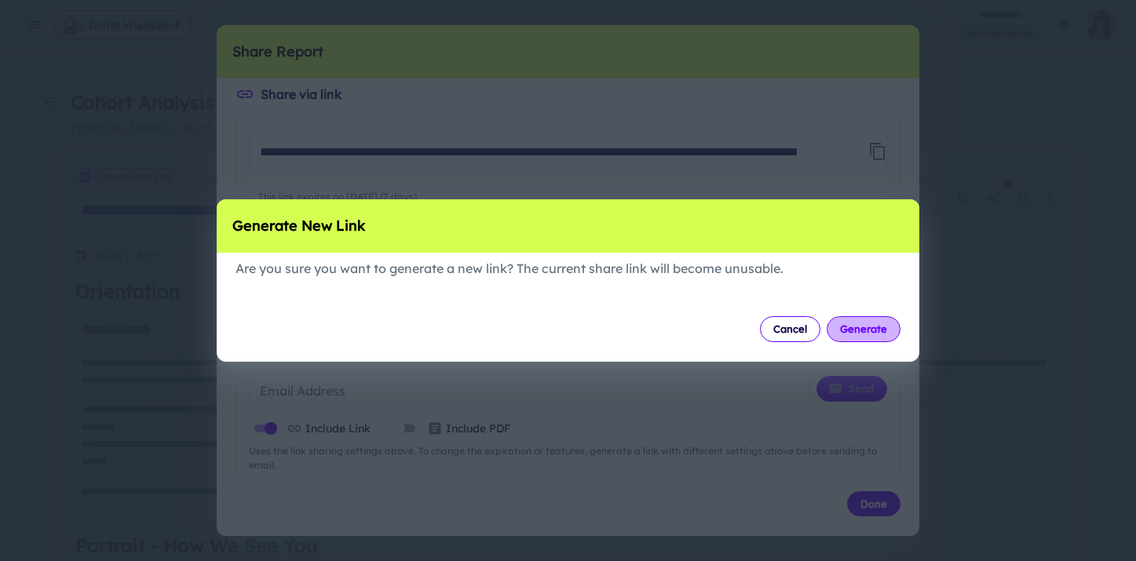
click at [854, 324] on button "Generate" at bounding box center [863, 328] width 74 height 25
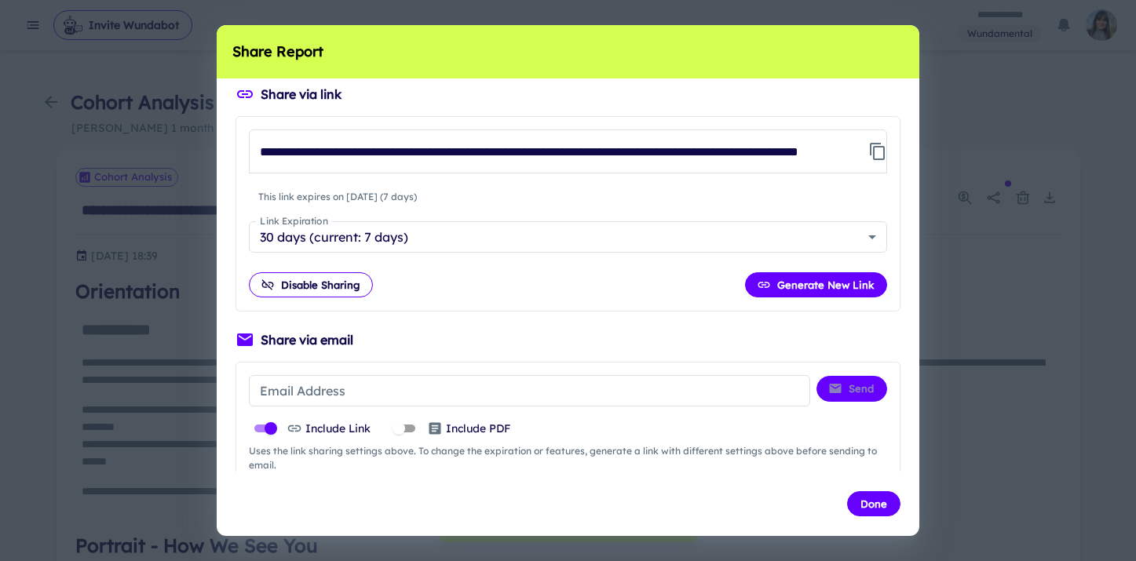
type input "**********"
click at [688, 155] on input "**********" at bounding box center [555, 152] width 613 height 44
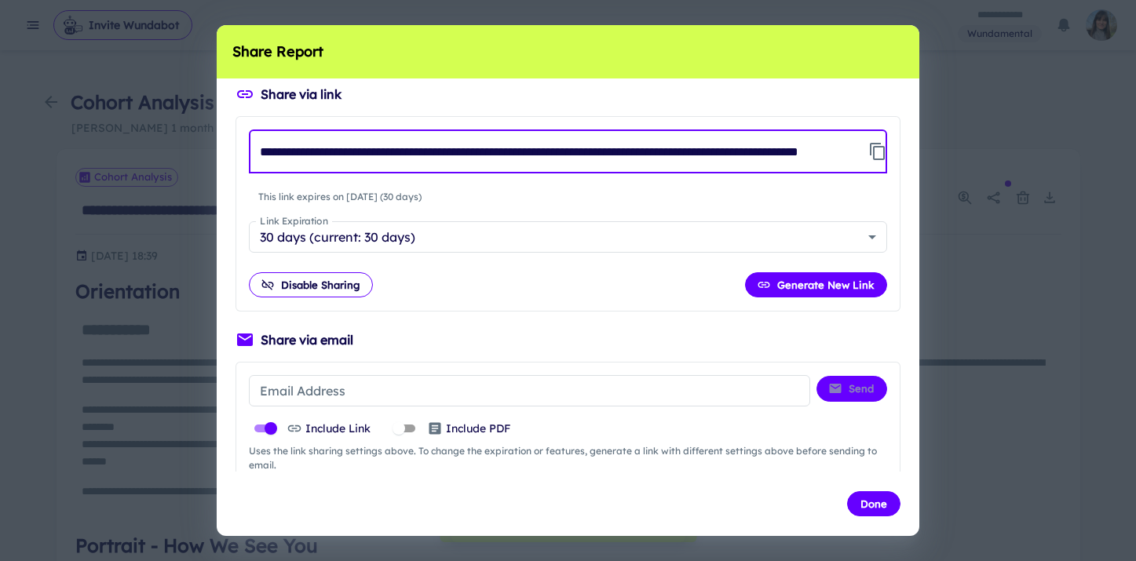
click at [688, 155] on input "**********" at bounding box center [555, 152] width 613 height 44
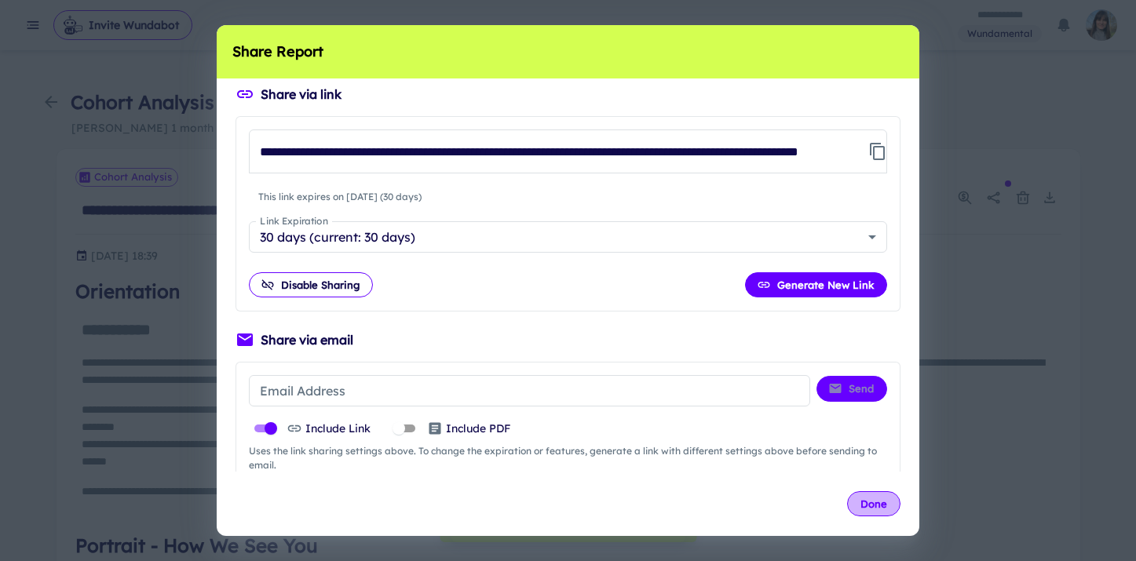
click at [875, 502] on button "Done" at bounding box center [873, 503] width 53 height 25
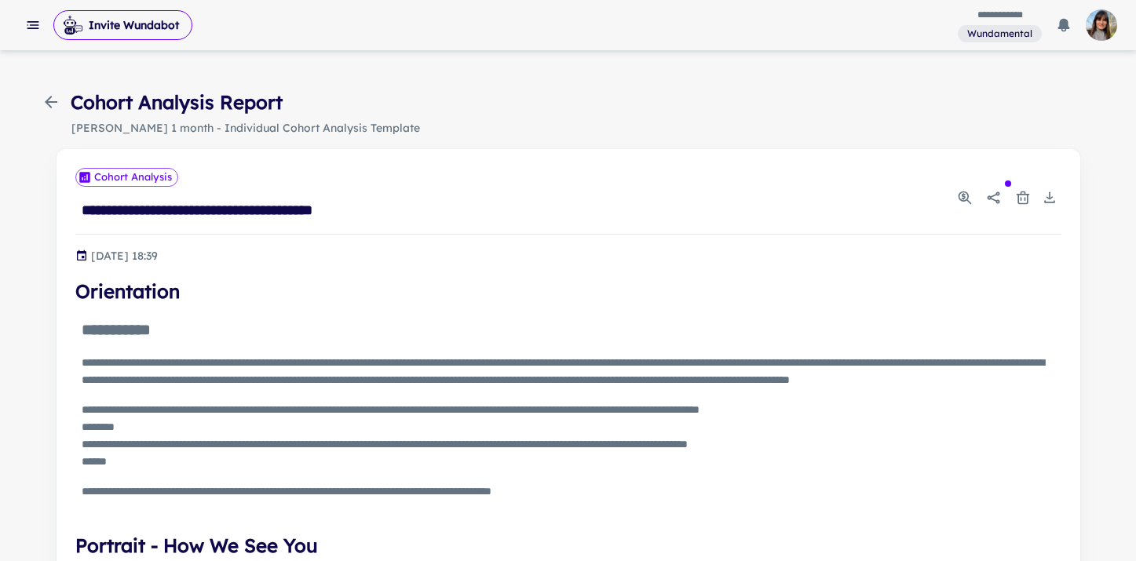
click at [44, 100] on icon "button" at bounding box center [51, 102] width 19 height 19
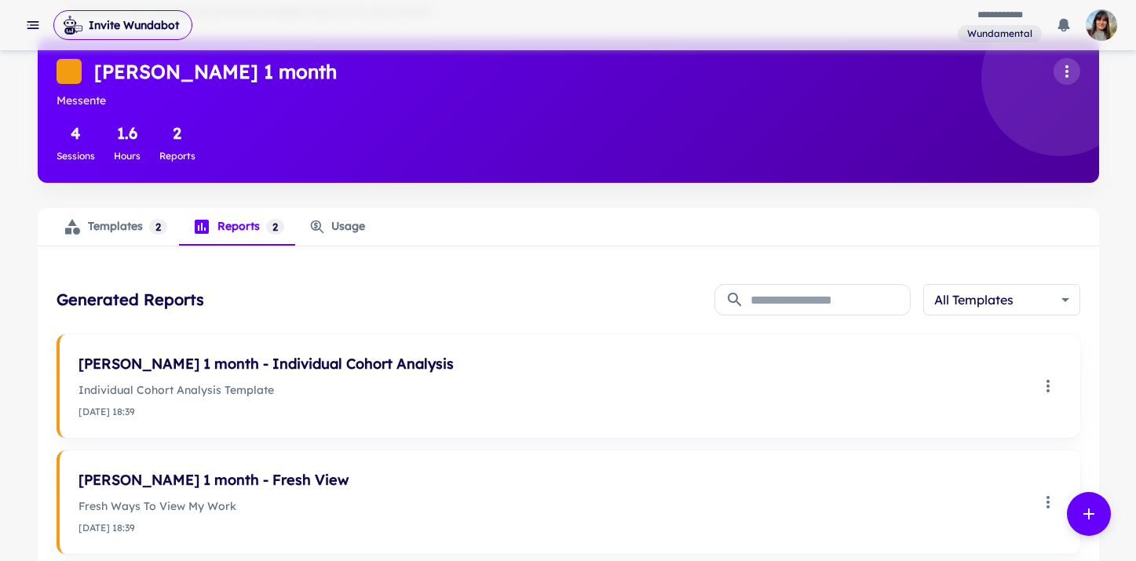
scroll to position [119, 0]
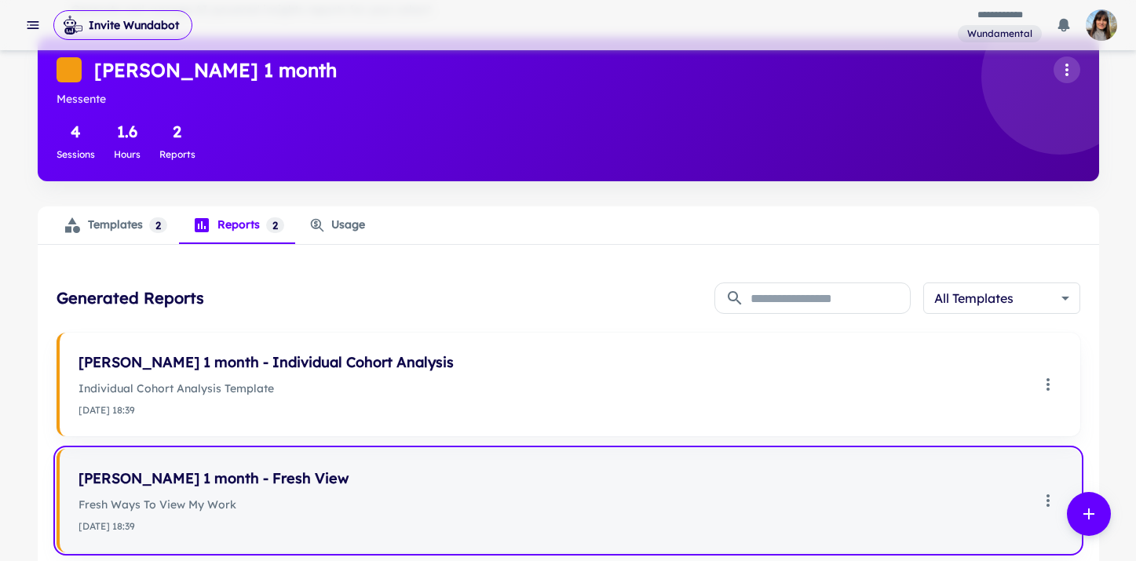
click at [223, 475] on h6 "[PERSON_NAME] 1 month - Fresh View" at bounding box center [553, 479] width 950 height 22
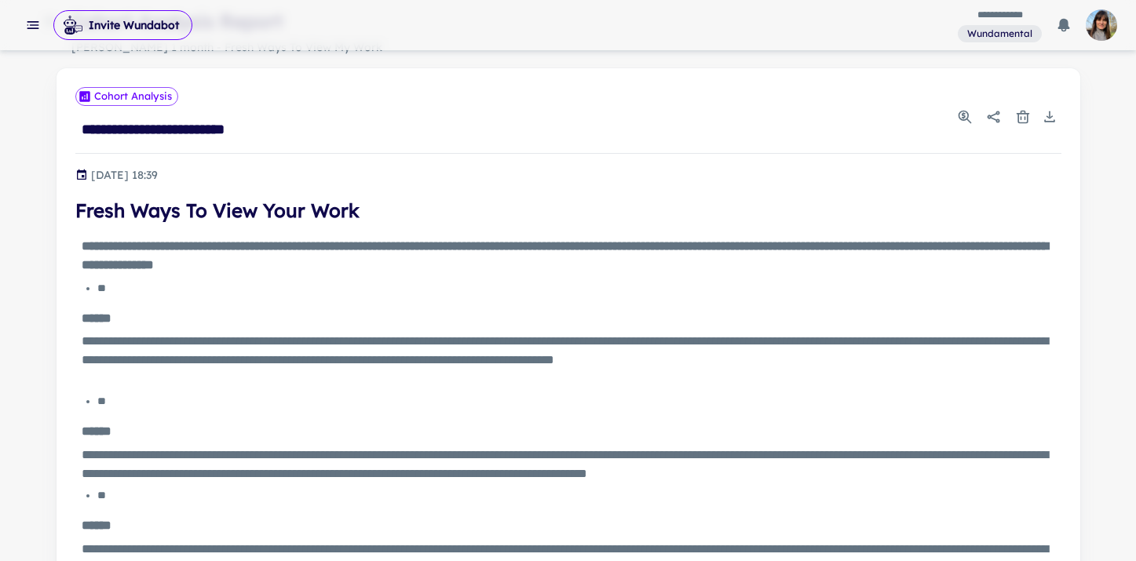
scroll to position [97, 0]
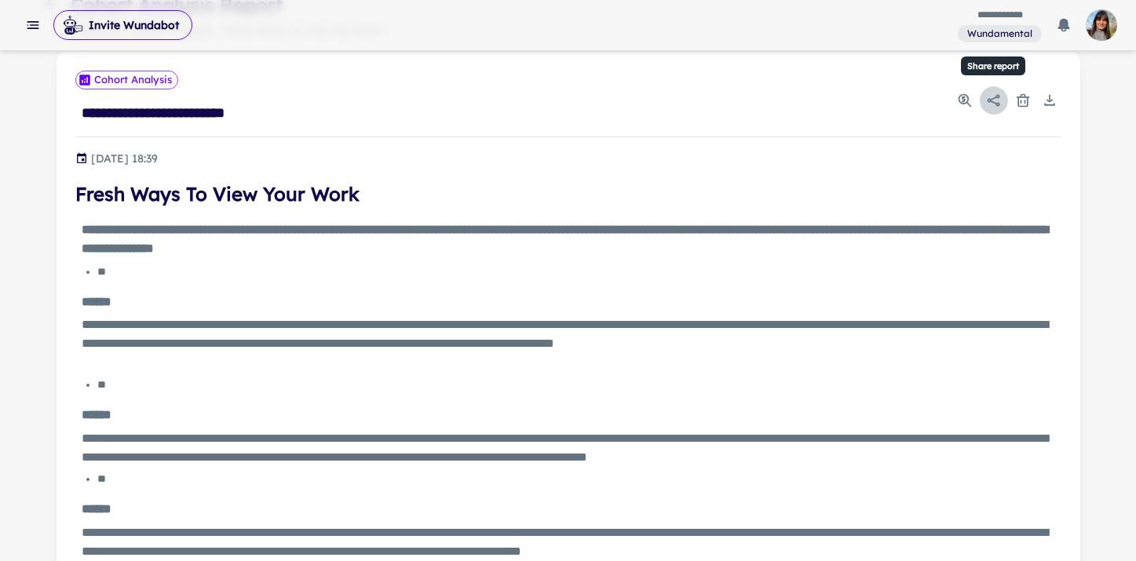
click at [998, 96] on icon "Share report" at bounding box center [993, 100] width 13 height 12
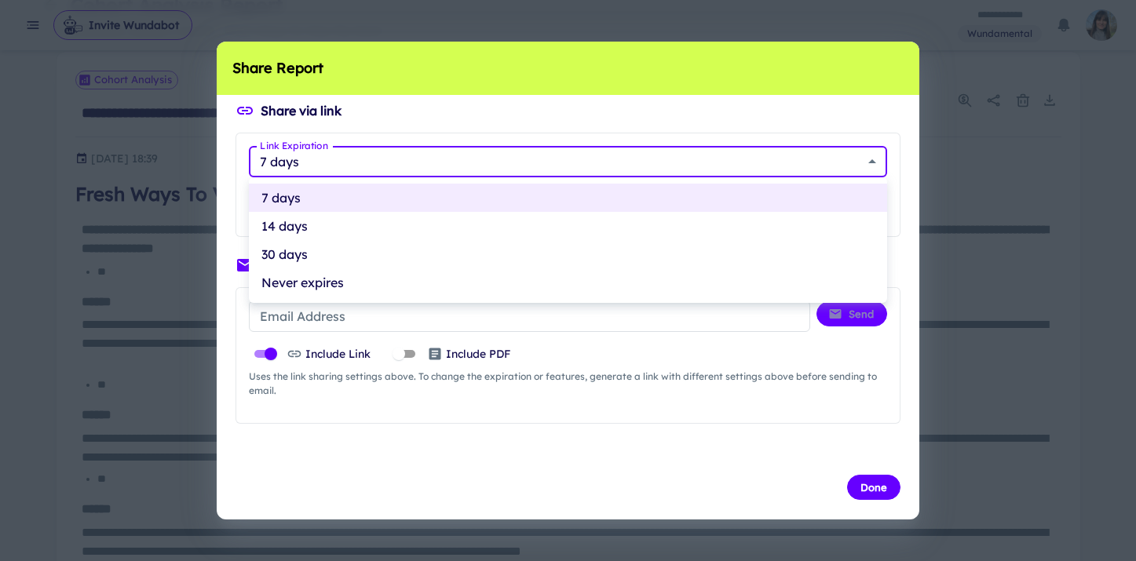
click at [621, 171] on body "**********" at bounding box center [568, 183] width 1136 height 561
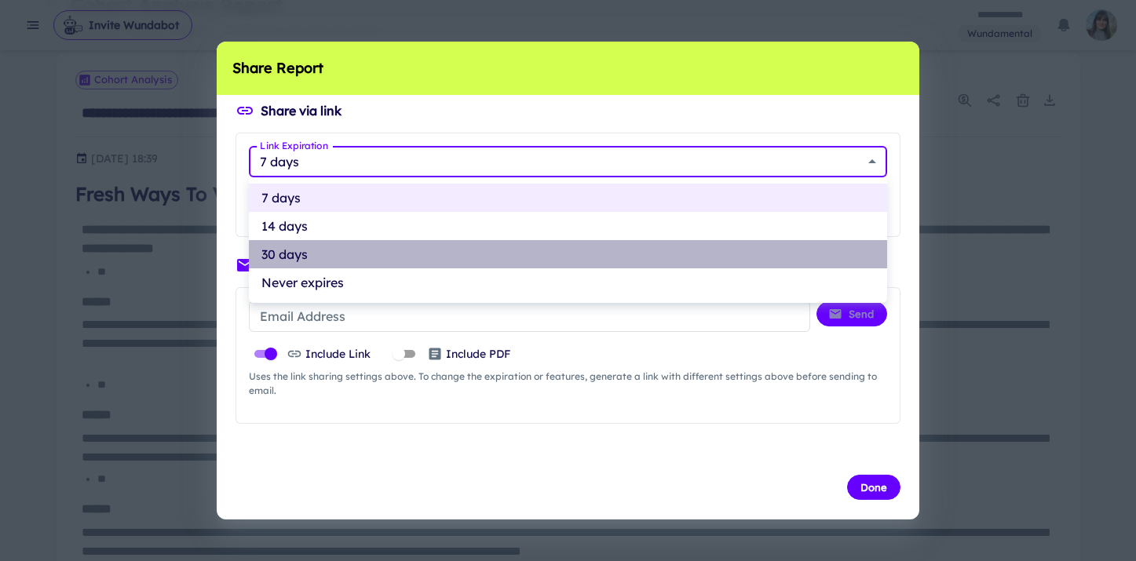
click at [418, 254] on li "30 days" at bounding box center [568, 254] width 638 height 28
type input "**"
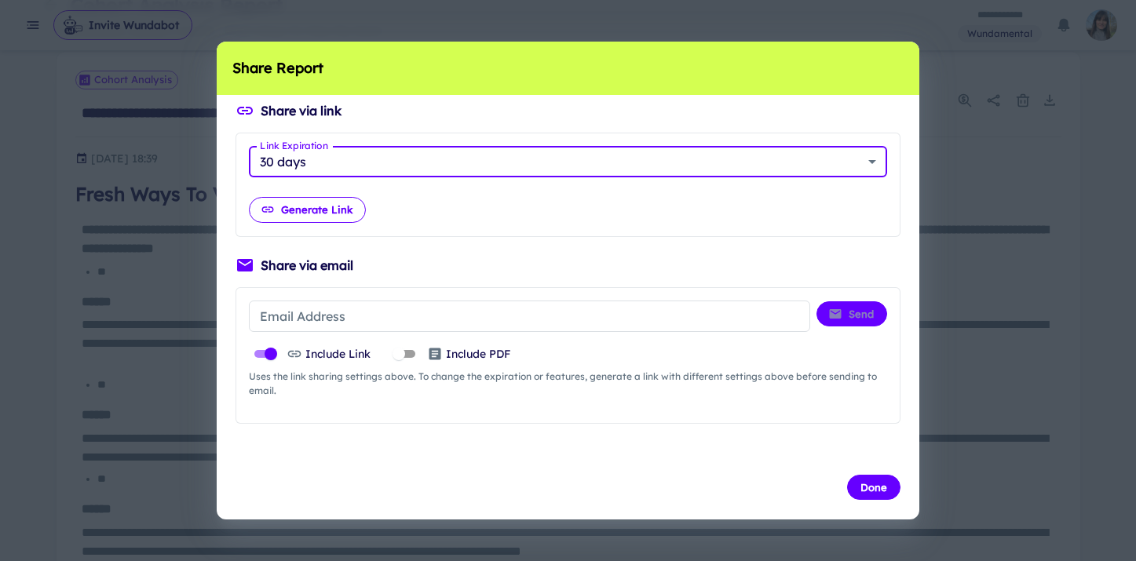
click at [342, 209] on button "Generate Link" at bounding box center [307, 209] width 117 height 25
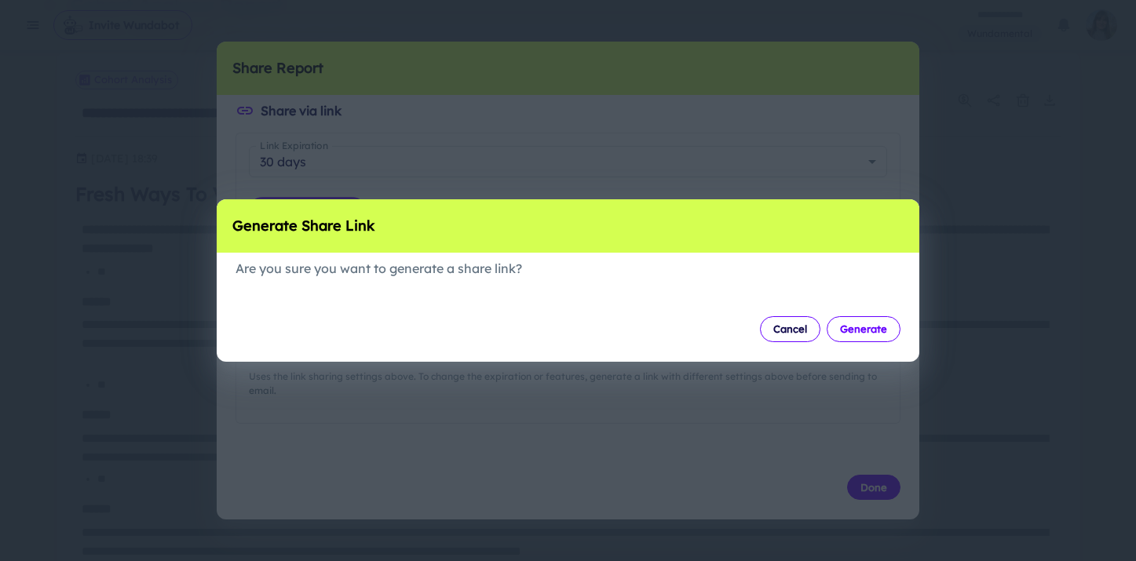
click at [877, 330] on button "Generate" at bounding box center [863, 328] width 74 height 25
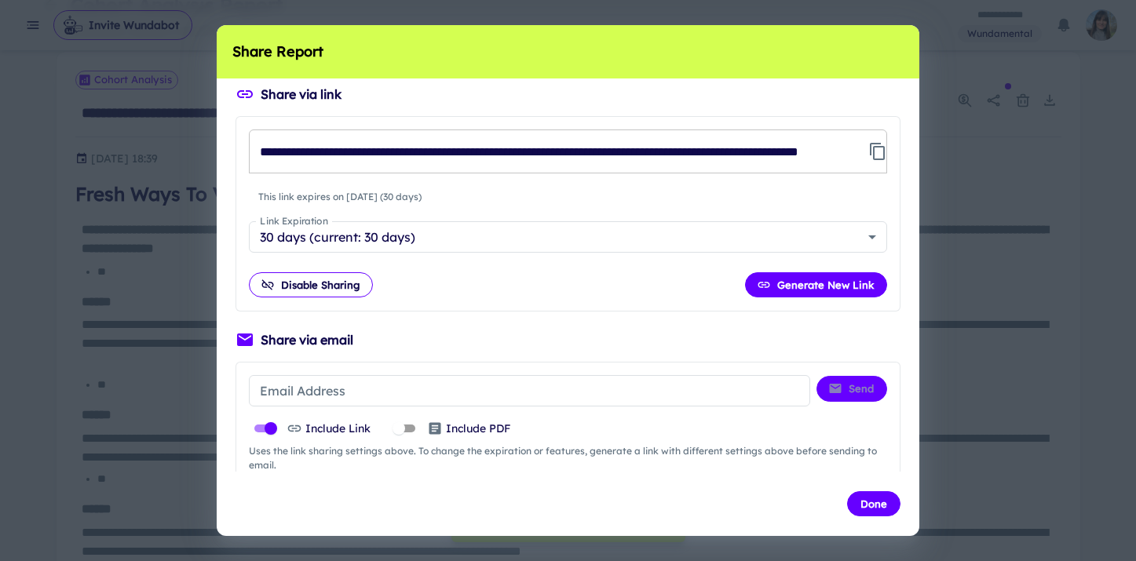
click at [397, 154] on input "**********" at bounding box center [555, 152] width 613 height 44
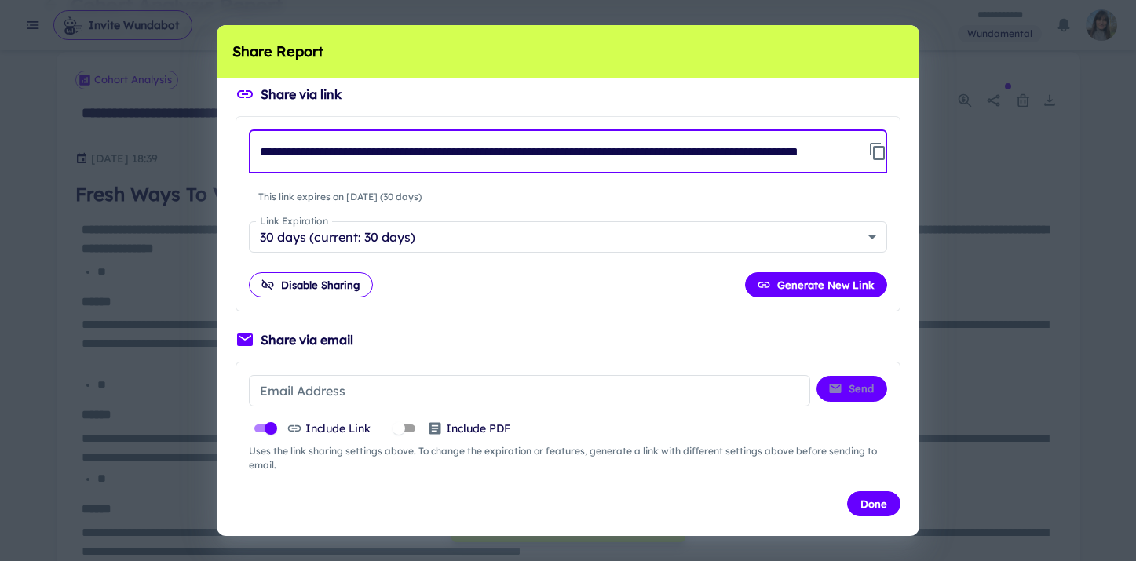
click at [397, 154] on input "**********" at bounding box center [555, 152] width 613 height 44
click at [885, 505] on button "Done" at bounding box center [873, 503] width 53 height 25
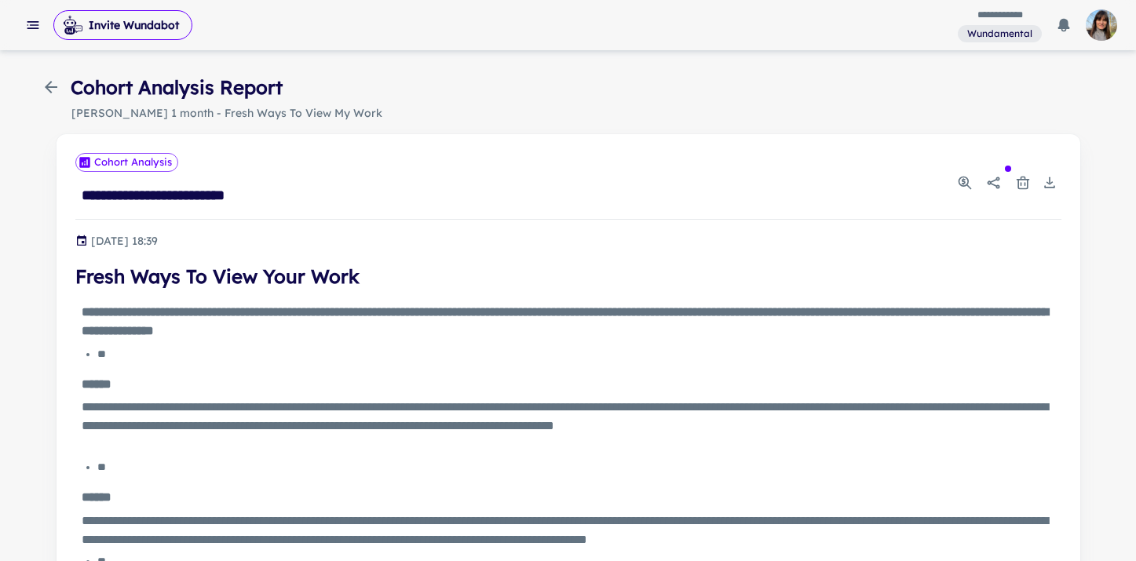
scroll to position [0, 0]
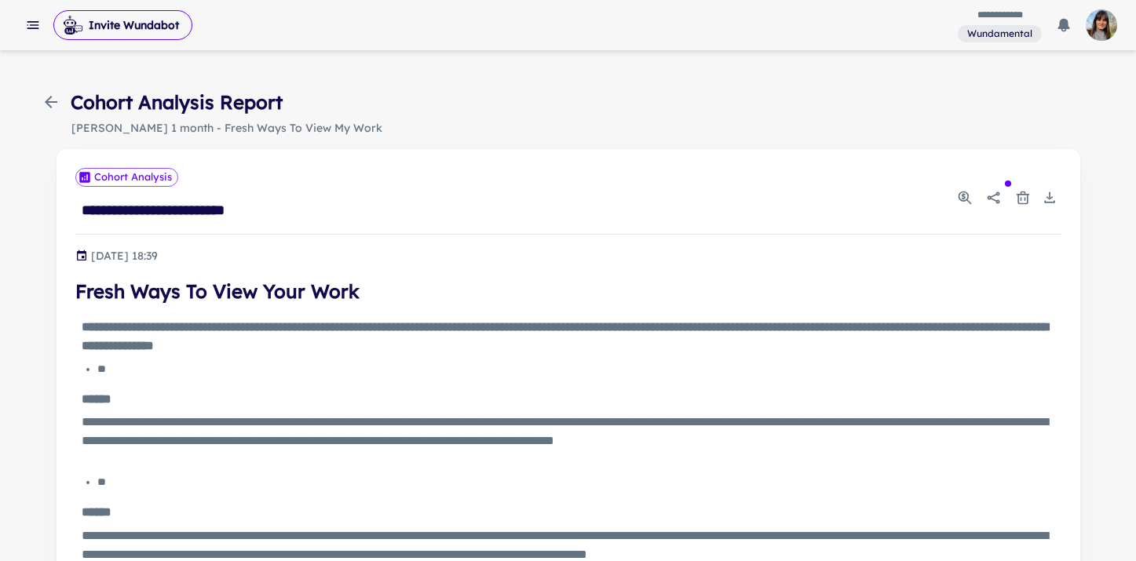
click at [49, 104] on icon "button" at bounding box center [51, 102] width 19 height 19
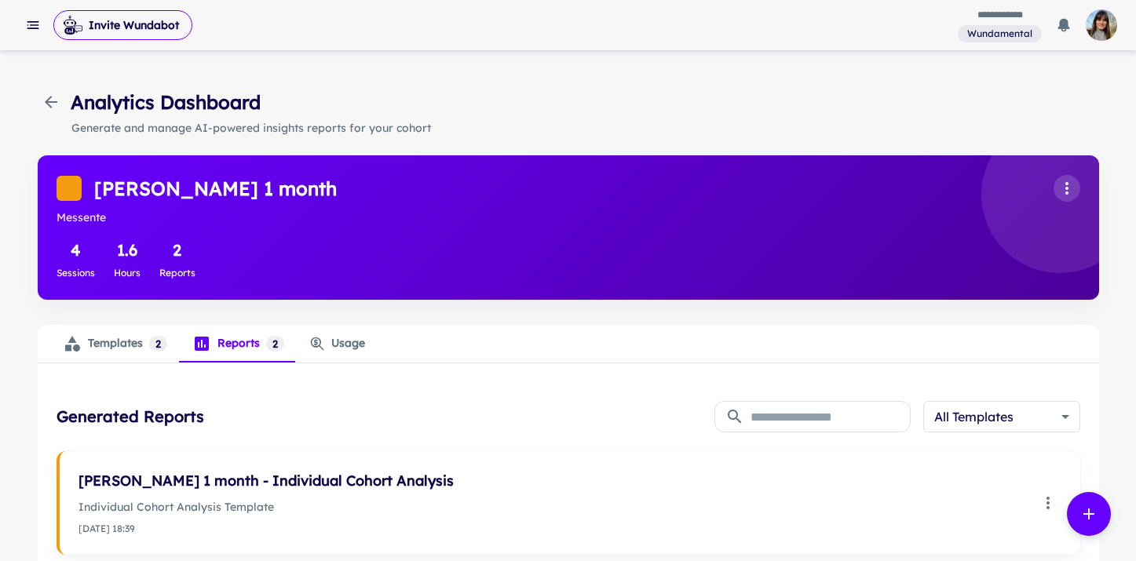
click at [108, 345] on div "Templates 2" at bounding box center [115, 343] width 104 height 19
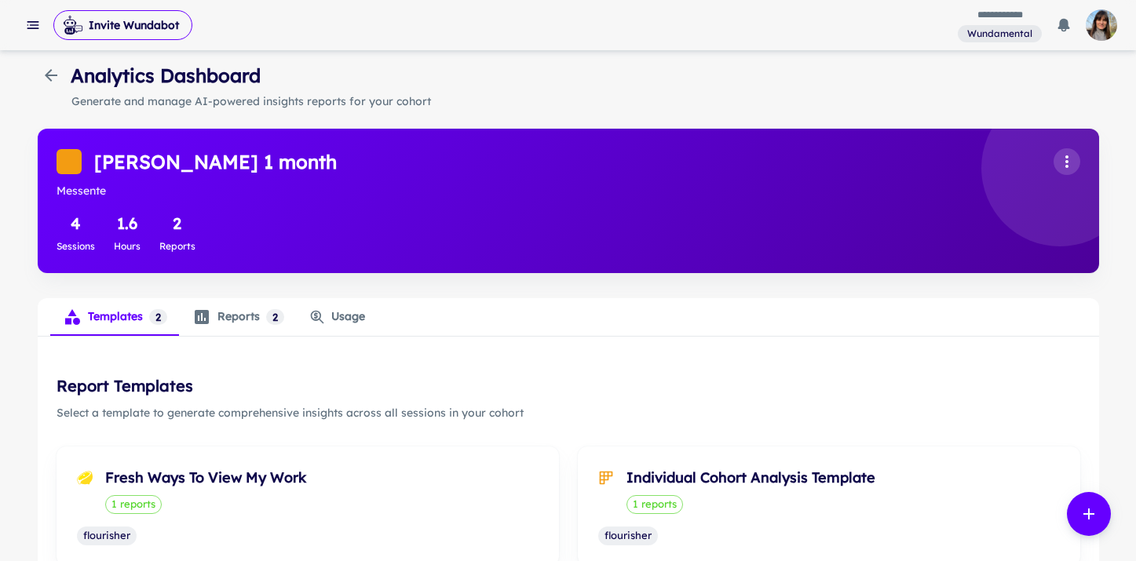
scroll to position [31, 0]
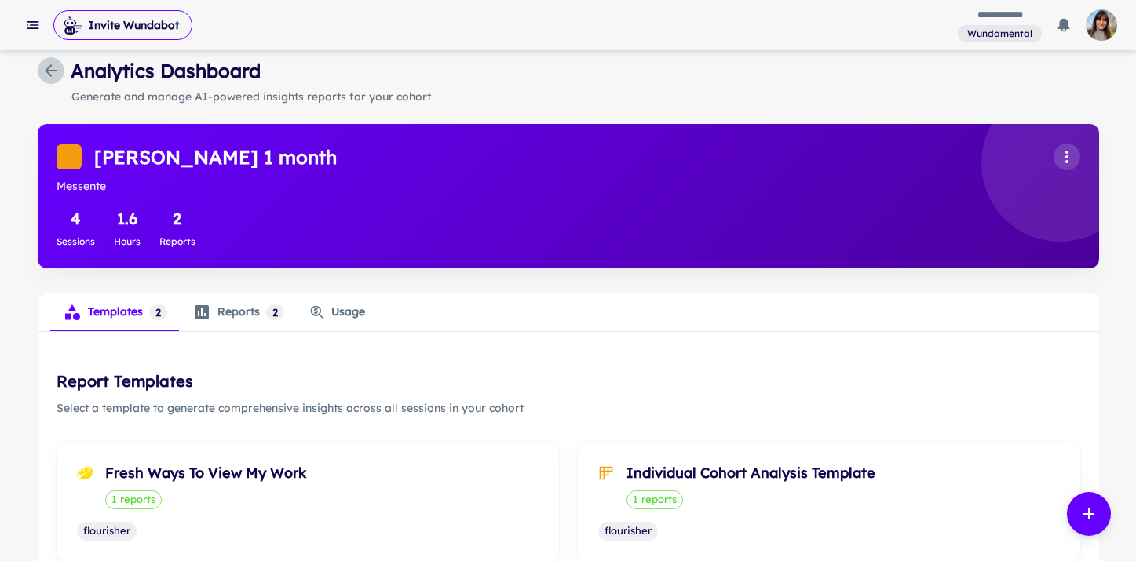
click at [42, 69] on icon "button" at bounding box center [51, 70] width 19 height 19
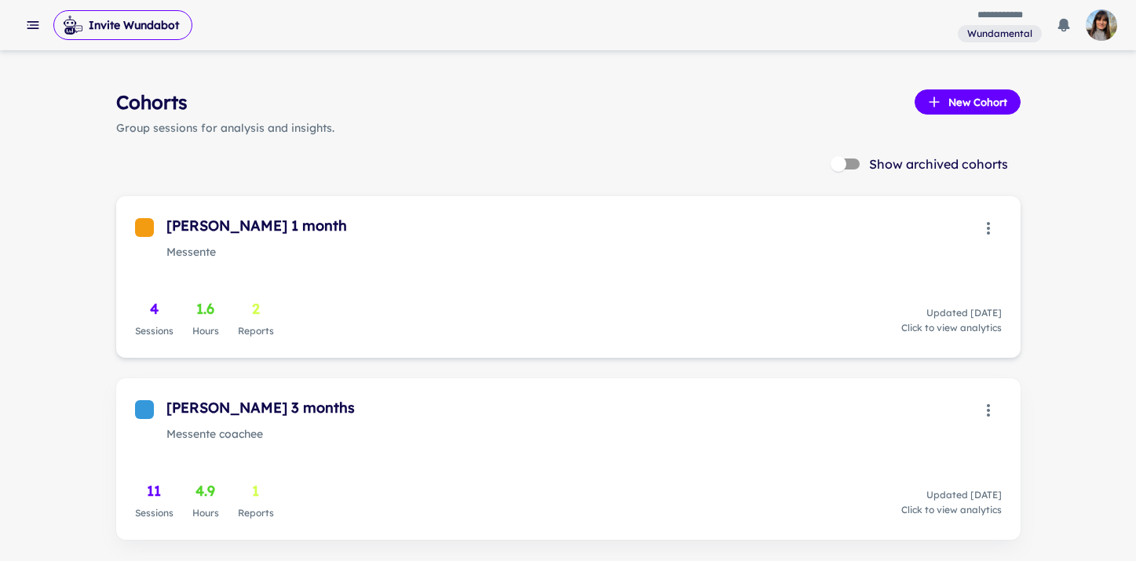
click at [244, 221] on h6 "[PERSON_NAME] 1 month" at bounding box center [256, 226] width 181 height 22
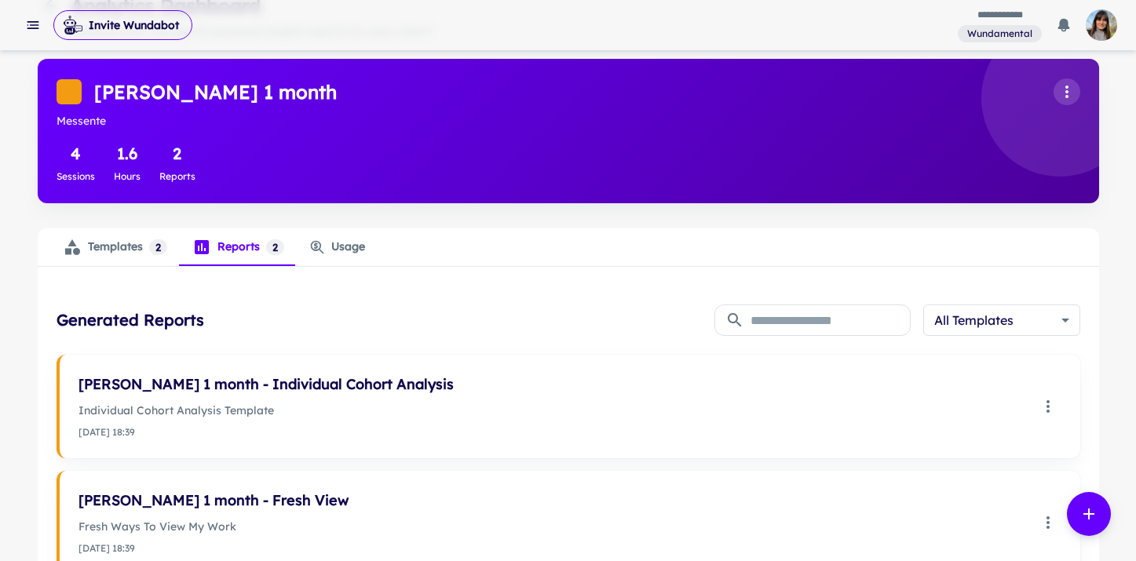
scroll to position [104, 0]
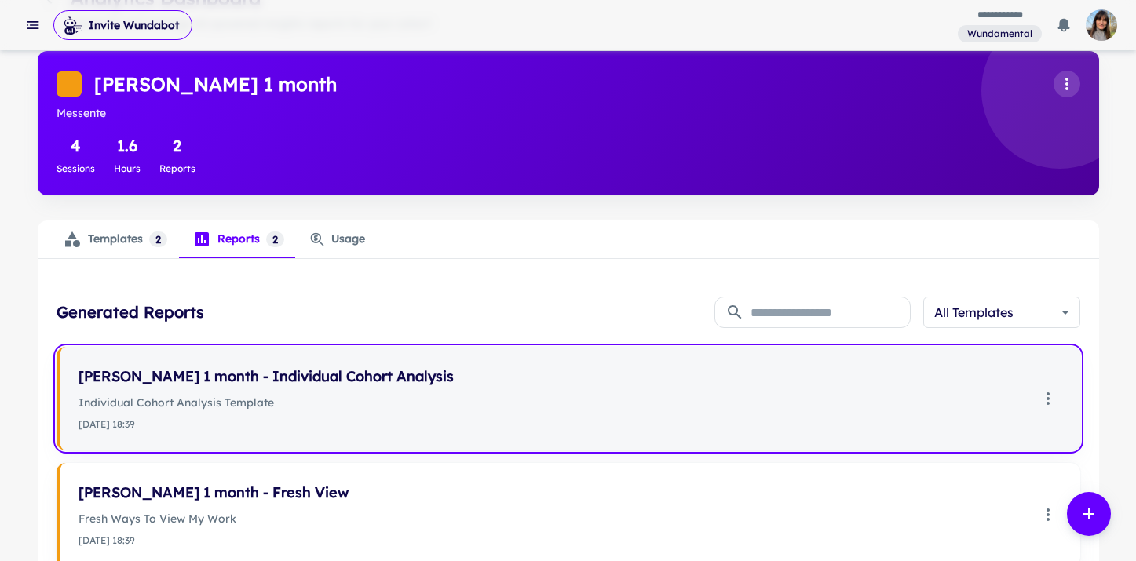
click at [250, 378] on h6 "[PERSON_NAME] 1 month - Individual Cohort Analysis" at bounding box center [553, 377] width 950 height 22
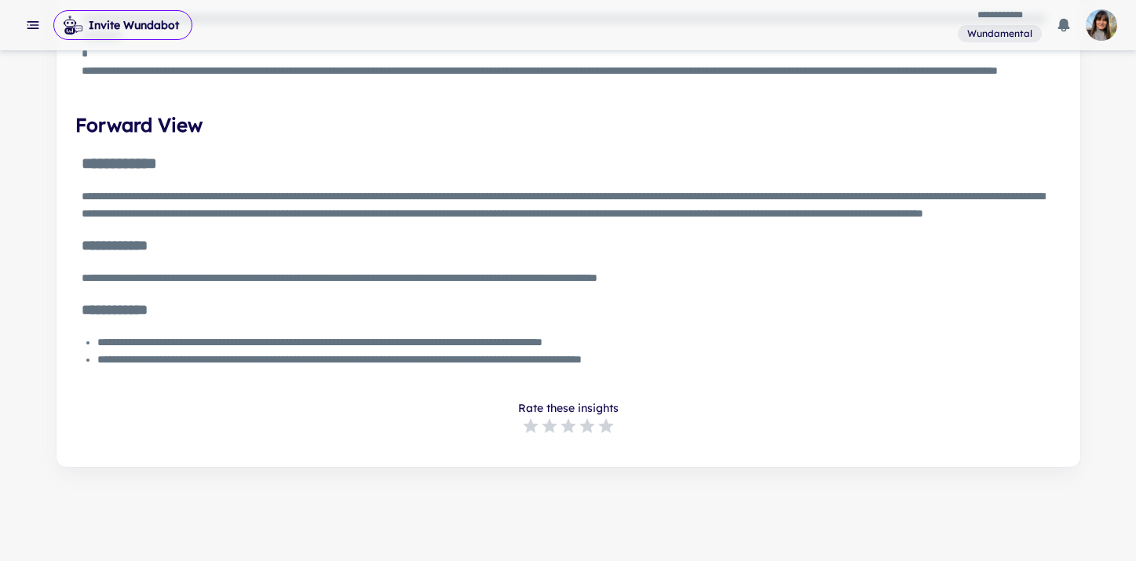
scroll to position [3227, 0]
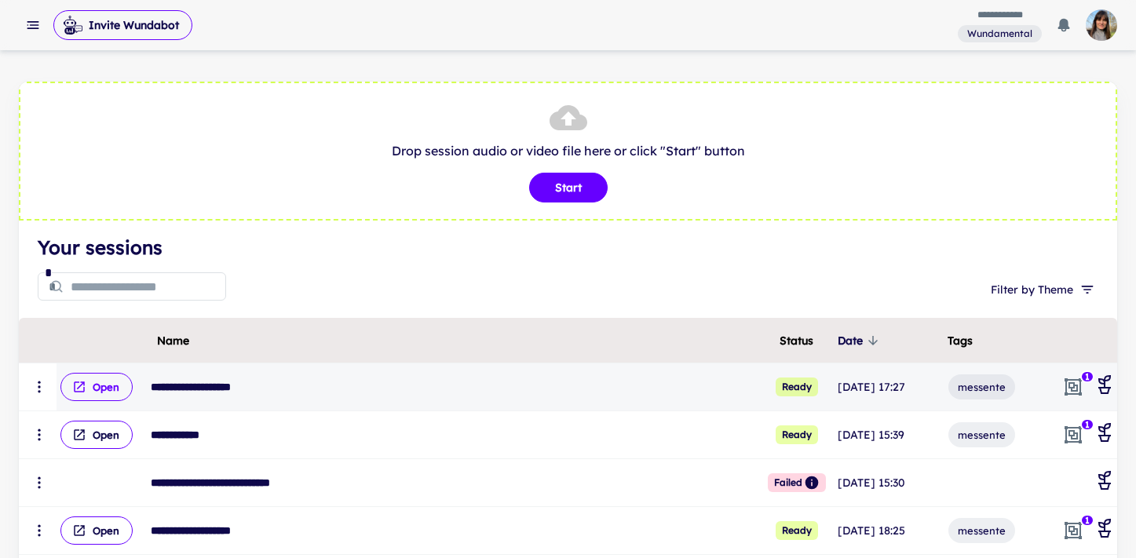
click at [111, 389] on button "Open" at bounding box center [96, 387] width 72 height 28
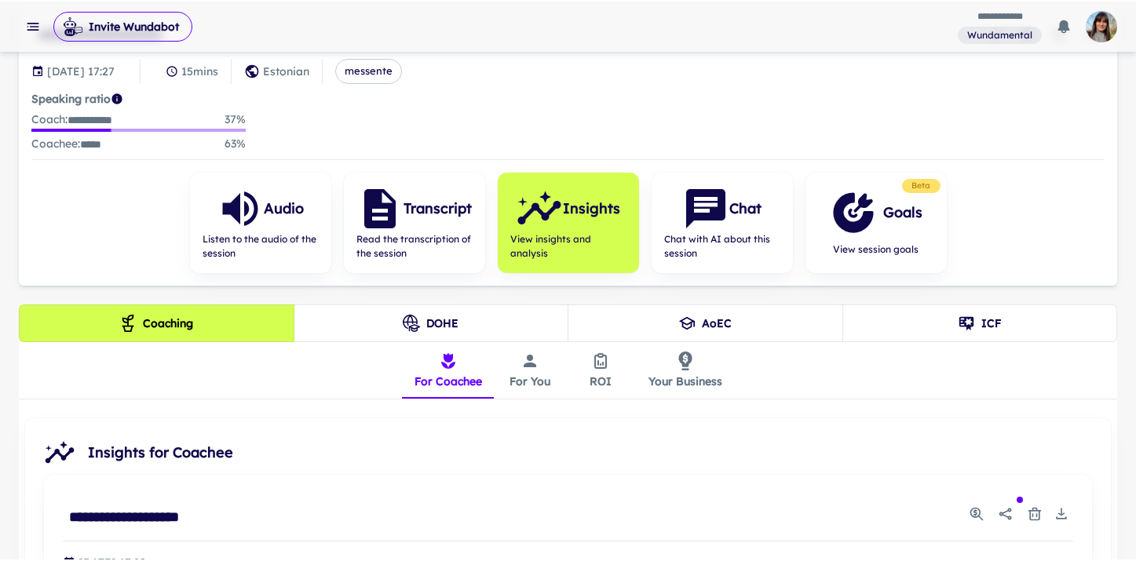
scroll to position [118, 0]
